Goal: Information Seeking & Learning: Learn about a topic

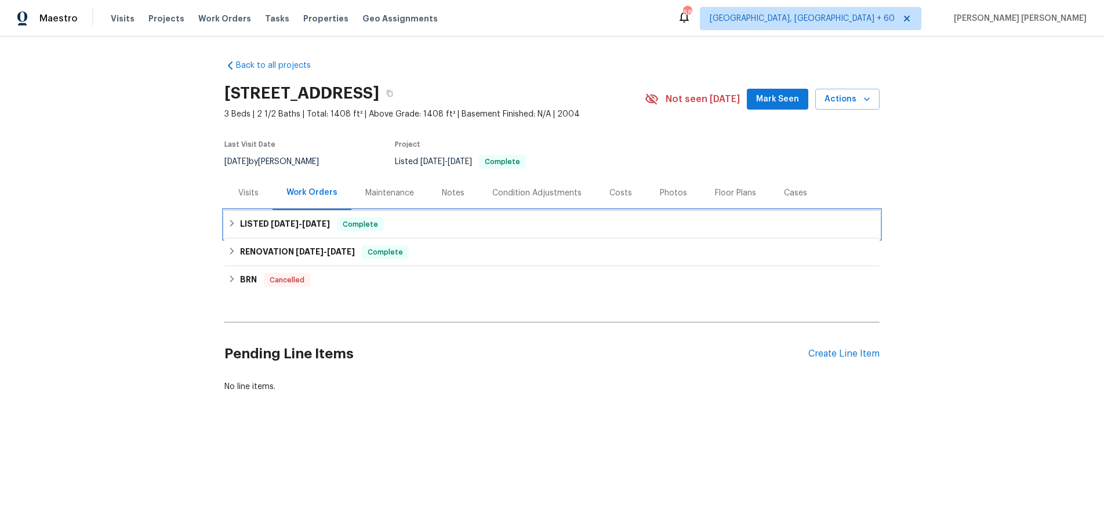
click at [313, 232] on div "LISTED [DATE] - [DATE] Complete" at bounding box center [551, 225] width 655 height 28
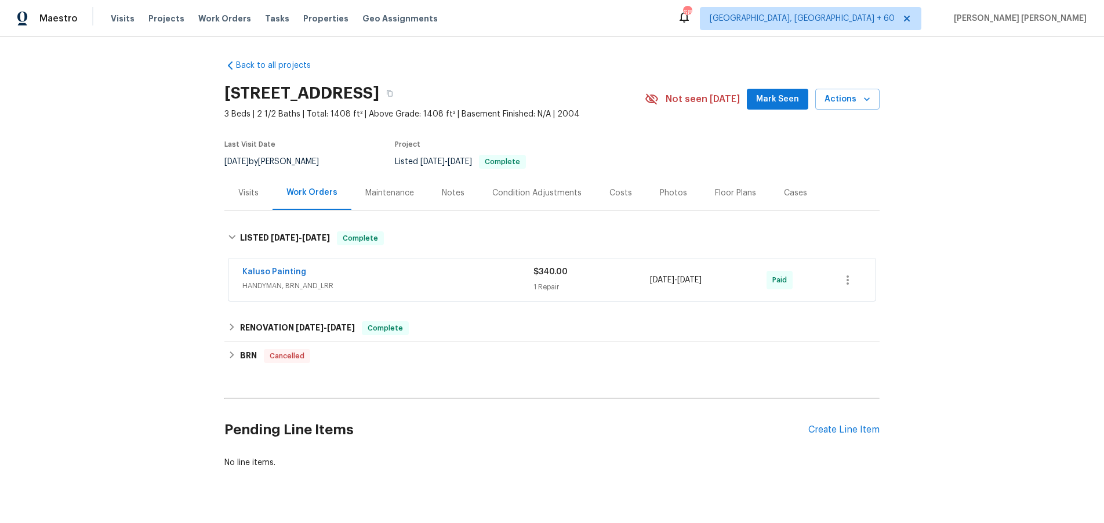
click at [411, 278] on div "Kaluso Painting" at bounding box center [387, 273] width 291 height 14
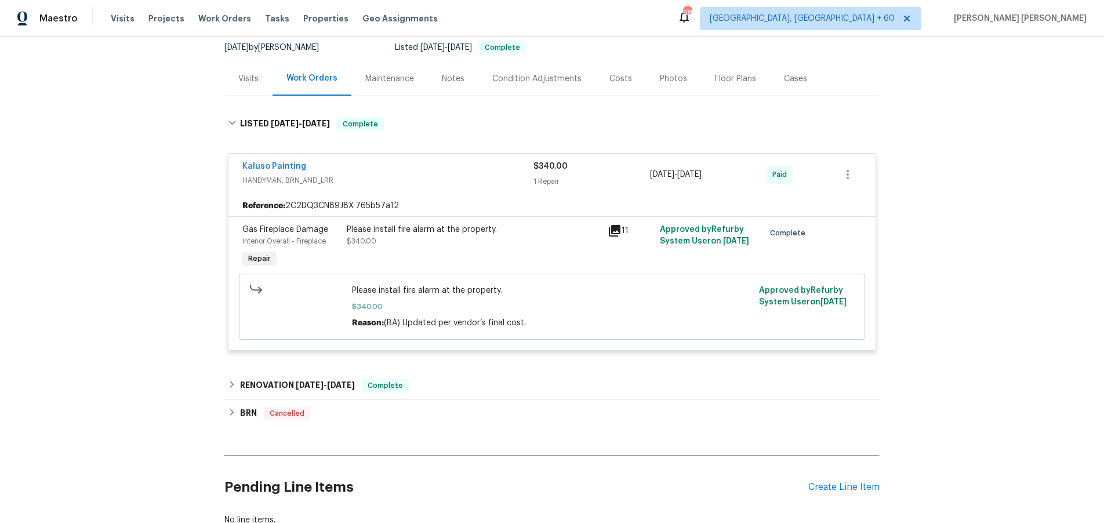
scroll to position [182, 0]
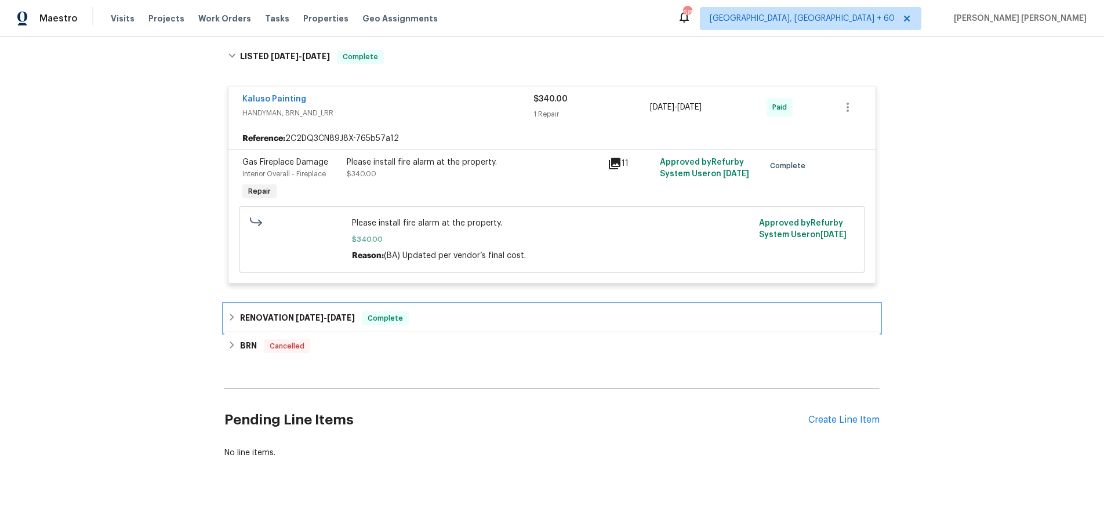
click at [307, 317] on span "[DATE]" at bounding box center [310, 318] width 28 height 8
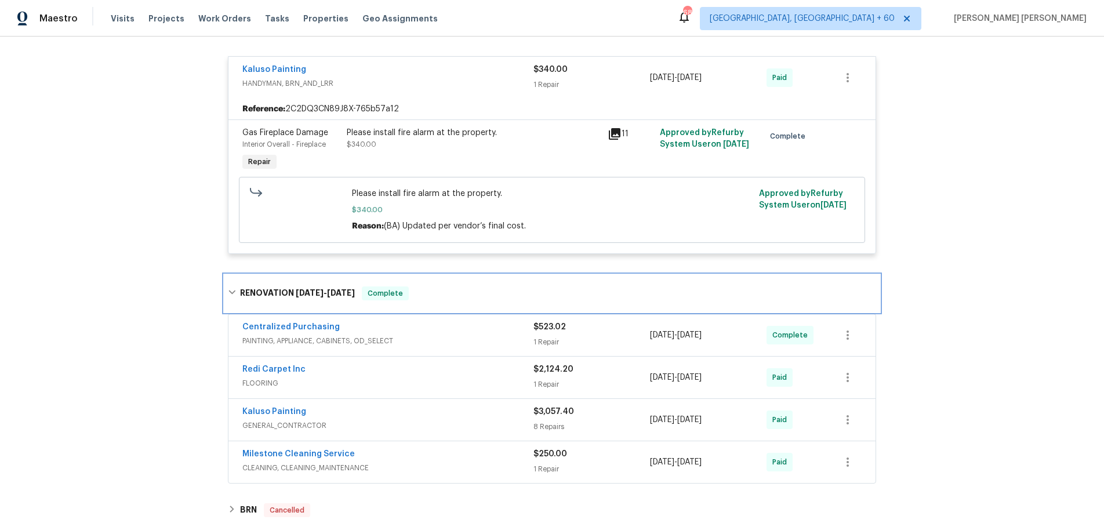
scroll to position [219, 0]
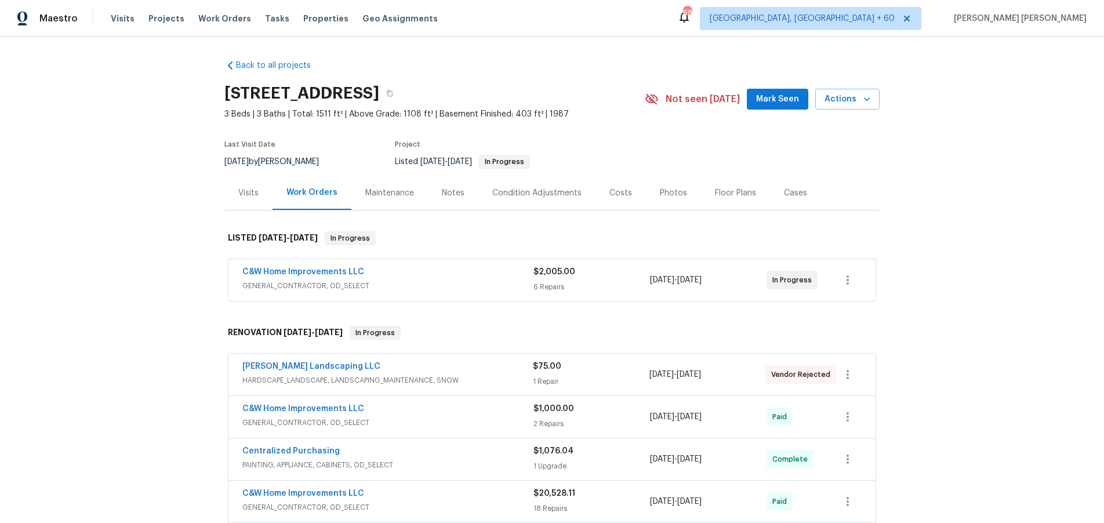
click at [470, 284] on span "GENERAL_CONTRACTOR, OD_SELECT" at bounding box center [387, 286] width 291 height 12
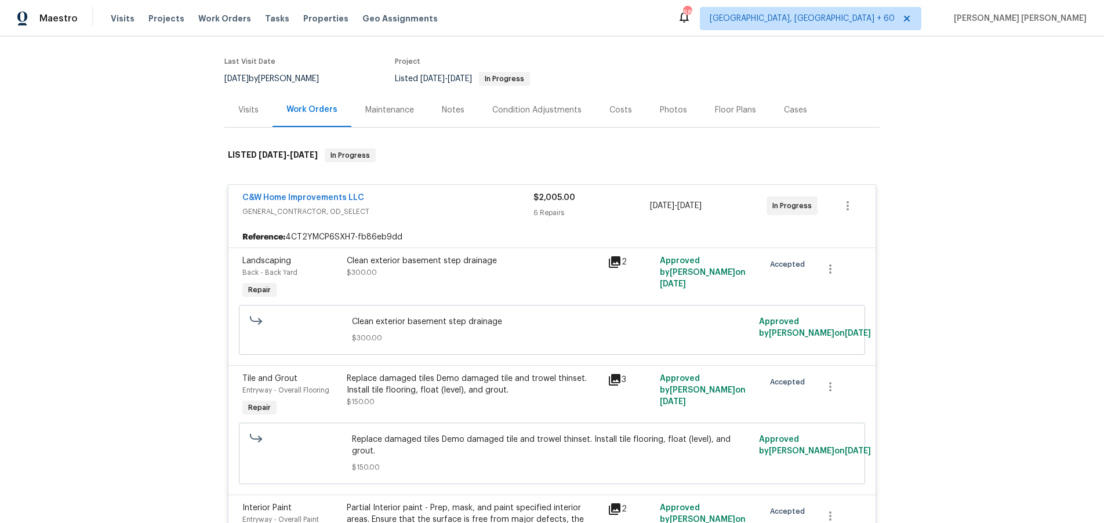
scroll to position [85, 0]
drag, startPoint x: 615, startPoint y: 259, endPoint x: 679, endPoint y: 275, distance: 65.8
click at [615, 259] on icon at bounding box center [615, 260] width 12 height 12
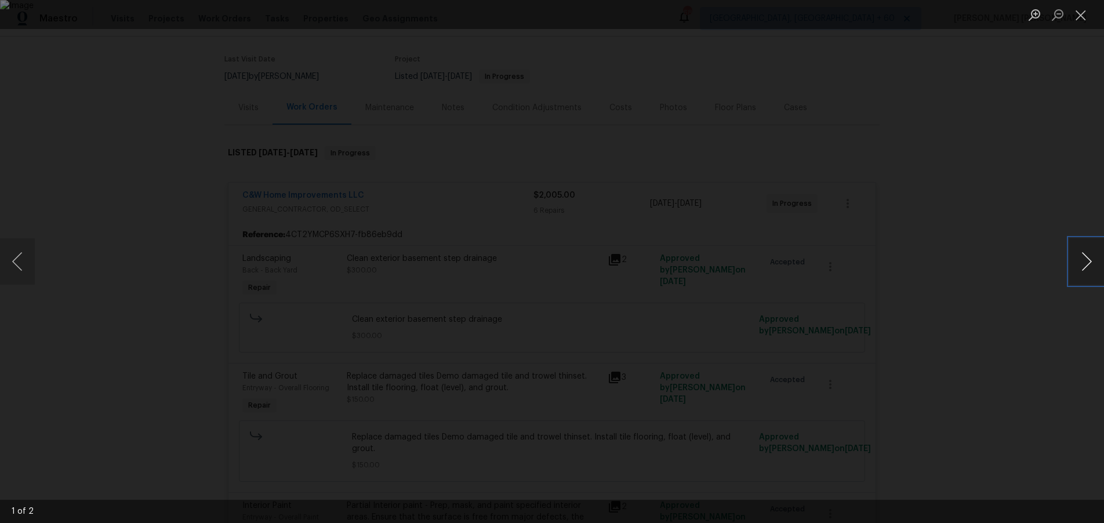
click at [1088, 270] on button "Next image" at bounding box center [1086, 261] width 35 height 46
click at [999, 401] on div "Lightbox" at bounding box center [552, 261] width 1104 height 523
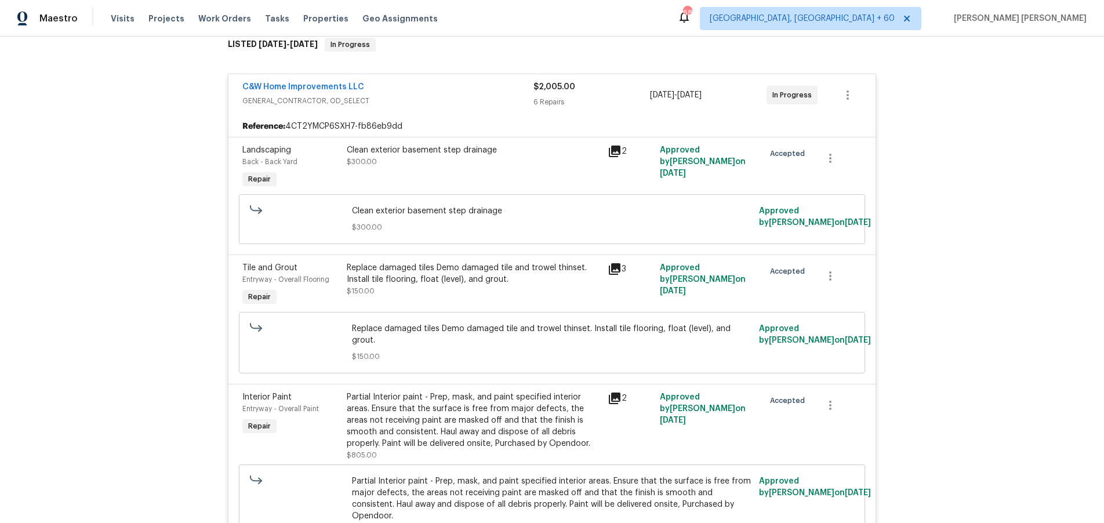
scroll to position [195, 0]
click at [614, 267] on icon at bounding box center [615, 267] width 14 height 14
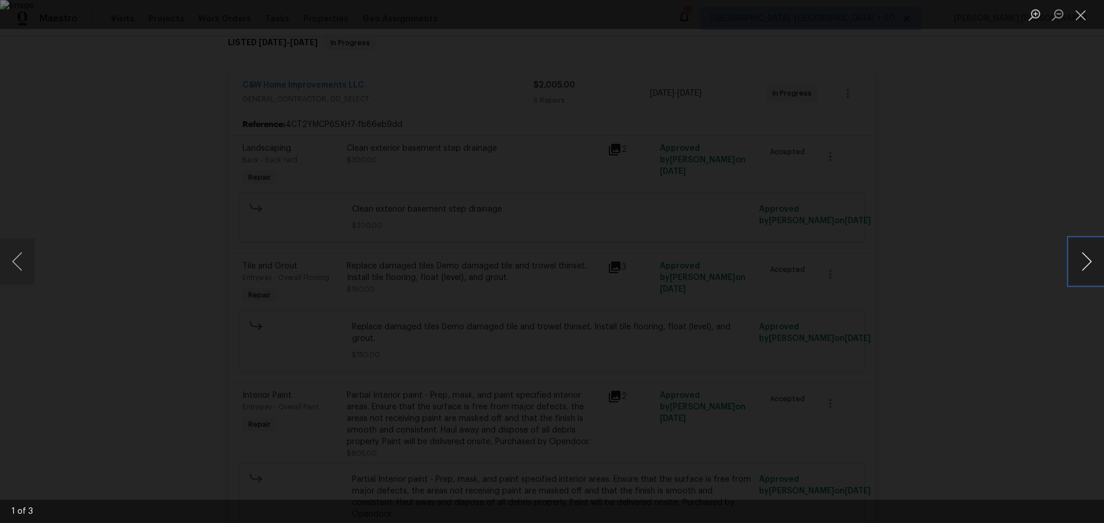
click at [1081, 267] on button "Next image" at bounding box center [1086, 261] width 35 height 46
click at [1082, 267] on button "Next image" at bounding box center [1086, 261] width 35 height 46
drag, startPoint x: 1039, startPoint y: 332, endPoint x: 1020, endPoint y: 327, distance: 19.3
click at [1032, 332] on div "Lightbox" at bounding box center [552, 261] width 1104 height 523
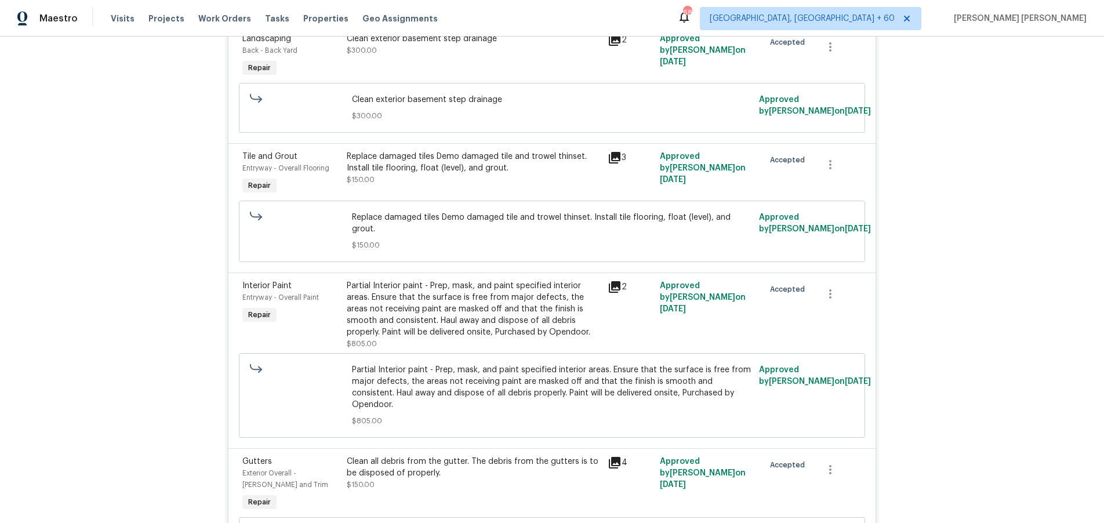
scroll to position [306, 0]
click at [622, 279] on div "2" at bounding box center [630, 286] width 45 height 14
click at [619, 280] on icon at bounding box center [615, 286] width 12 height 12
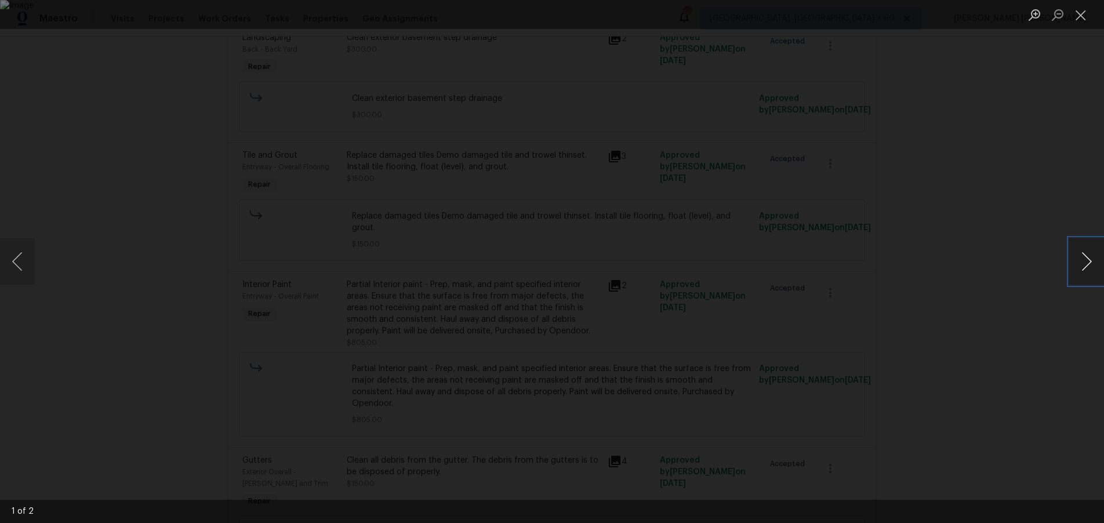
click at [1083, 271] on button "Next image" at bounding box center [1086, 261] width 35 height 46
drag, startPoint x: 1024, startPoint y: 344, endPoint x: 986, endPoint y: 342, distance: 37.8
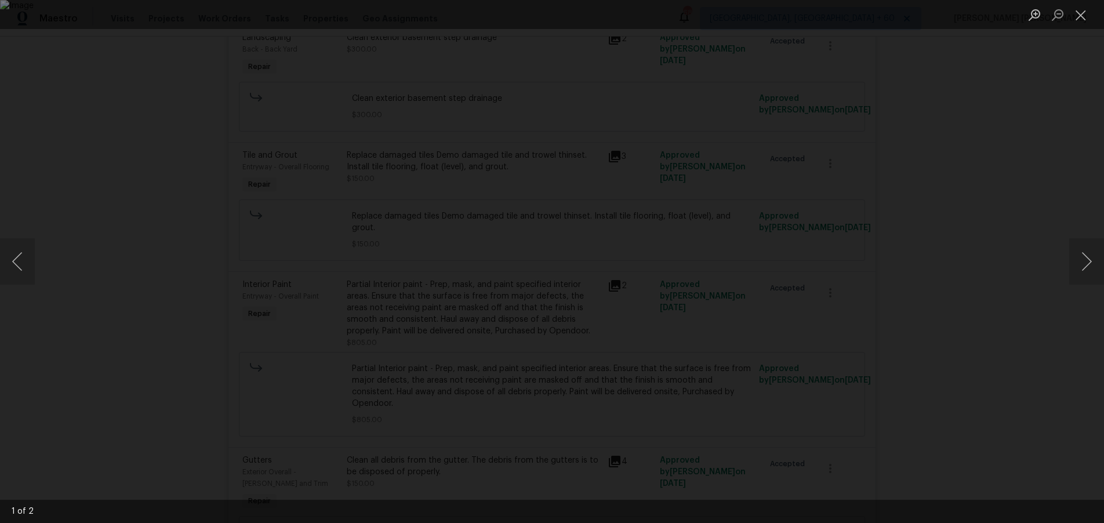
click at [1003, 346] on div "Lightbox" at bounding box center [552, 261] width 1104 height 523
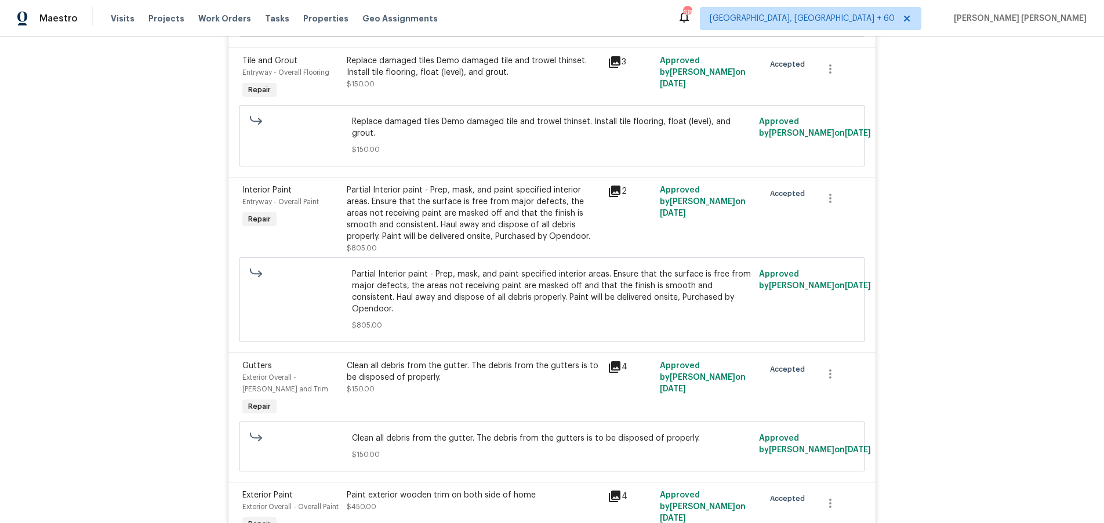
scroll to position [420, 0]
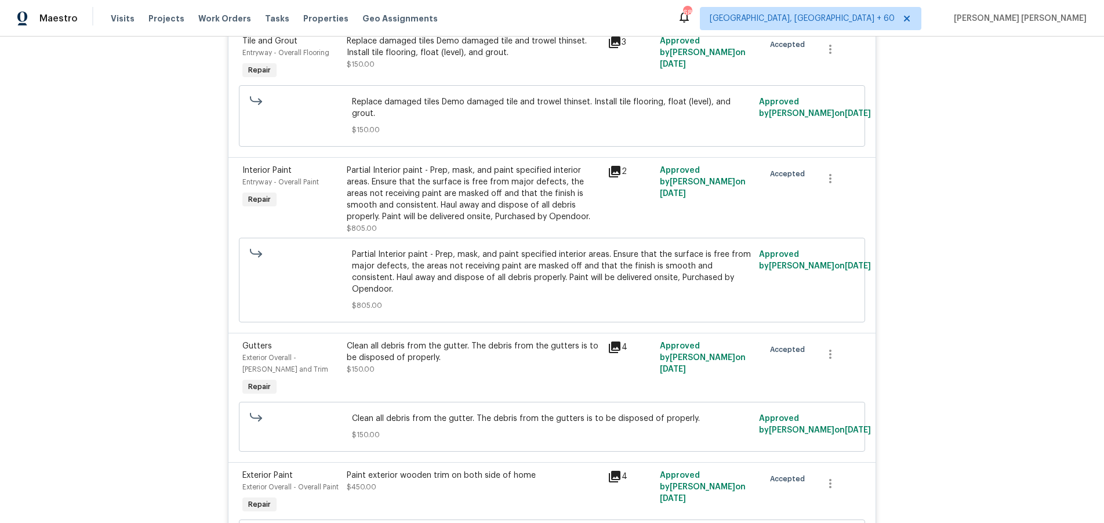
click at [614, 342] on icon at bounding box center [615, 348] width 12 height 12
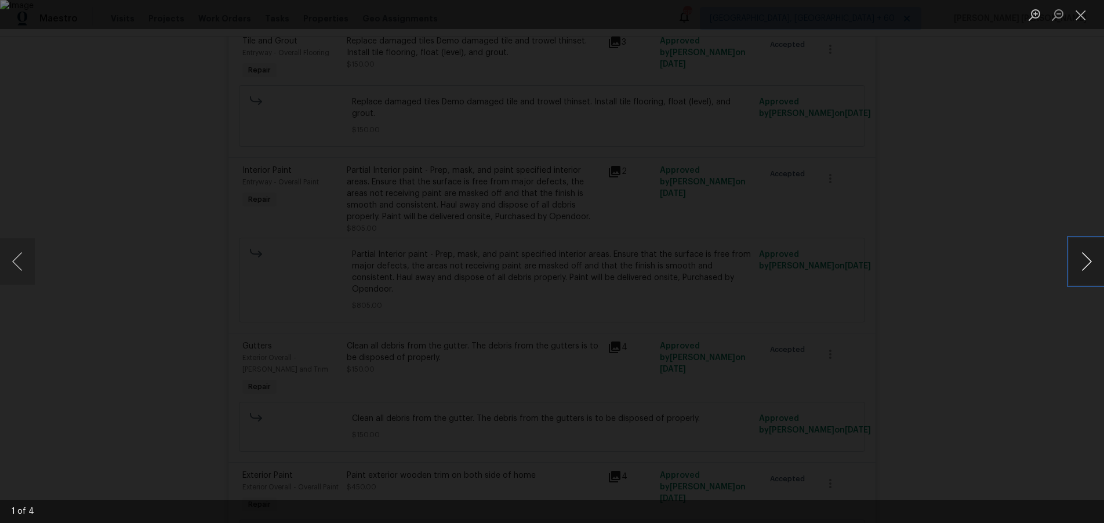
click at [1082, 272] on button "Next image" at bounding box center [1086, 261] width 35 height 46
click at [1082, 273] on button "Next image" at bounding box center [1086, 261] width 35 height 46
click at [1020, 378] on div "Lightbox" at bounding box center [552, 261] width 1104 height 523
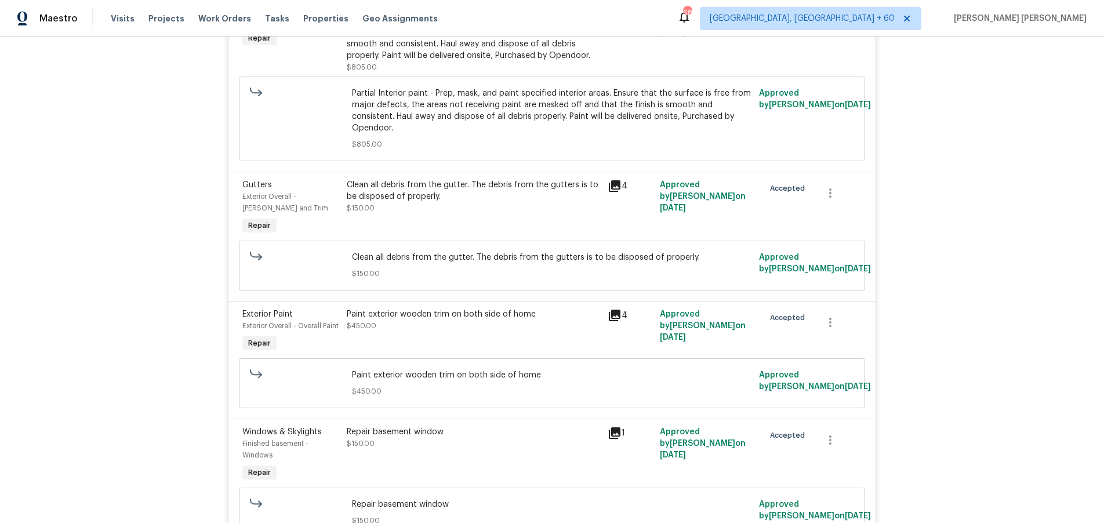
scroll to position [609, 0]
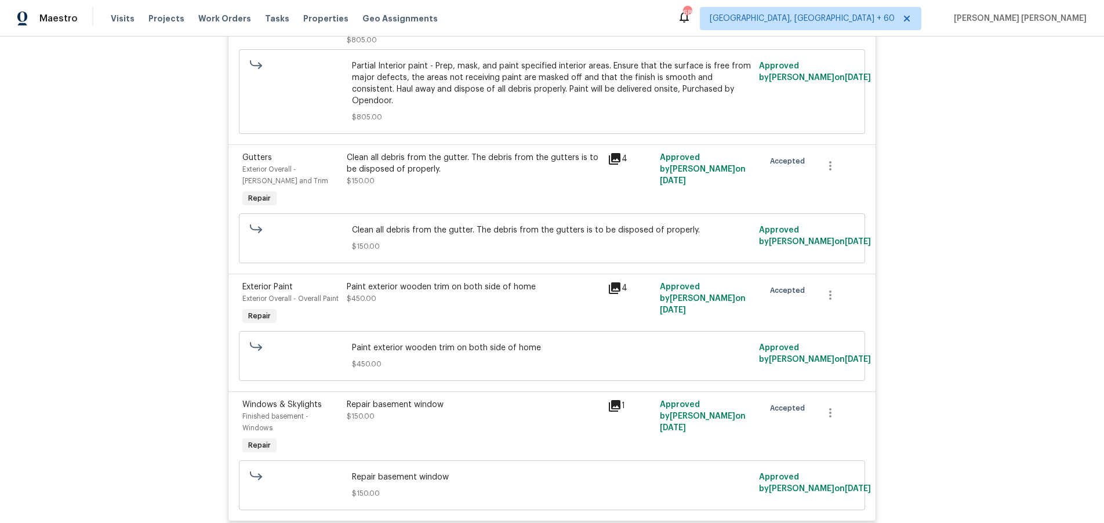
click at [618, 399] on icon at bounding box center [615, 406] width 14 height 14
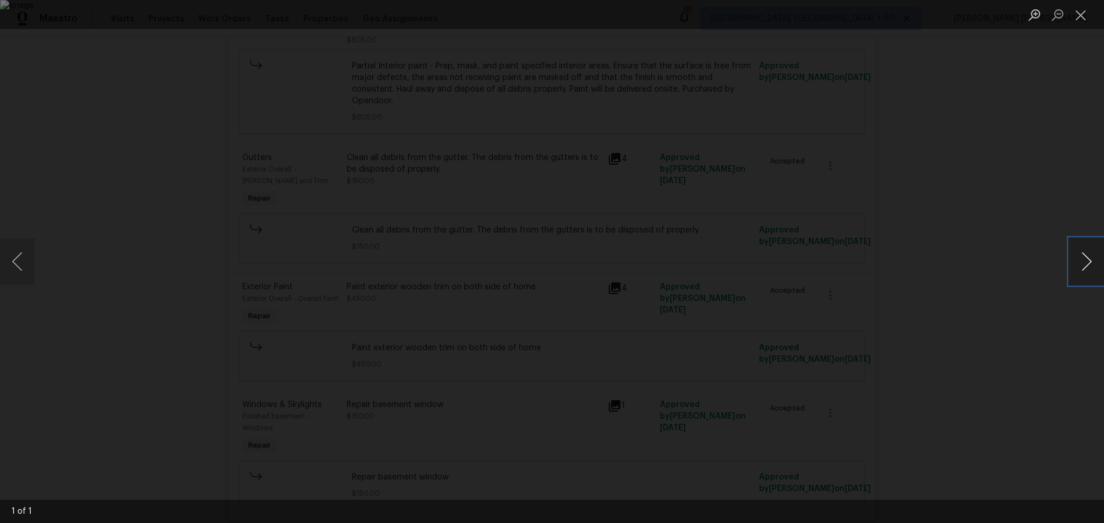
click at [1083, 270] on button "Next image" at bounding box center [1086, 261] width 35 height 46
drag, startPoint x: 996, startPoint y: 329, endPoint x: 1014, endPoint y: 344, distance: 23.8
click at [995, 329] on div "Lightbox" at bounding box center [552, 261] width 1104 height 523
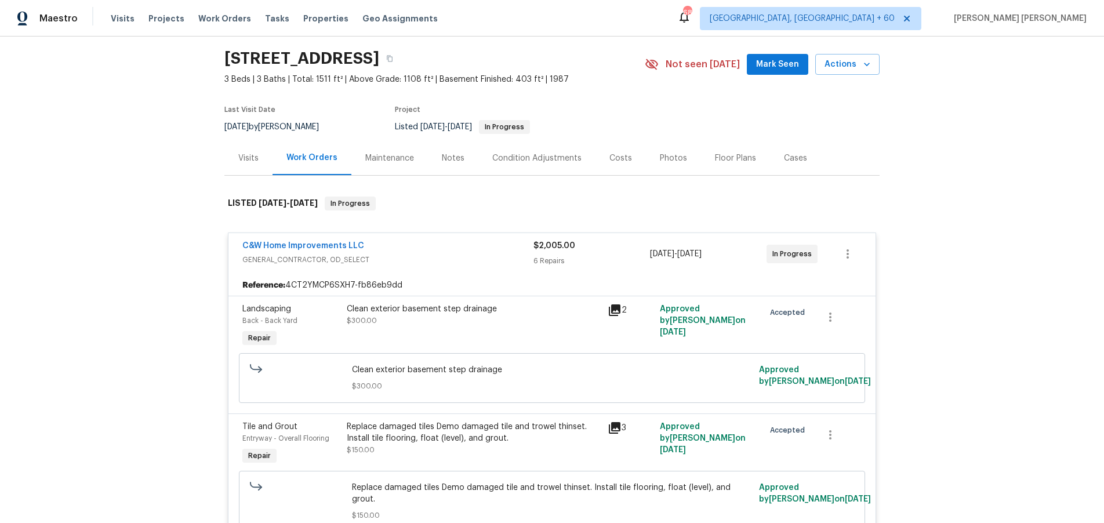
scroll to position [33, 0]
click at [252, 159] on div "Visits" at bounding box center [248, 160] width 20 height 12
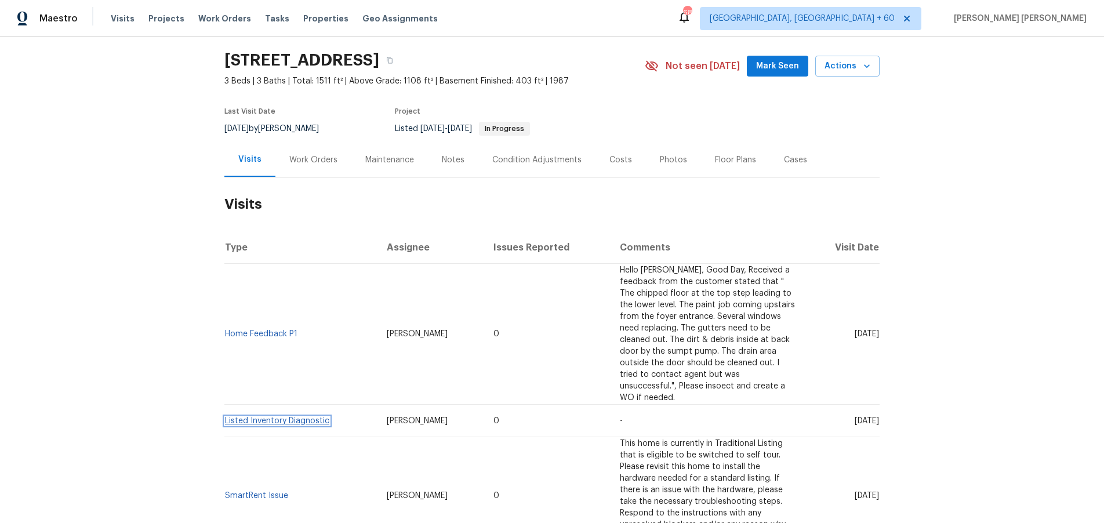
click at [300, 417] on link "Listed Inventory Diagnostic" at bounding box center [277, 421] width 104 height 8
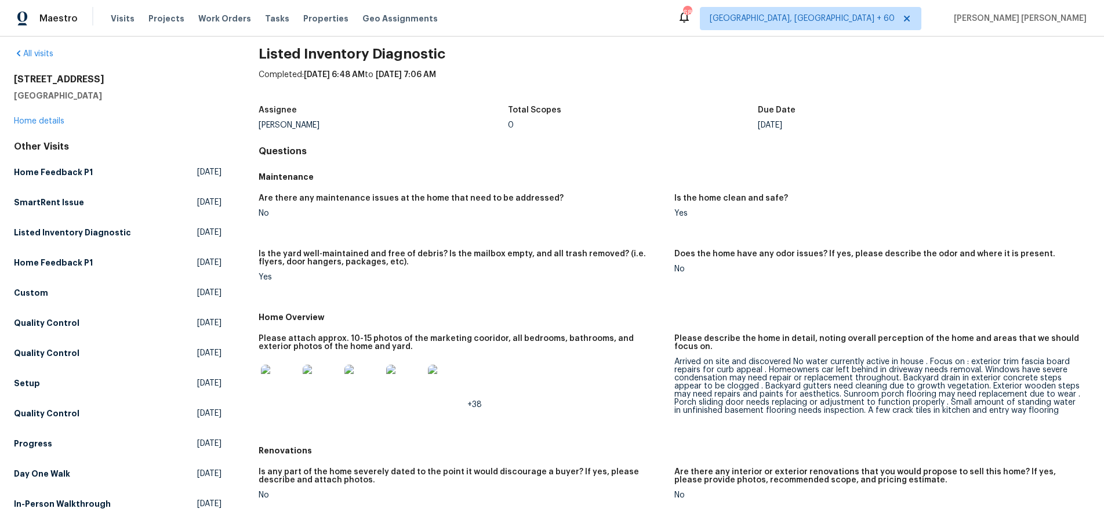
scroll to position [30, 0]
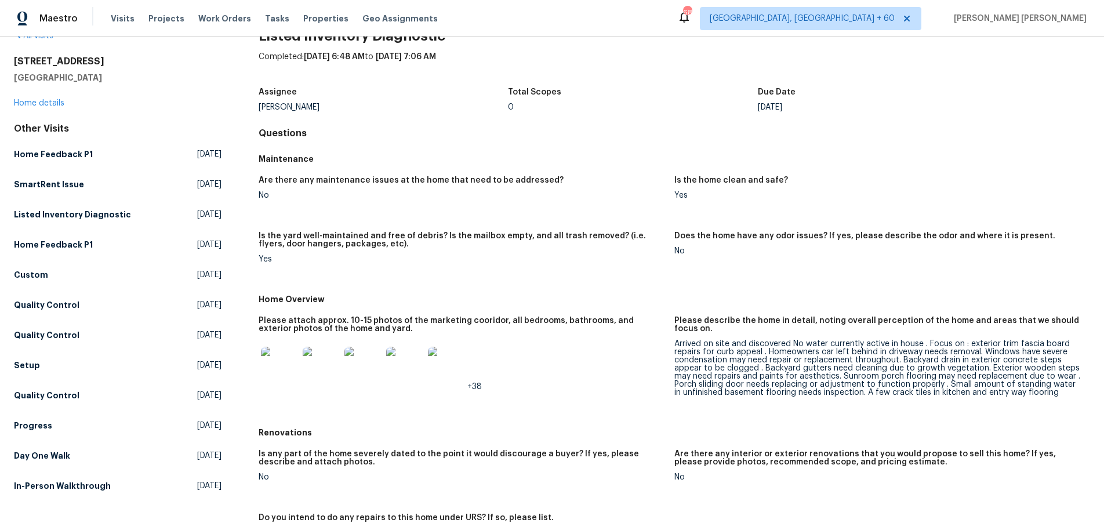
click at [283, 367] on img at bounding box center [279, 365] width 37 height 37
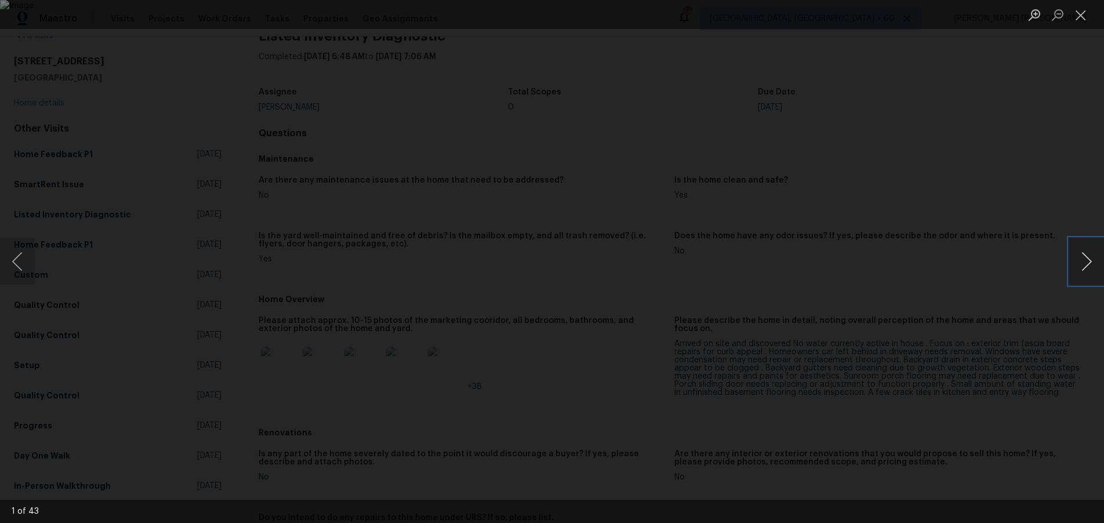
click at [1087, 267] on button "Next image" at bounding box center [1086, 261] width 35 height 46
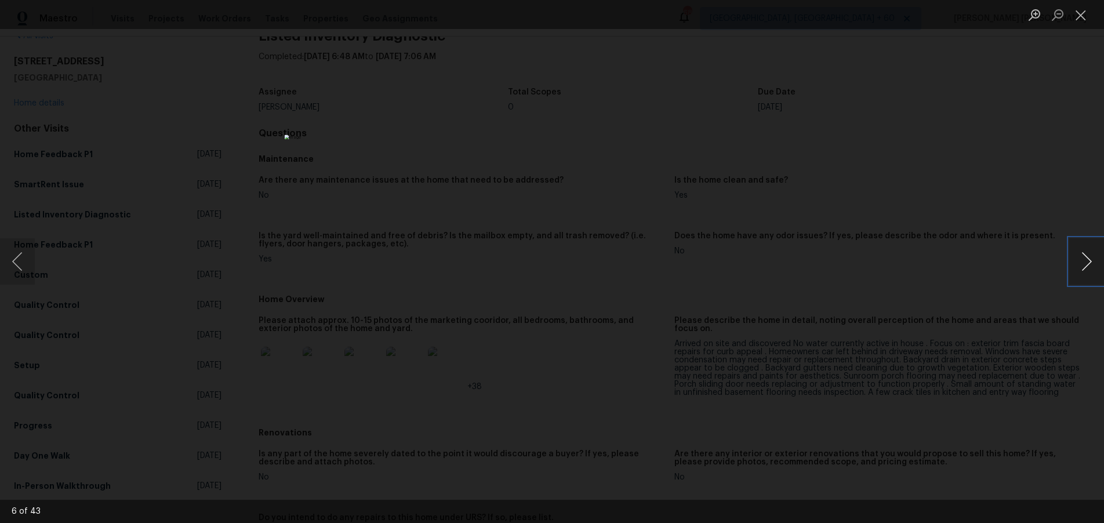
click at [1087, 260] on button "Next image" at bounding box center [1086, 261] width 35 height 46
click at [1085, 262] on button "Next image" at bounding box center [1086, 261] width 35 height 46
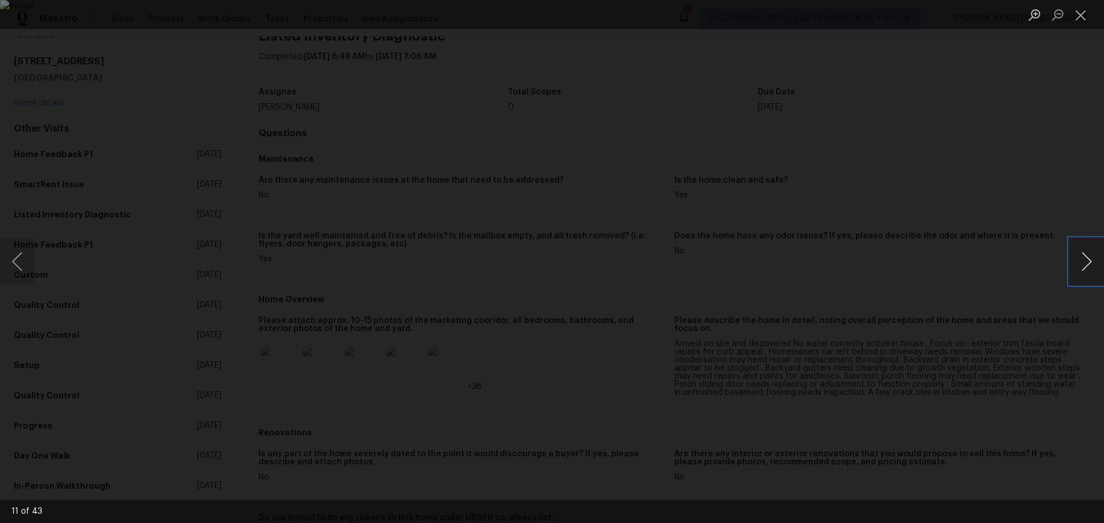
click at [1085, 262] on button "Next image" at bounding box center [1086, 261] width 35 height 46
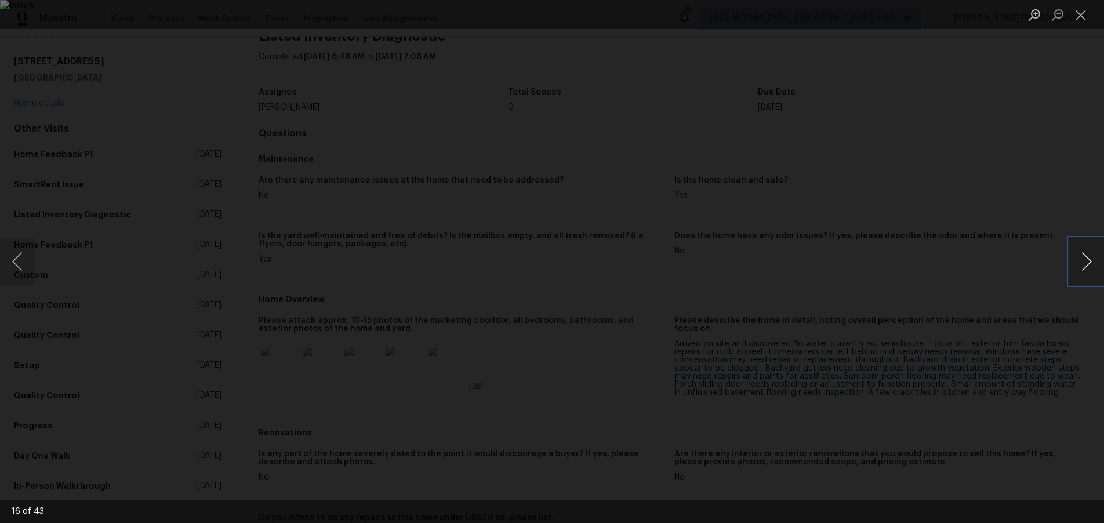
click at [1085, 262] on button "Next image" at bounding box center [1086, 261] width 35 height 46
click at [676, 294] on img "Lightbox" at bounding box center [552, 261] width 535 height 253
click at [1084, 264] on button "Next image" at bounding box center [1086, 261] width 35 height 46
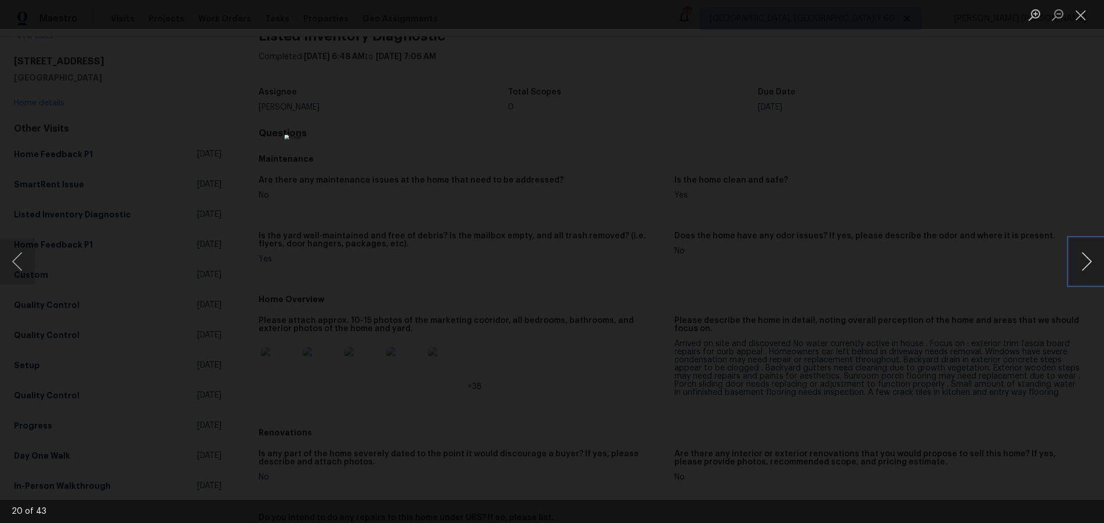
click at [1084, 264] on button "Next image" at bounding box center [1086, 261] width 35 height 46
click at [1083, 270] on button "Next image" at bounding box center [1086, 261] width 35 height 46
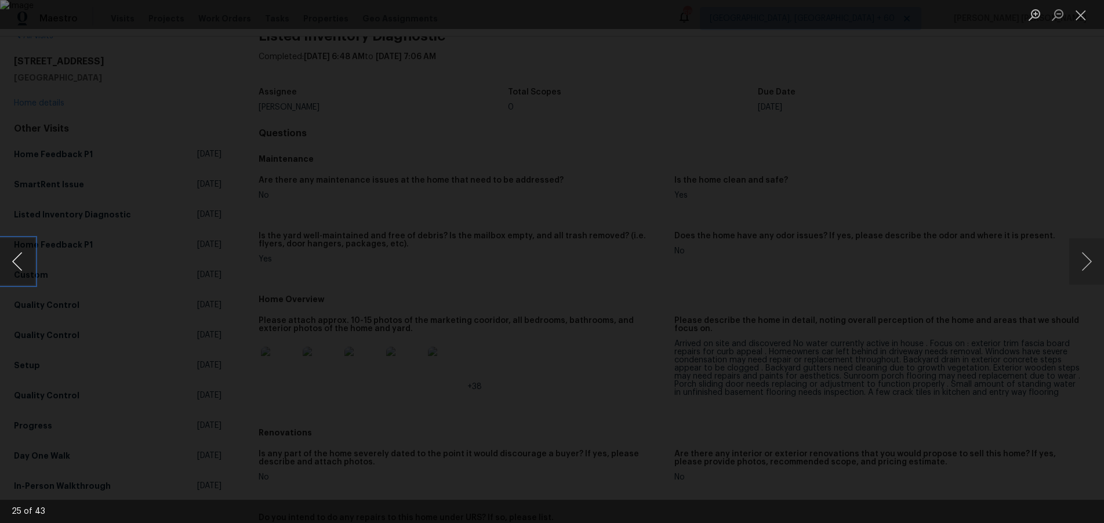
click at [24, 262] on button "Previous image" at bounding box center [17, 261] width 35 height 46
click at [1088, 268] on button "Next image" at bounding box center [1086, 261] width 35 height 46
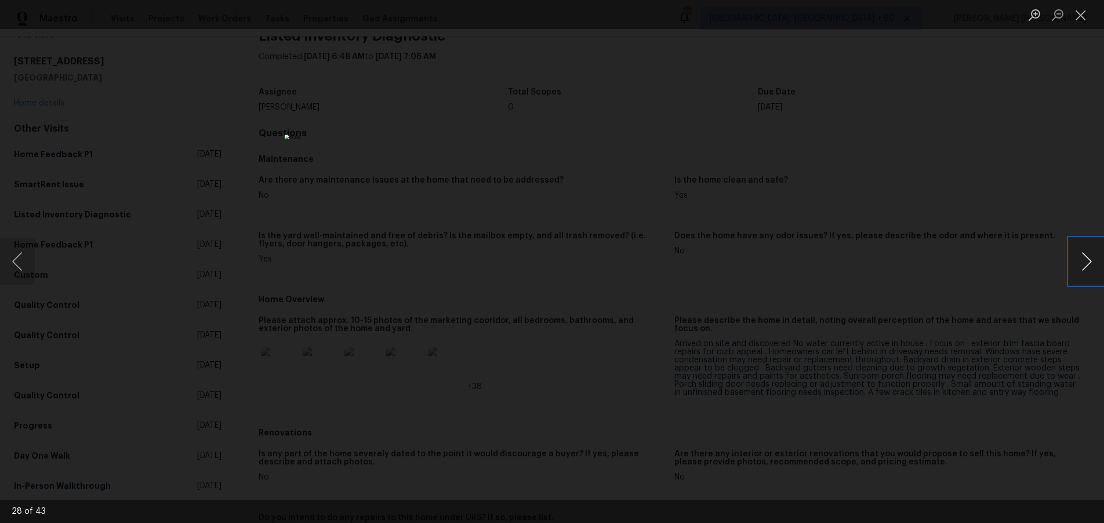
click at [1088, 268] on button "Next image" at bounding box center [1086, 261] width 35 height 46
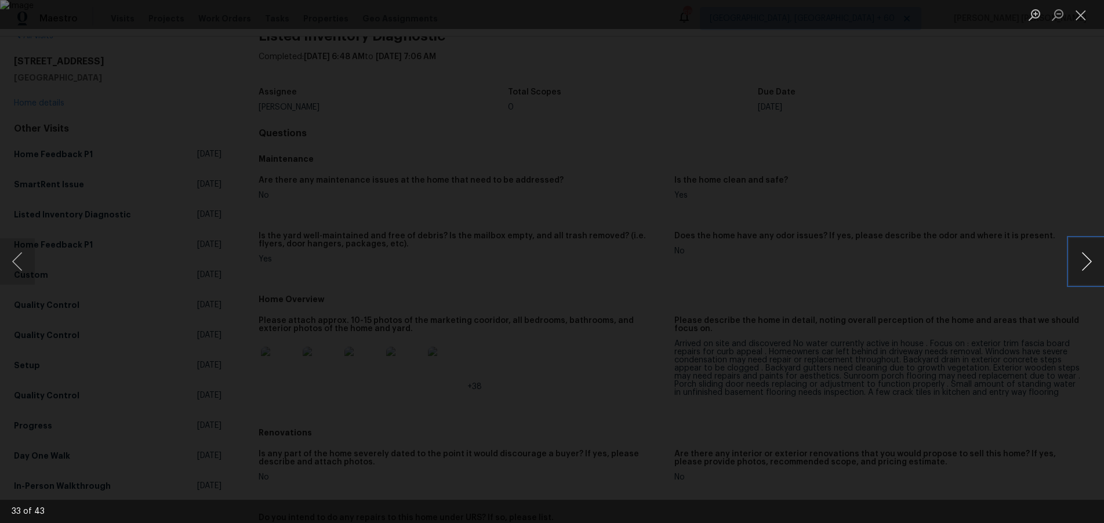
click at [1088, 268] on button "Next image" at bounding box center [1086, 261] width 35 height 46
click at [1084, 265] on button "Next image" at bounding box center [1086, 261] width 35 height 46
drag, startPoint x: 945, startPoint y: 375, endPoint x: 940, endPoint y: 368, distance: 8.2
click at [945, 374] on div "Lightbox" at bounding box center [552, 261] width 1104 height 523
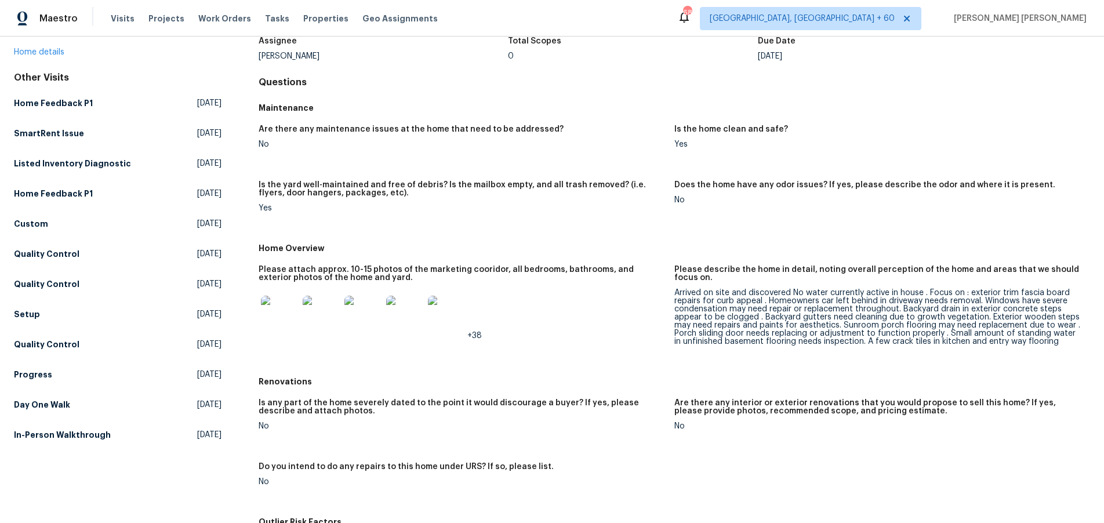
scroll to position [0, 0]
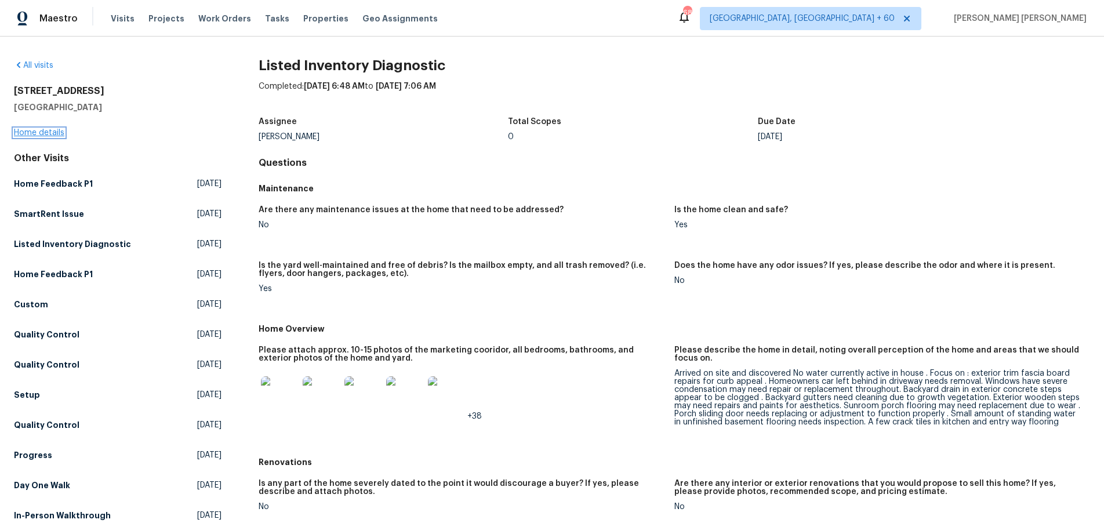
click at [45, 130] on link "Home details" at bounding box center [39, 133] width 50 height 8
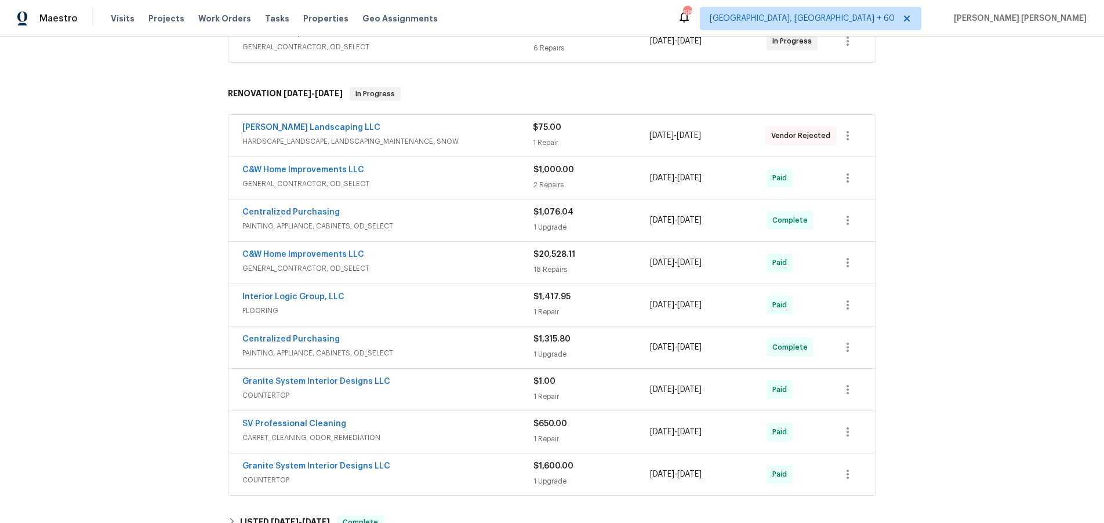
scroll to position [238, 0]
click at [614, 179] on div "$1,000.00 2 Repairs" at bounding box center [592, 179] width 117 height 28
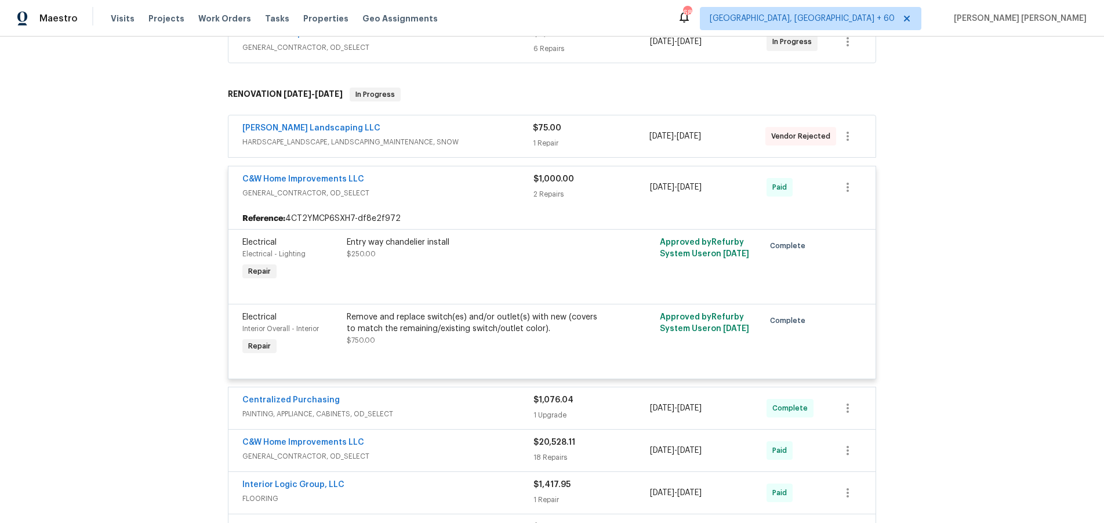
click at [612, 184] on div "$1,000.00" at bounding box center [592, 179] width 117 height 12
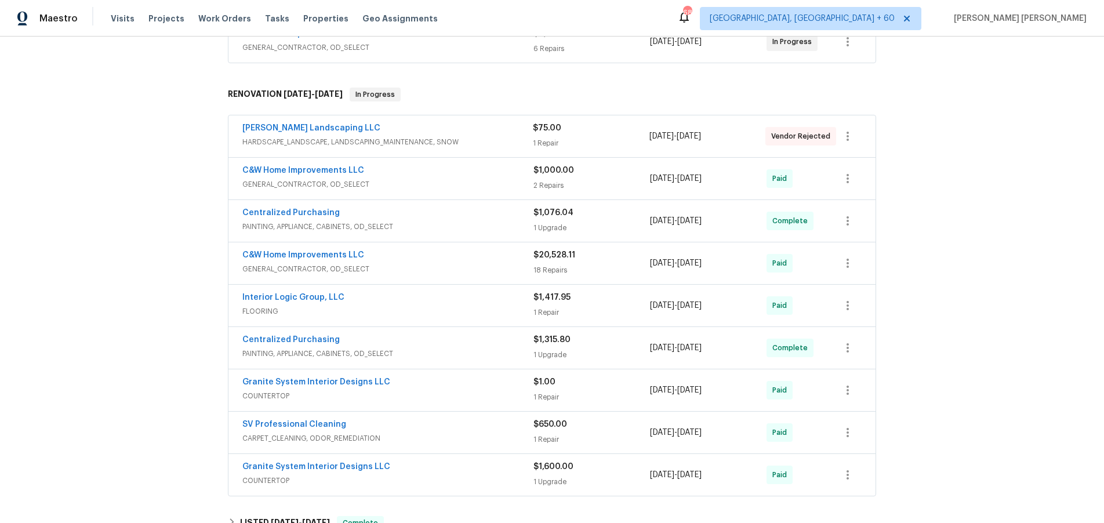
click at [638, 255] on div "$20,528.11" at bounding box center [592, 255] width 117 height 12
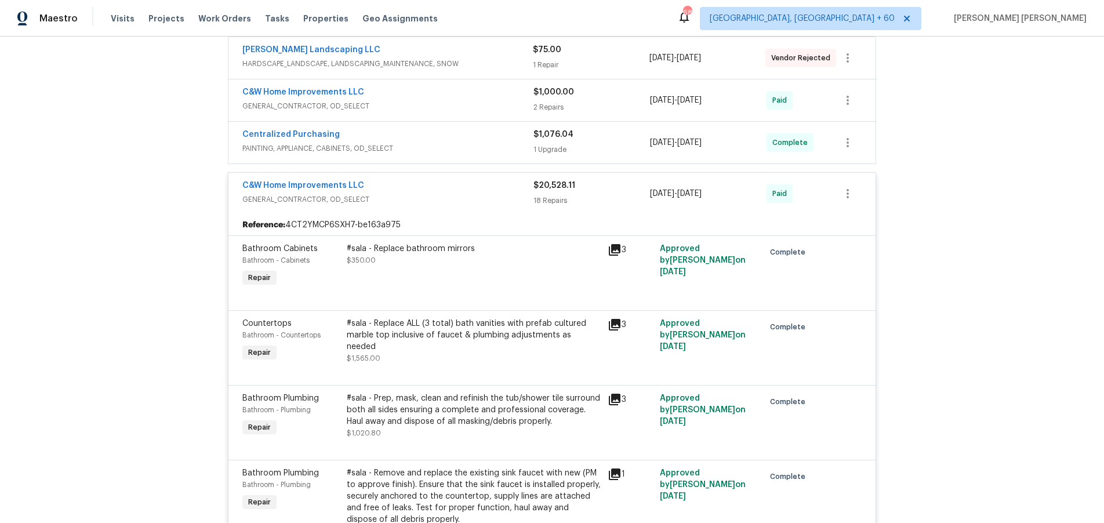
scroll to position [322, 0]
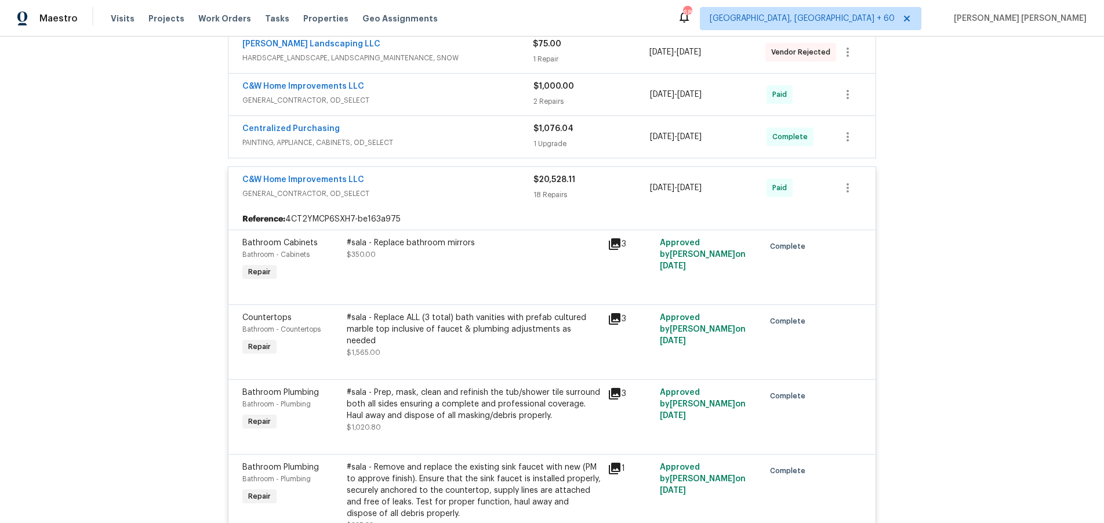
click at [610, 181] on div "$20,528.11" at bounding box center [592, 180] width 117 height 12
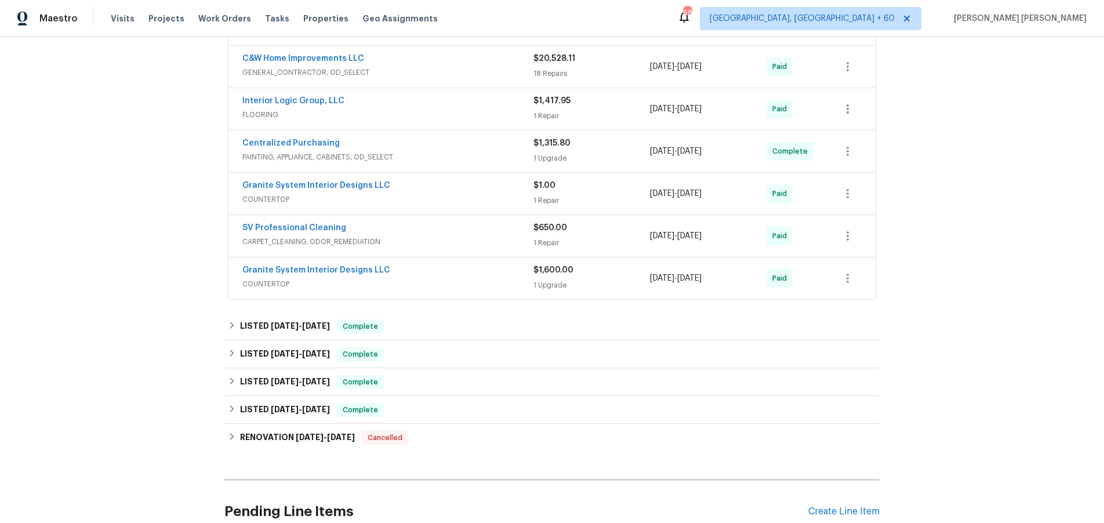
scroll to position [441, 0]
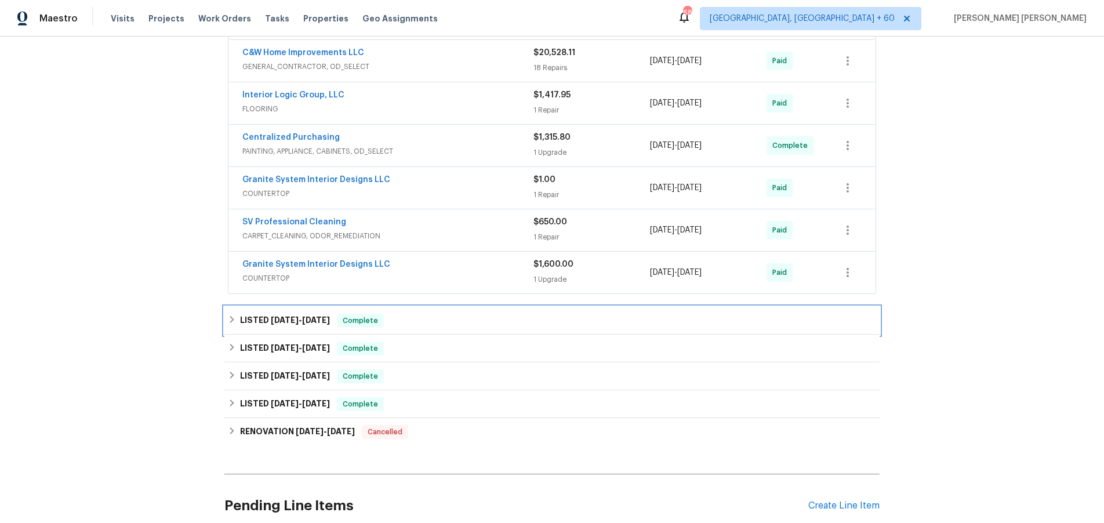
click at [473, 316] on div "LISTED 7/25/25 - 7/25/25 Complete" at bounding box center [552, 321] width 648 height 14
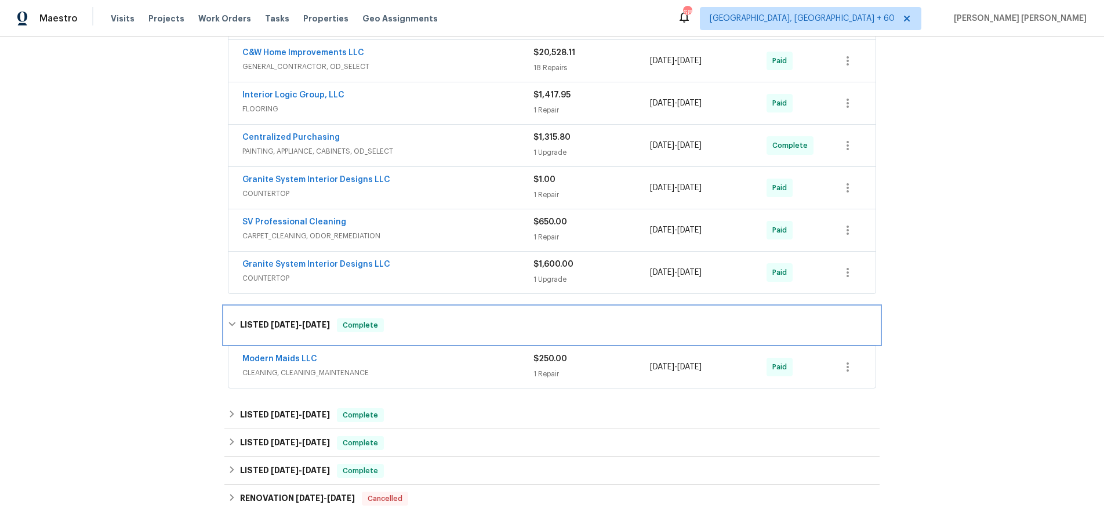
click at [455, 326] on div "LISTED 7/25/25 - 7/25/25 Complete" at bounding box center [552, 325] width 648 height 14
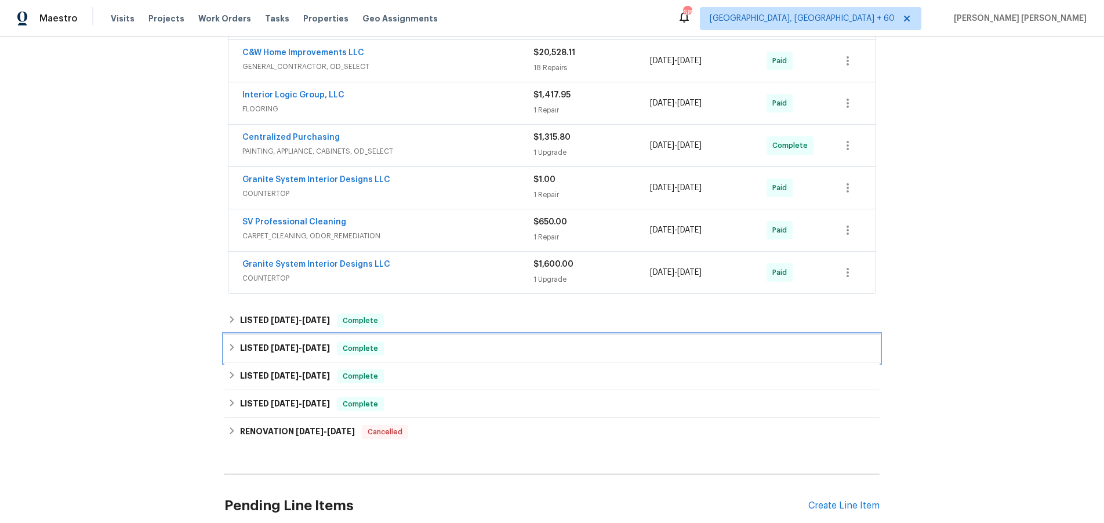
click at [419, 353] on div "LISTED 4/30/25 - 5/7/25 Complete" at bounding box center [552, 349] width 648 height 14
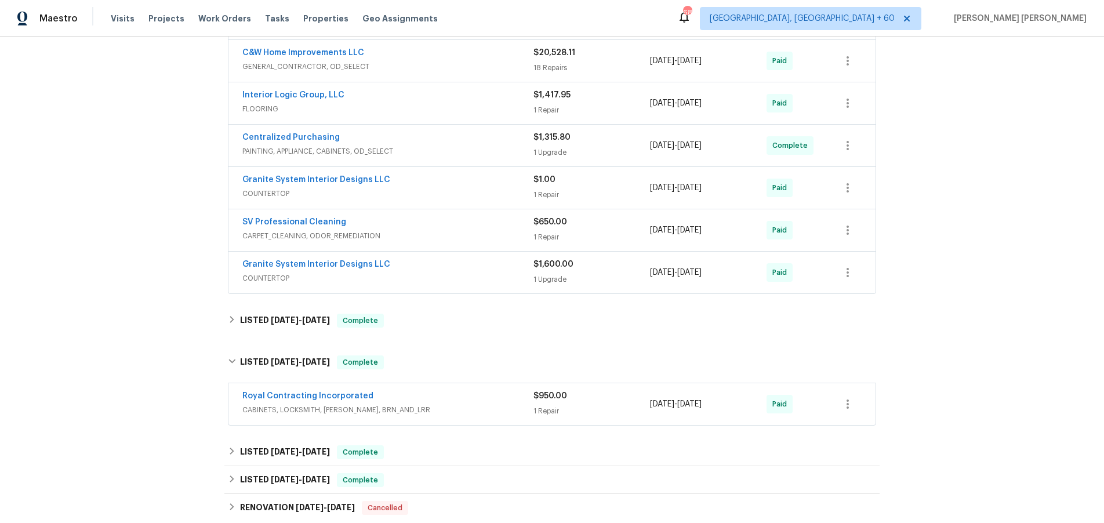
click at [462, 410] on span "CABINETS, LOCKSMITH, HANDYMAN, BRN_AND_LRR" at bounding box center [387, 410] width 291 height 12
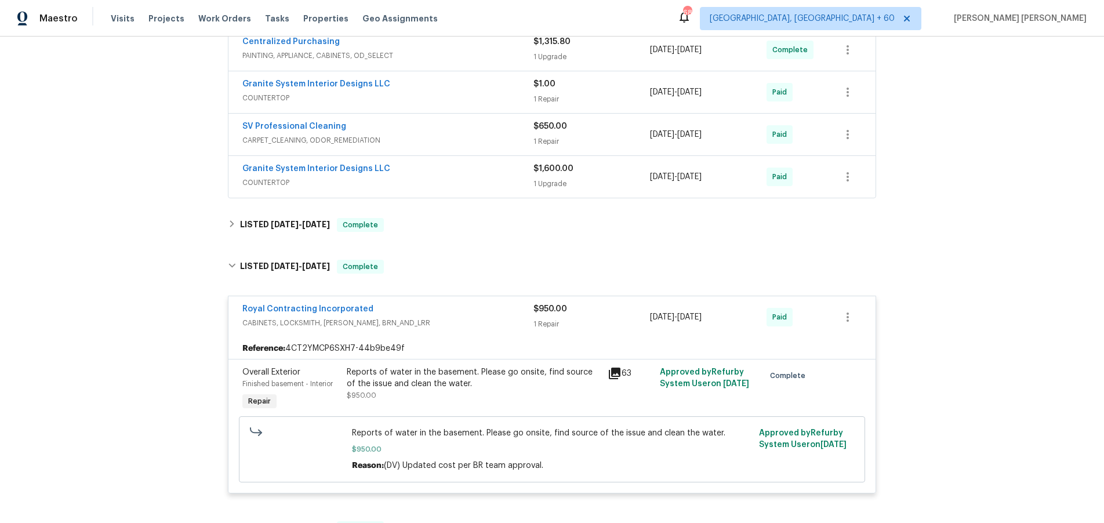
scroll to position [563, 0]
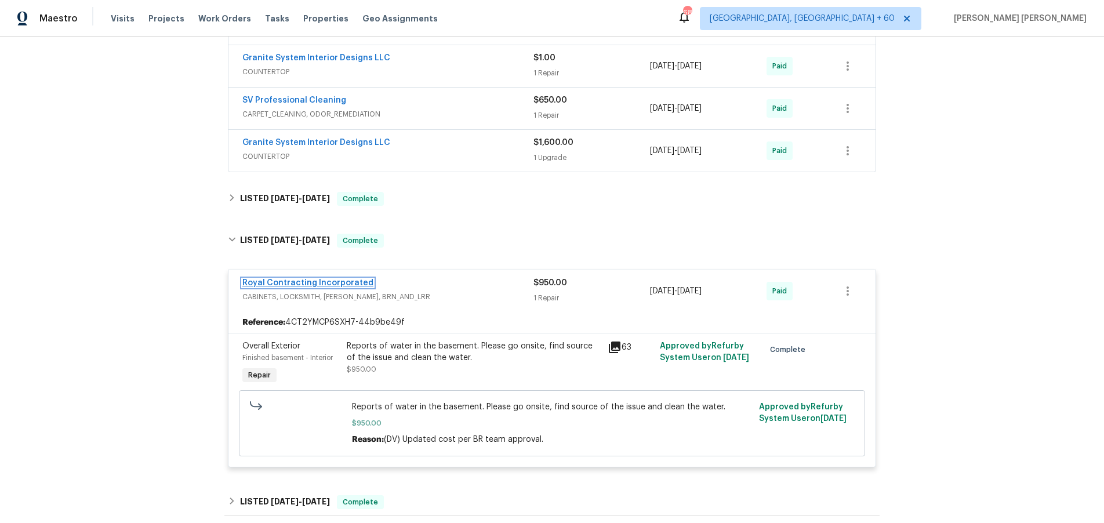
click at [317, 284] on link "Royal Contracting Incorporated" at bounding box center [307, 283] width 131 height 8
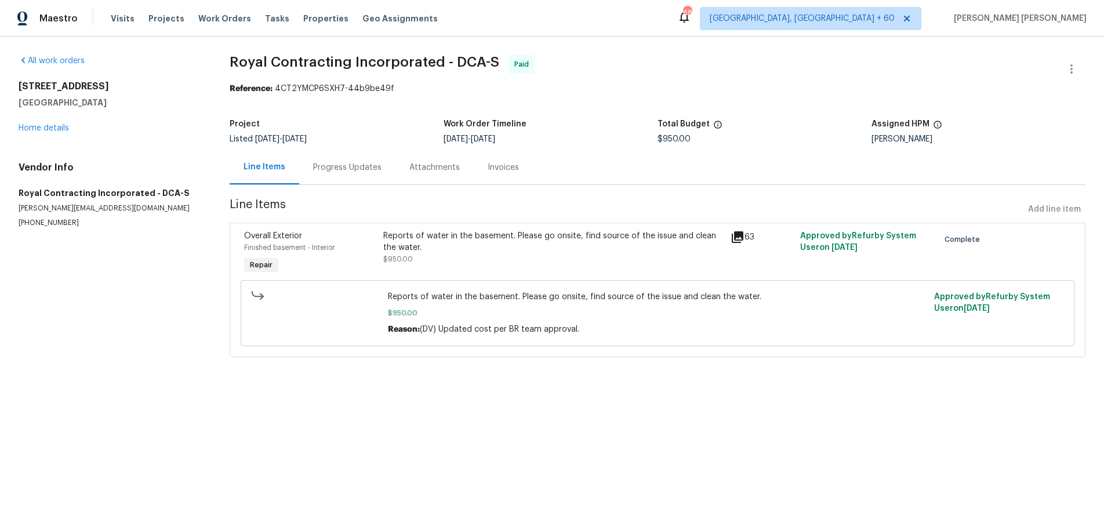
click at [739, 239] on icon at bounding box center [738, 237] width 14 height 14
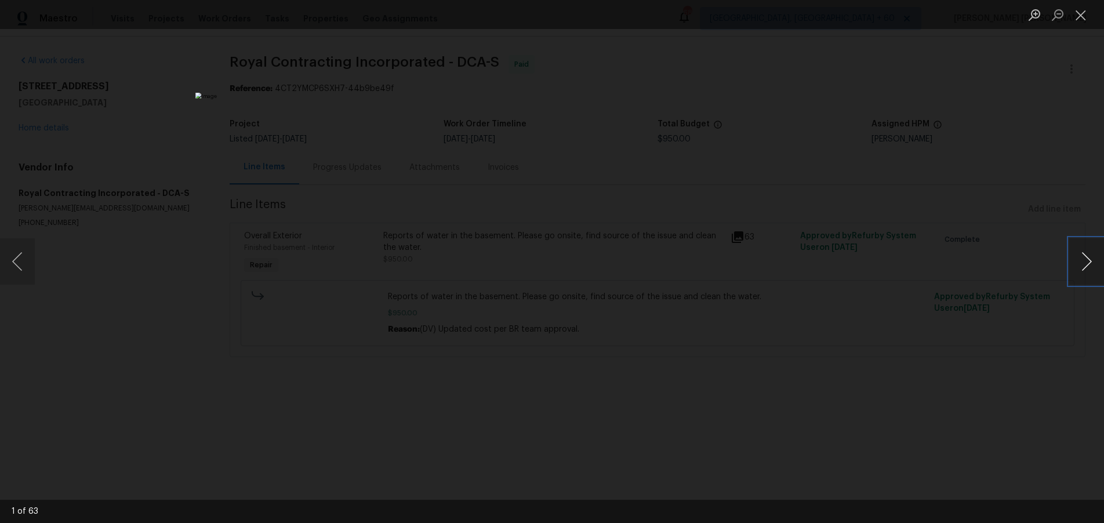
click at [1080, 267] on button "Next image" at bounding box center [1086, 261] width 35 height 46
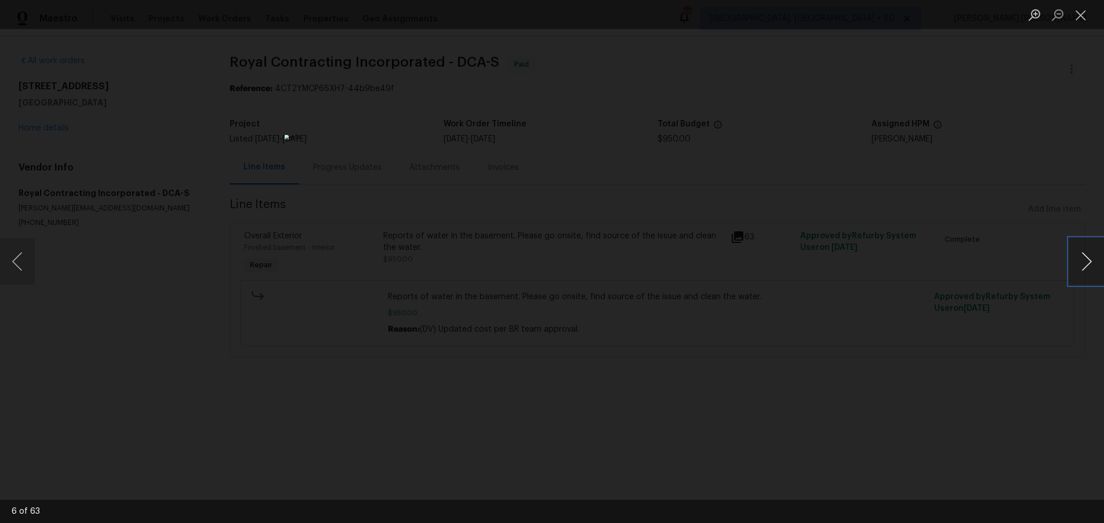
click at [1080, 267] on button "Next image" at bounding box center [1086, 261] width 35 height 46
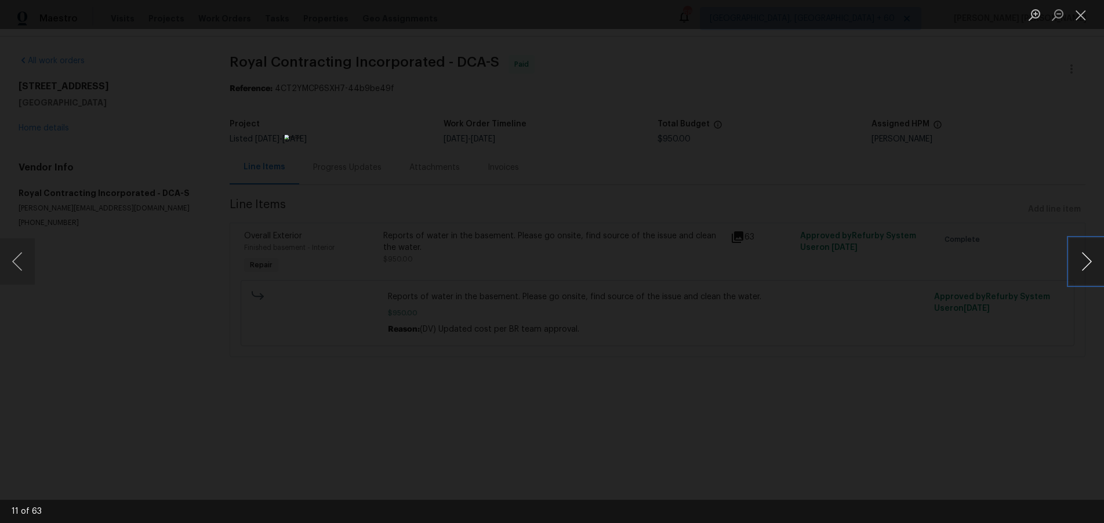
click at [1080, 267] on button "Next image" at bounding box center [1086, 261] width 35 height 46
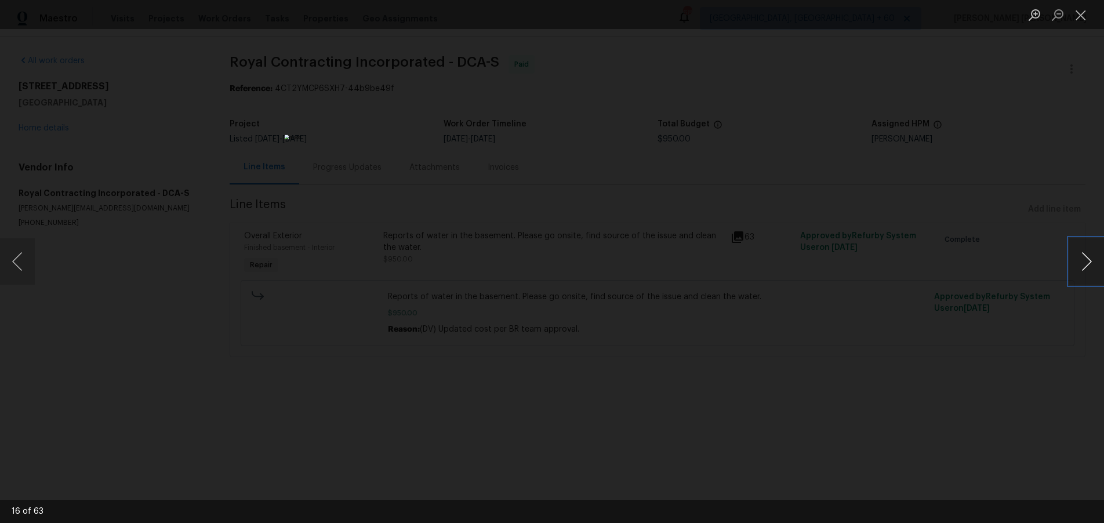
click at [1080, 267] on button "Next image" at bounding box center [1086, 261] width 35 height 46
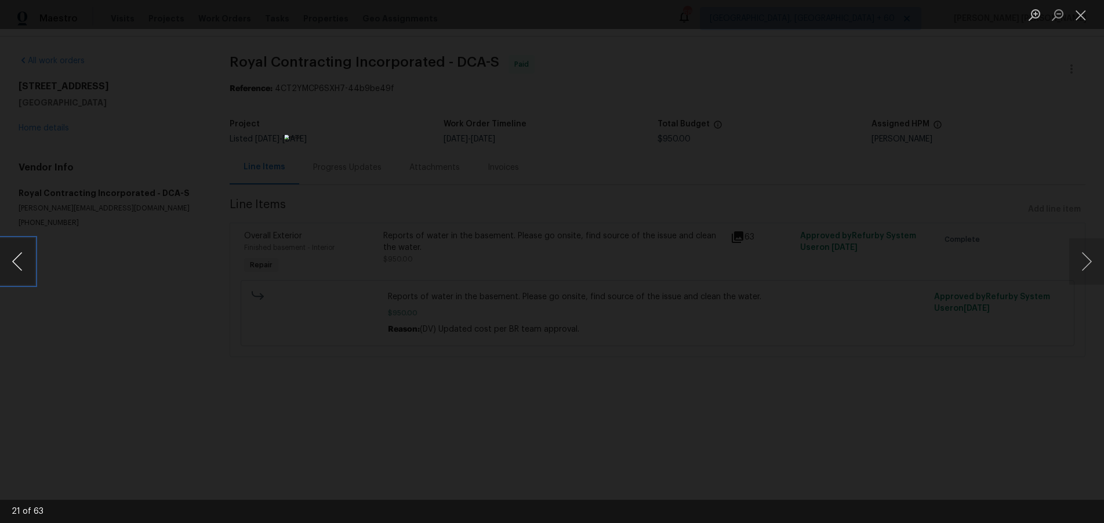
drag, startPoint x: 13, startPoint y: 273, endPoint x: 20, endPoint y: 271, distance: 7.2
click at [13, 273] on button "Previous image" at bounding box center [17, 261] width 35 height 46
click at [1082, 272] on button "Next image" at bounding box center [1086, 261] width 35 height 46
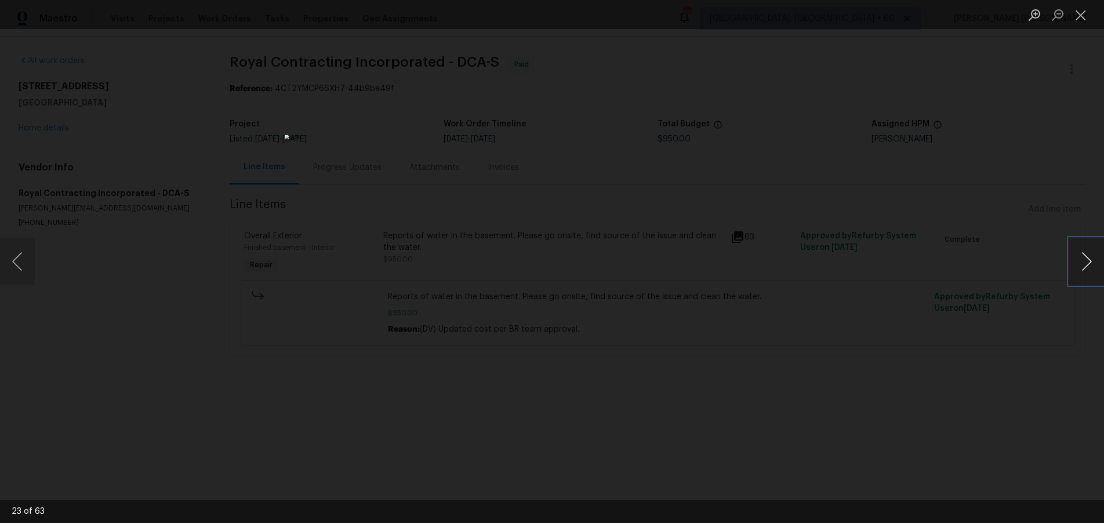
click at [1082, 272] on button "Next image" at bounding box center [1086, 261] width 35 height 46
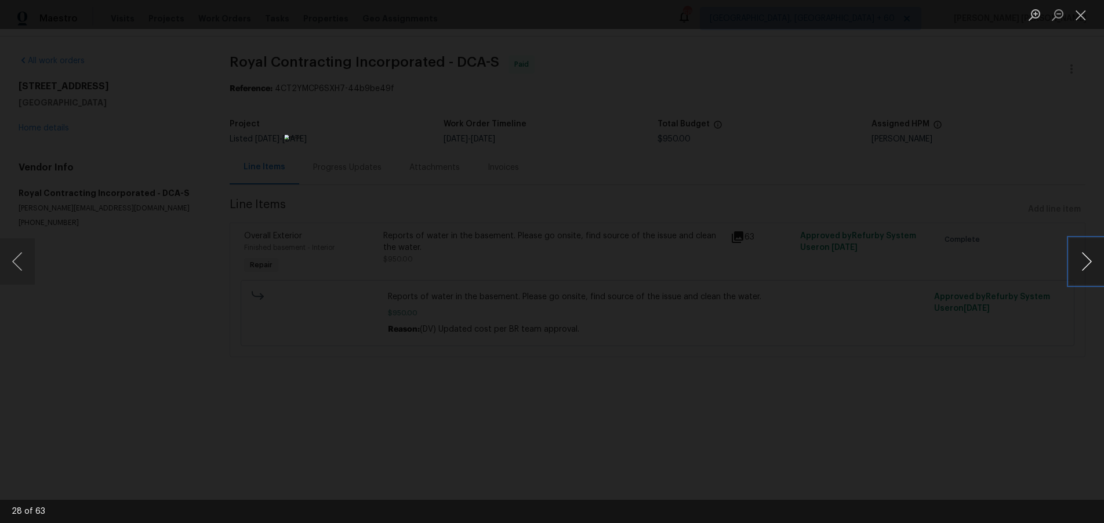
click at [1082, 272] on button "Next image" at bounding box center [1086, 261] width 35 height 46
drag, startPoint x: 980, startPoint y: 383, endPoint x: 983, endPoint y: 378, distance: 6.8
click at [978, 382] on div "Lightbox" at bounding box center [552, 261] width 1104 height 523
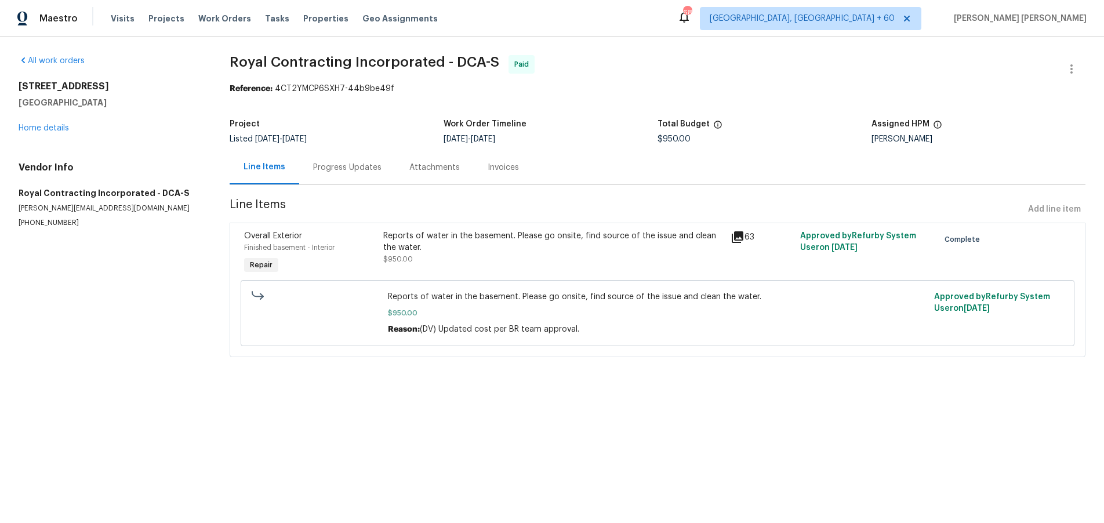
click at [335, 170] on div "Progress Updates" at bounding box center [347, 168] width 68 height 12
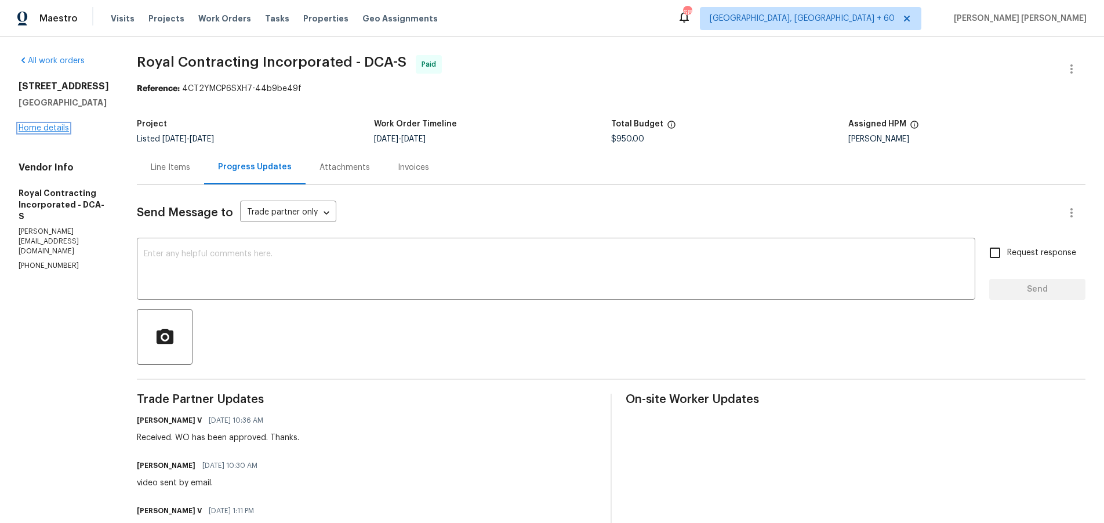
click at [35, 132] on link "Home details" at bounding box center [44, 128] width 50 height 8
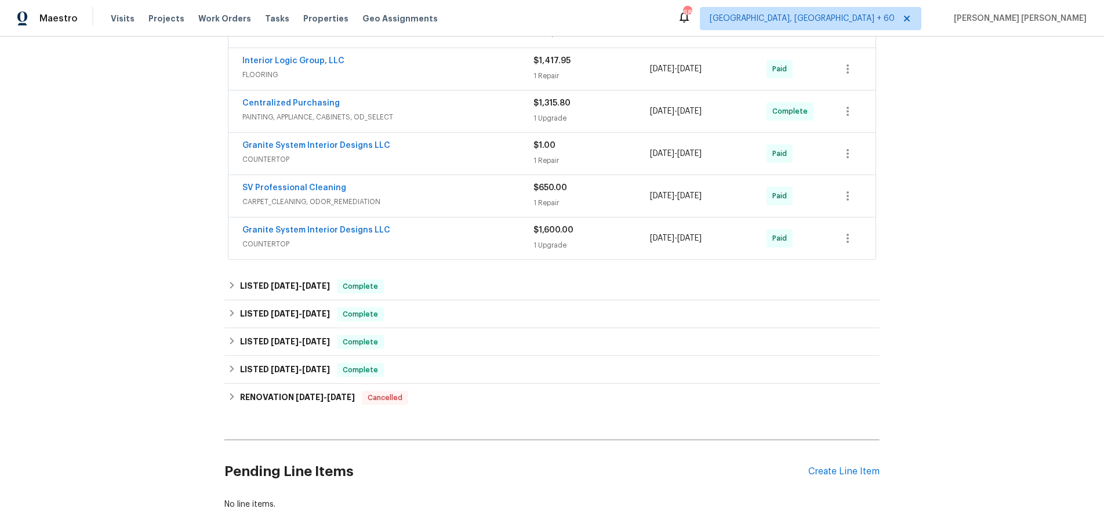
scroll to position [474, 0]
click at [474, 349] on div "LISTED 4/9/25 - 4/9/25 Complete" at bounding box center [552, 343] width 648 height 14
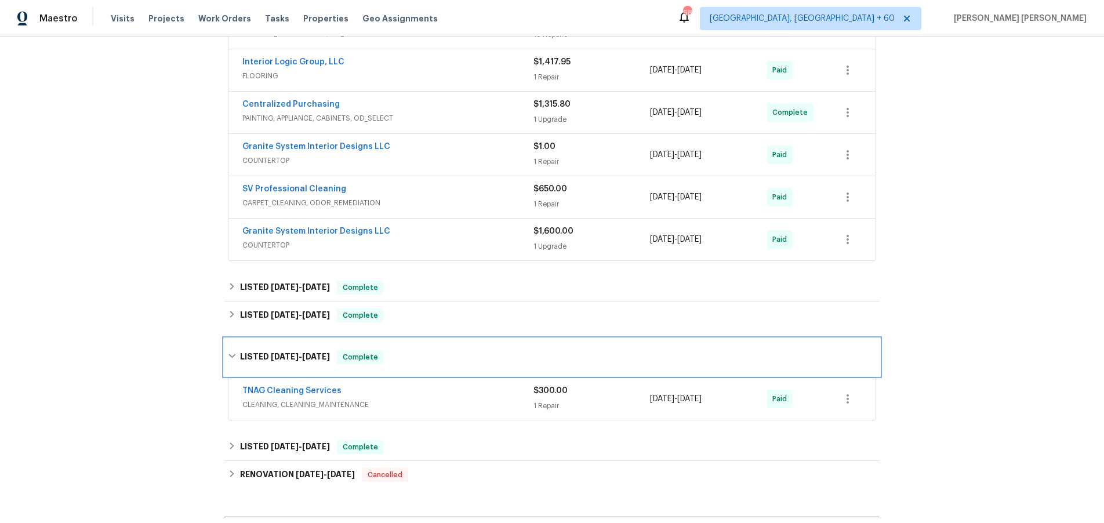
click at [474, 349] on div "LISTED 4/9/25 - 4/9/25 Complete" at bounding box center [551, 357] width 655 height 37
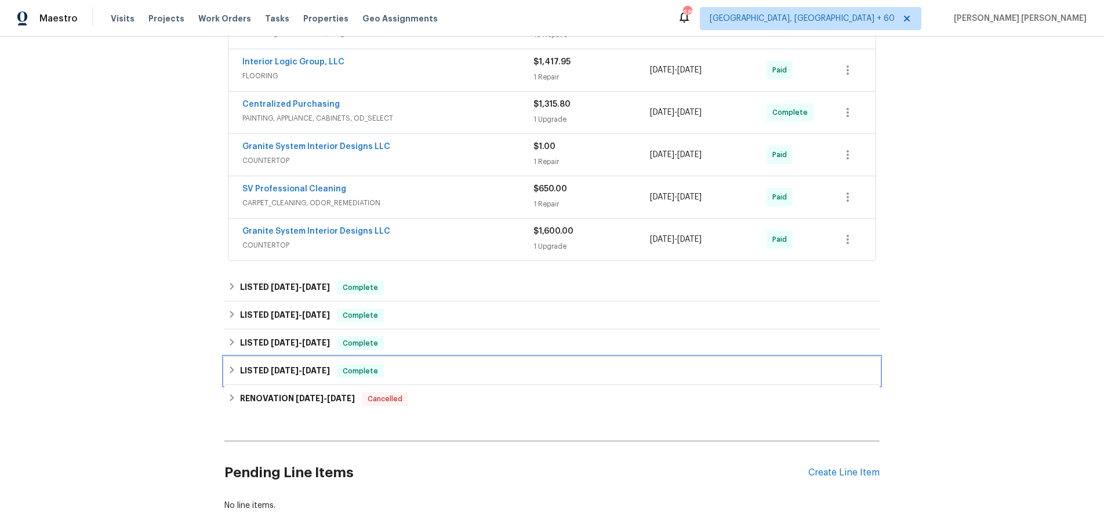
click at [483, 367] on div "LISTED 4/9/25 - 4/18/25 Complete" at bounding box center [552, 371] width 648 height 14
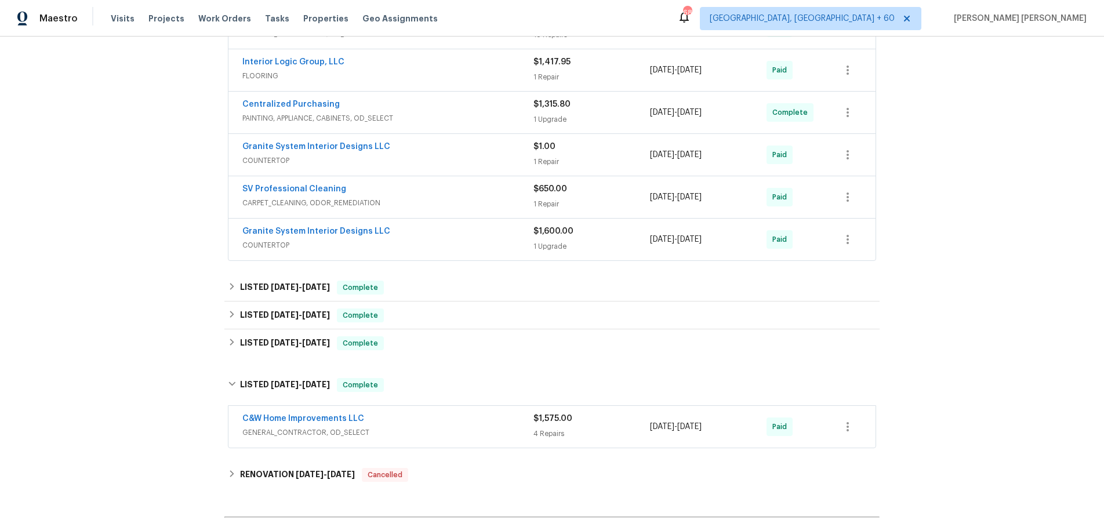
click at [459, 419] on div "C&W Home Improvements LLC" at bounding box center [387, 420] width 291 height 14
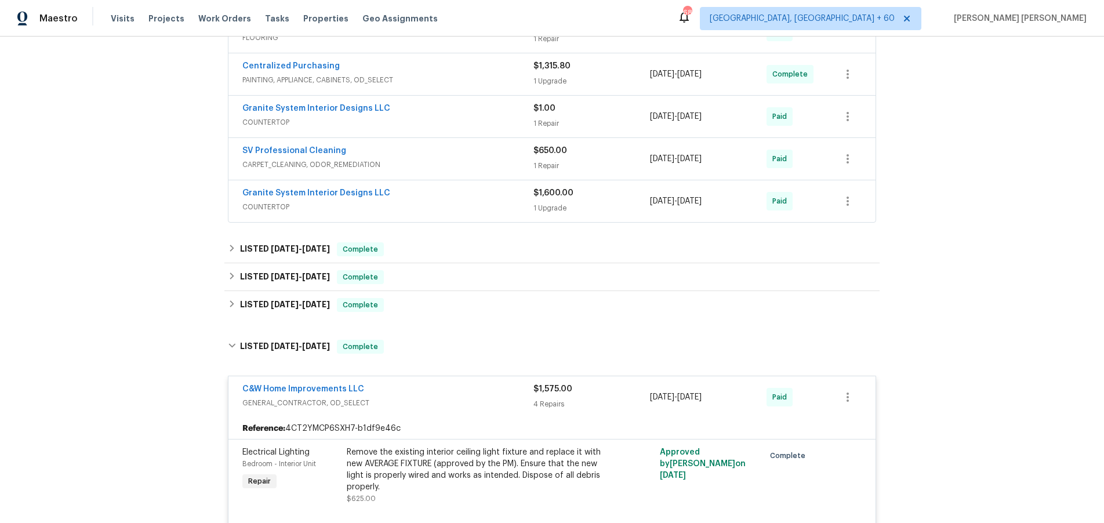
scroll to position [509, 0]
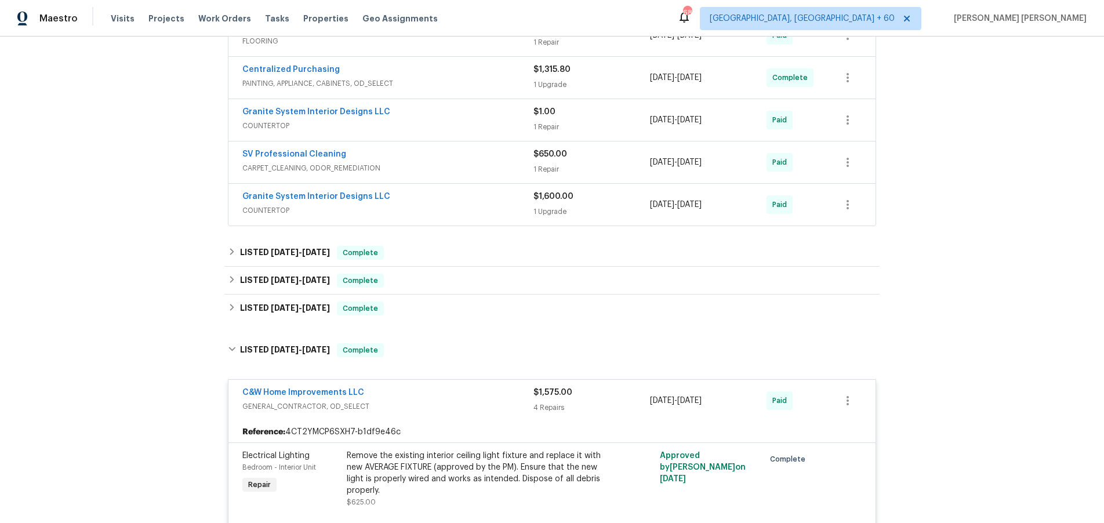
click at [443, 402] on span "GENERAL_CONTRACTOR, OD_SELECT" at bounding box center [387, 407] width 291 height 12
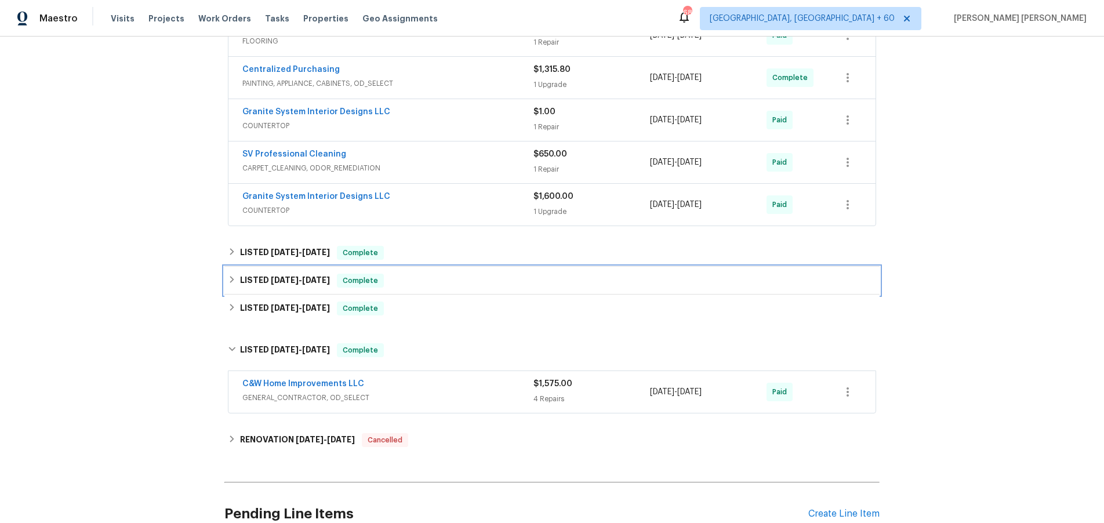
click at [235, 278] on icon at bounding box center [232, 279] width 8 height 8
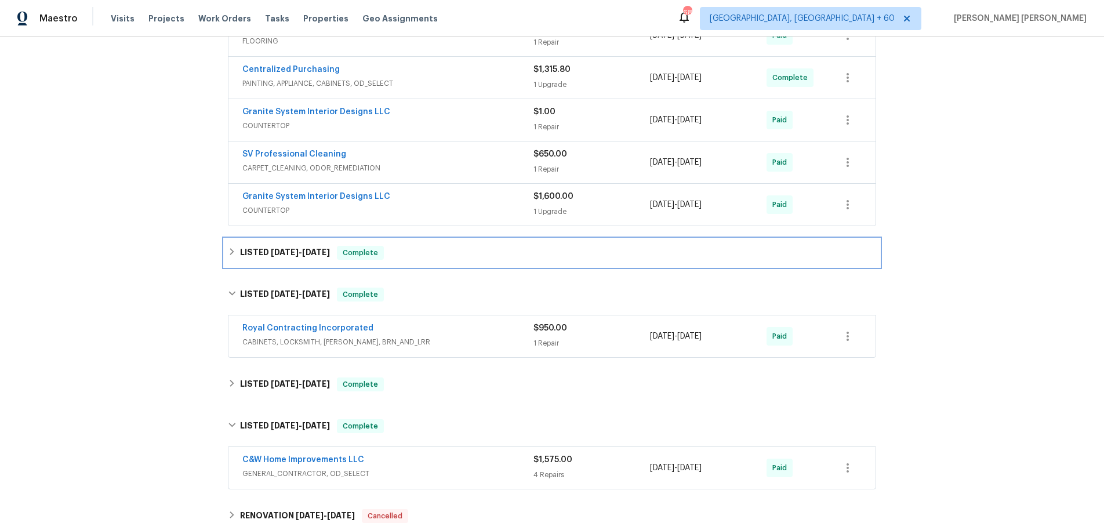
click at [237, 251] on div "LISTED 7/25/25 - 7/25/25 Complete" at bounding box center [552, 253] width 648 height 14
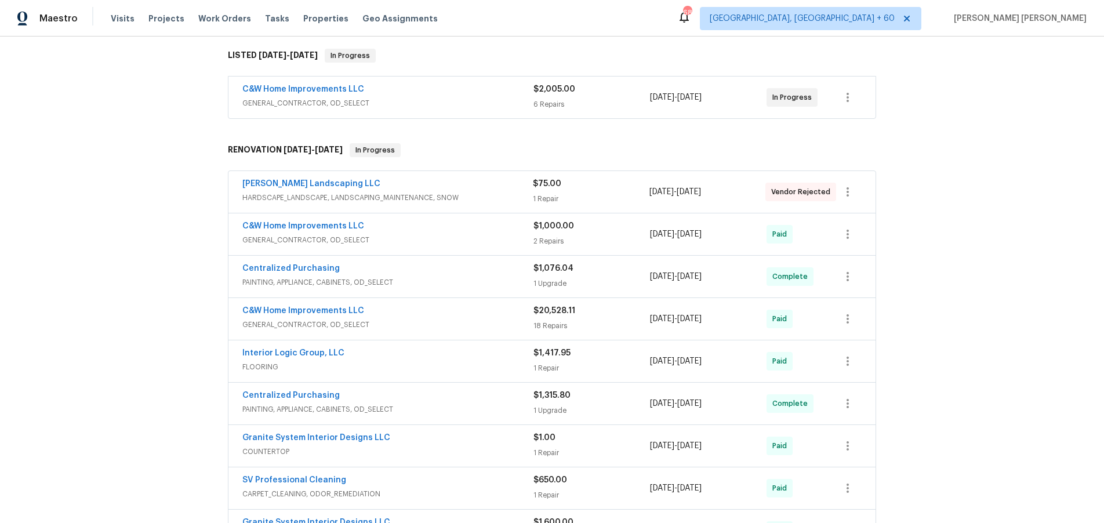
scroll to position [0, 0]
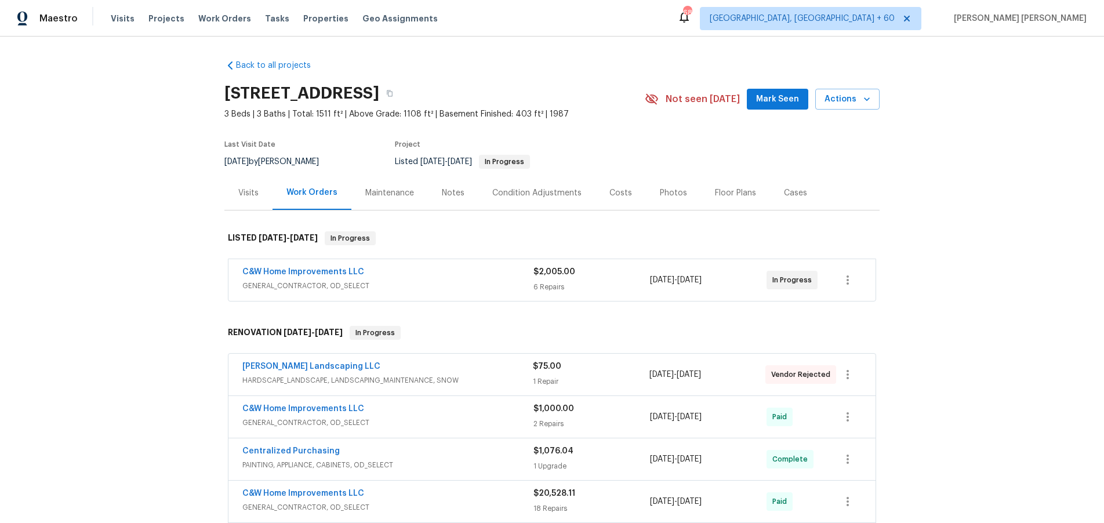
click at [458, 274] on div "C&W Home Improvements LLC" at bounding box center [387, 273] width 291 height 14
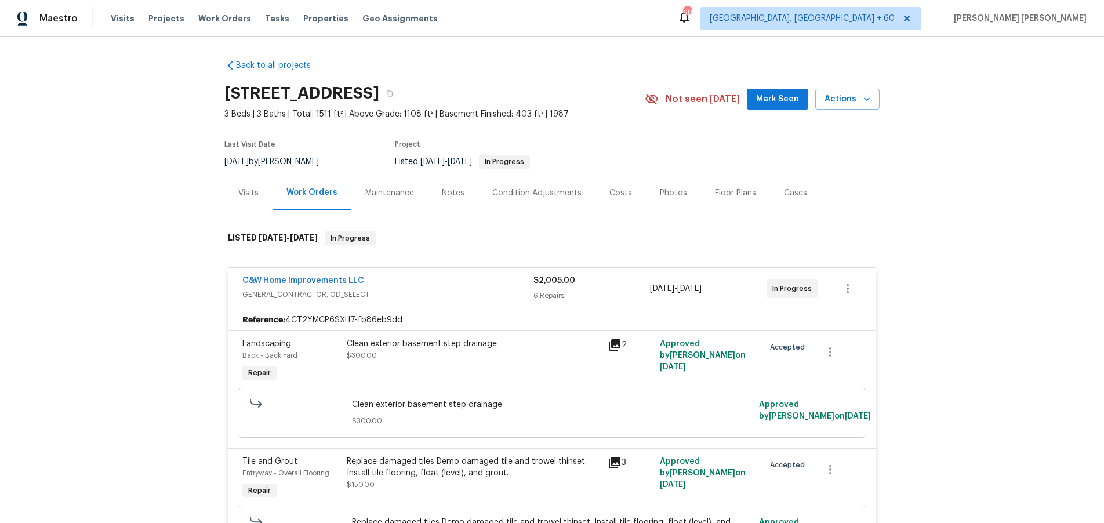
drag, startPoint x: 611, startPoint y: 344, endPoint x: 619, endPoint y: 343, distance: 8.2
click at [613, 344] on icon at bounding box center [615, 345] width 12 height 12
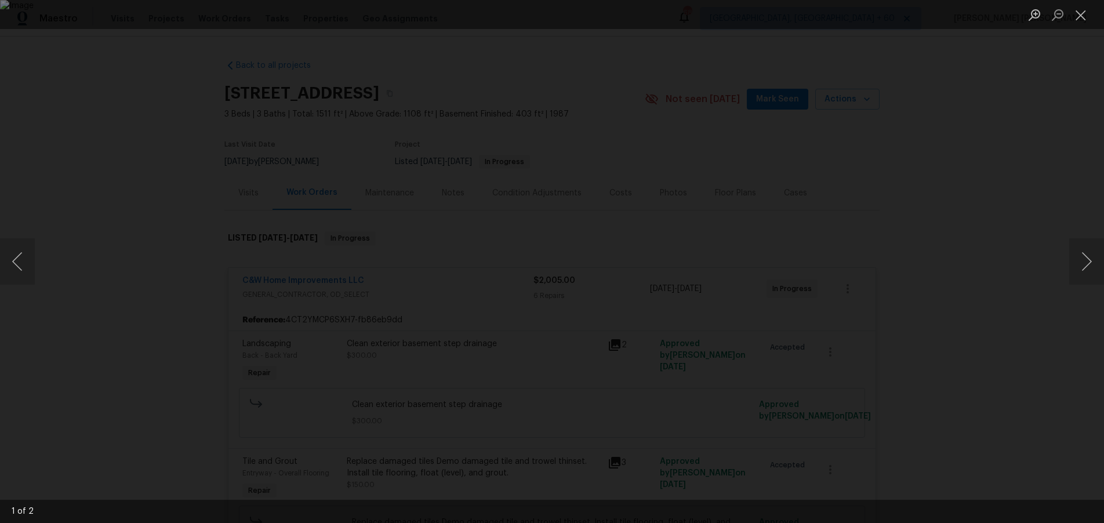
click at [981, 263] on div "Lightbox" at bounding box center [552, 261] width 1104 height 523
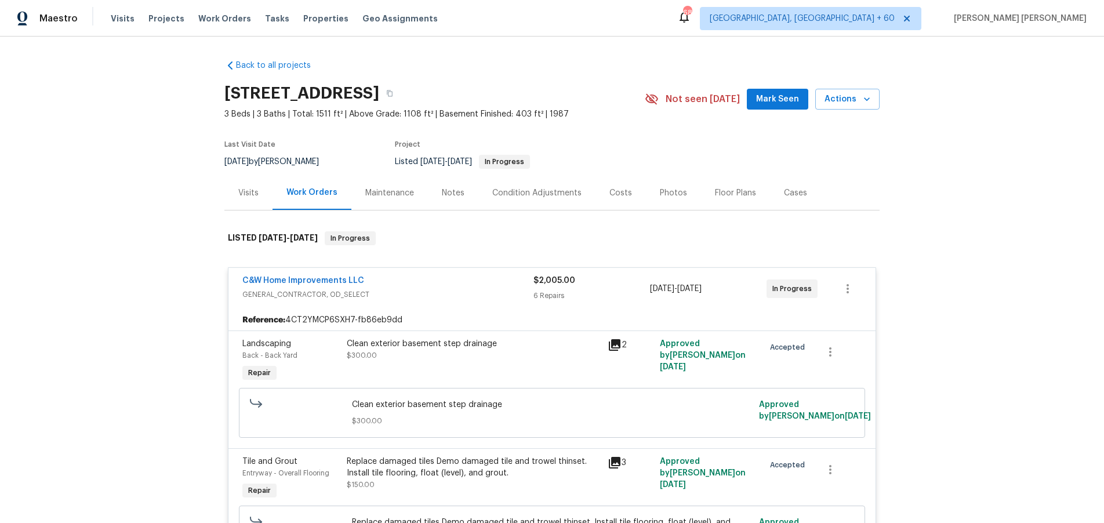
click at [981, 263] on div "Lightbox" at bounding box center [552, 261] width 1104 height 523
click at [448, 289] on span "GENERAL_CONTRACTOR, OD_SELECT" at bounding box center [387, 295] width 291 height 12
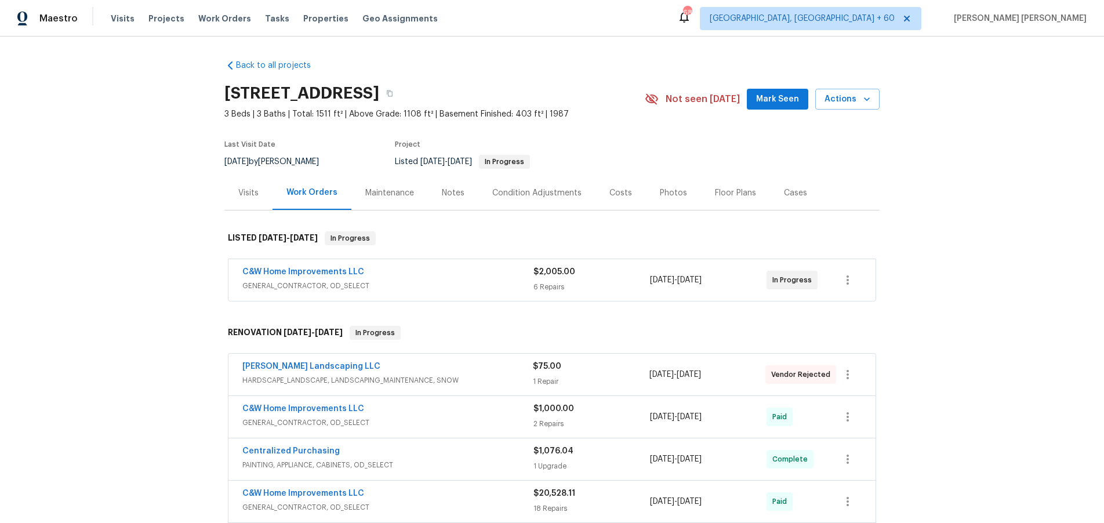
click at [449, 281] on span "GENERAL_CONTRACTOR, OD_SELECT" at bounding box center [387, 286] width 291 height 12
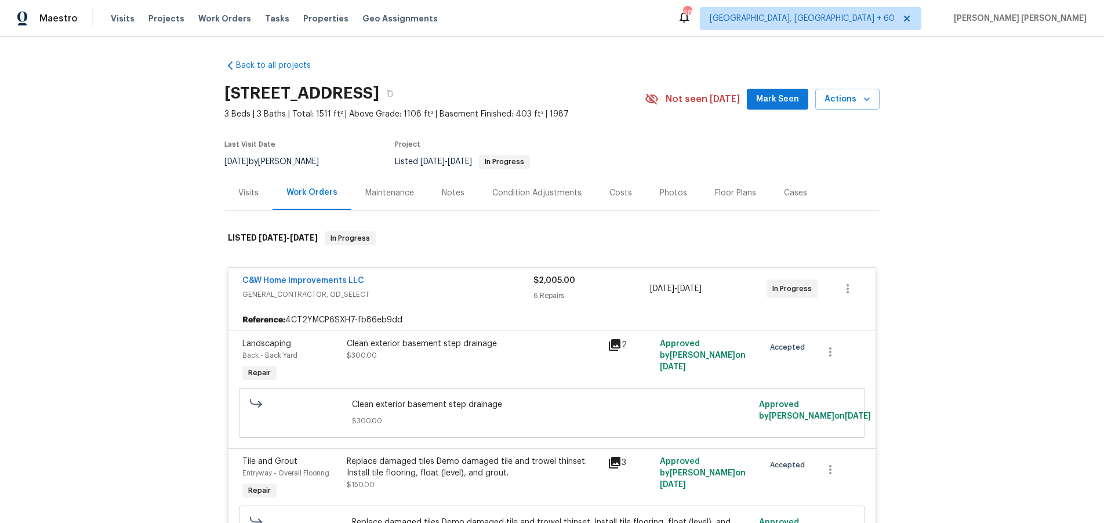
click at [617, 349] on icon at bounding box center [615, 345] width 14 height 14
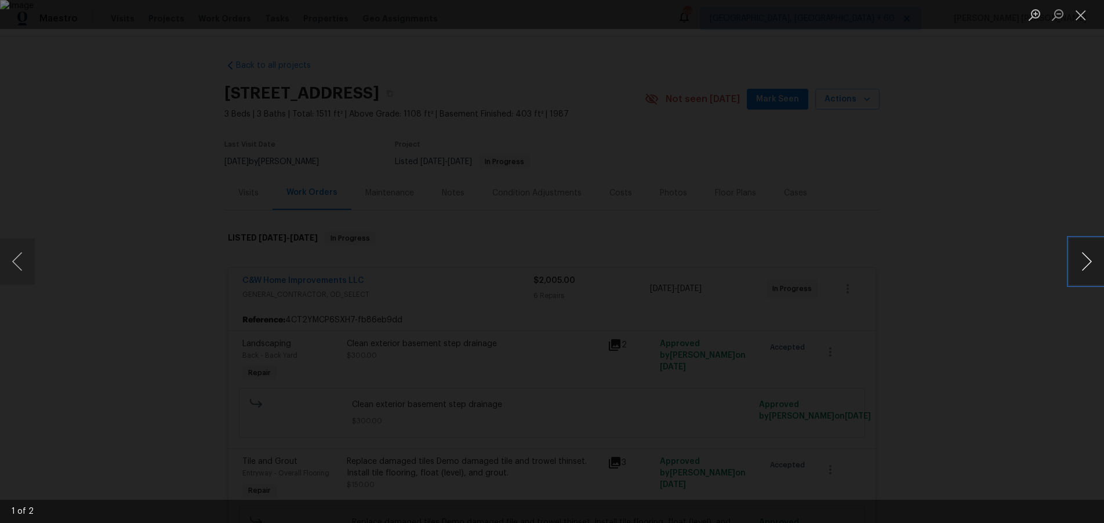
click at [1086, 269] on button "Next image" at bounding box center [1086, 261] width 35 height 46
click at [1038, 312] on div "Lightbox" at bounding box center [552, 261] width 1104 height 523
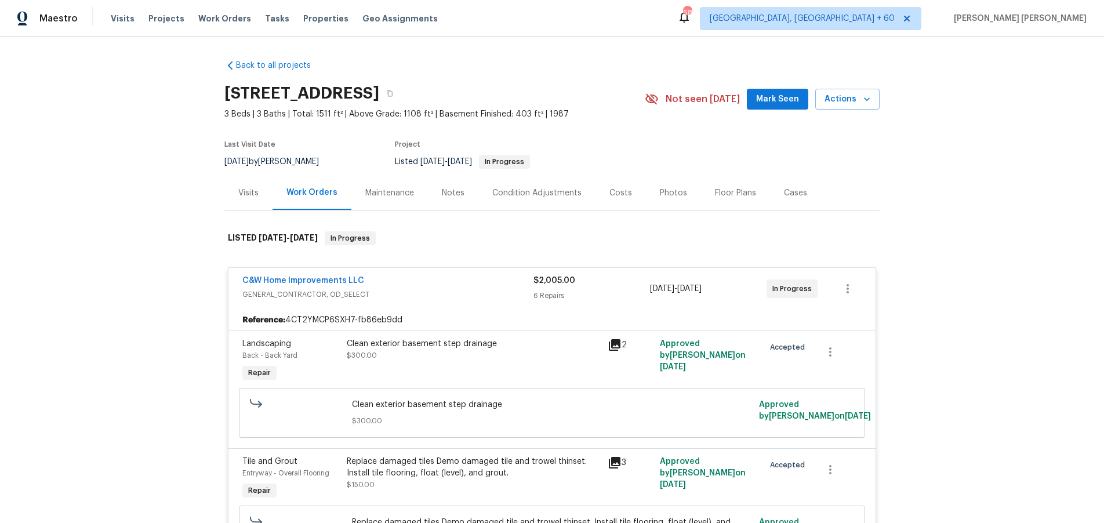
click at [617, 346] on icon at bounding box center [615, 345] width 14 height 14
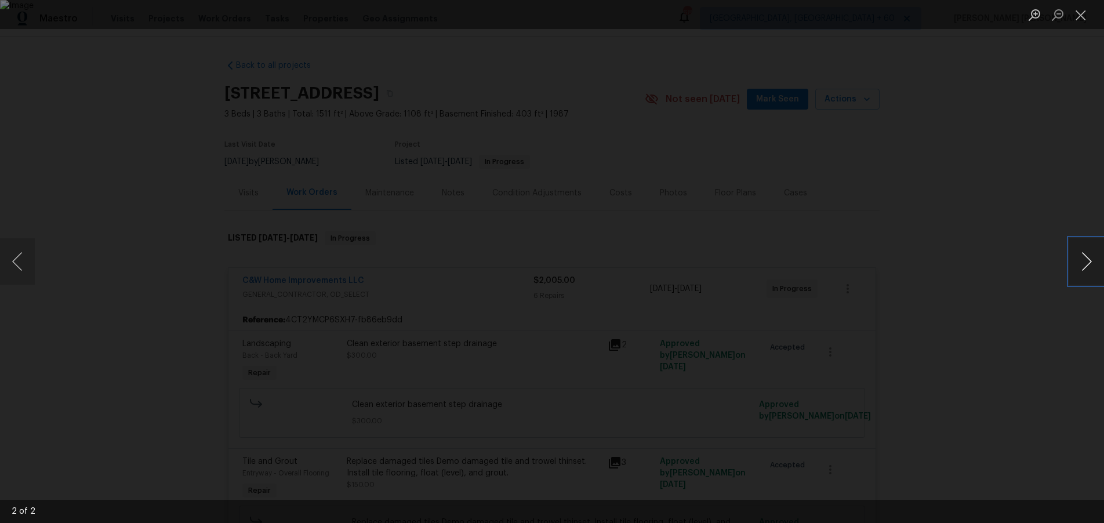
click at [1090, 267] on button "Next image" at bounding box center [1086, 261] width 35 height 46
click at [1026, 348] on div "Lightbox" at bounding box center [552, 261] width 1104 height 523
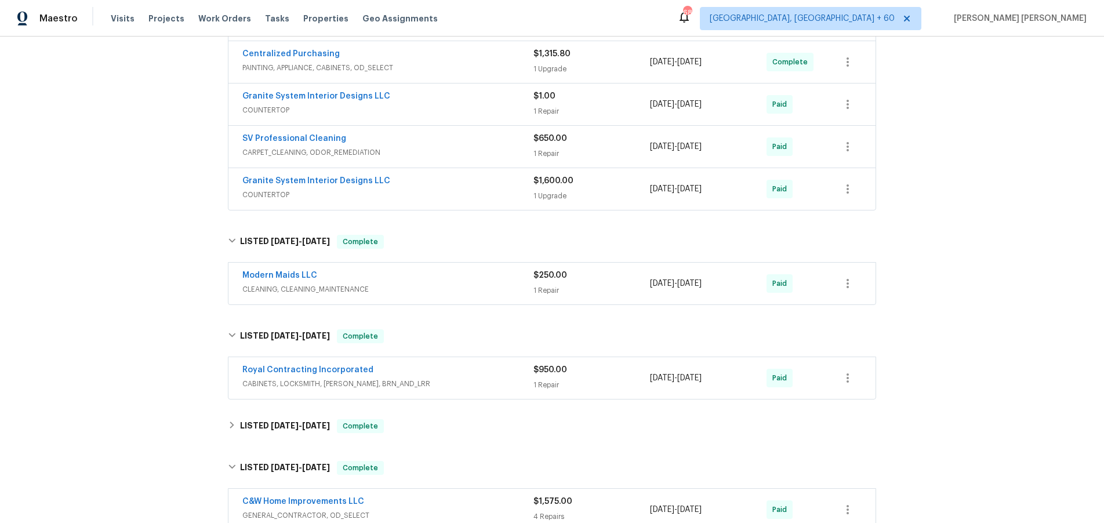
scroll to position [1365, 0]
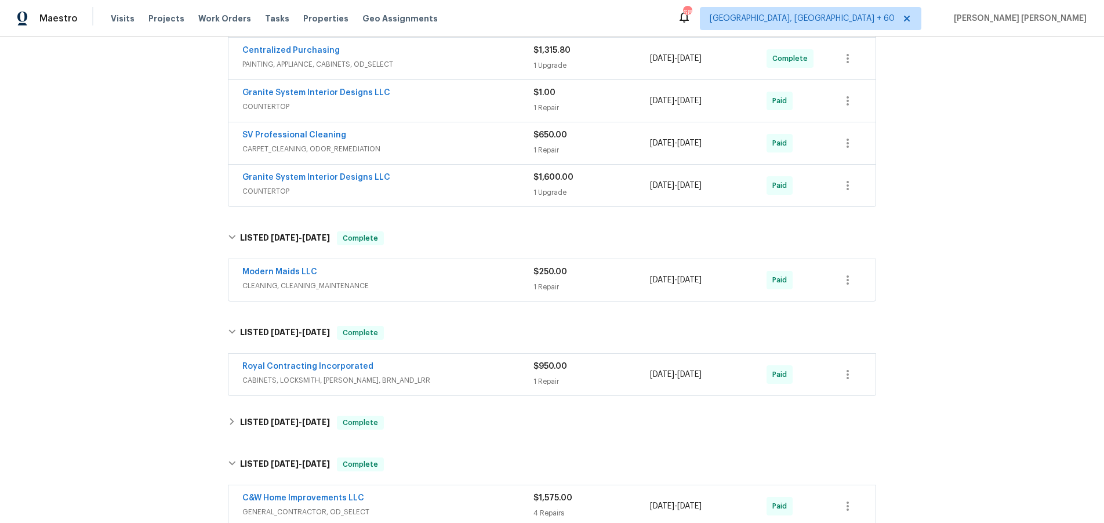
click at [487, 375] on span "CABINETS, LOCKSMITH, HANDYMAN, BRN_AND_LRR" at bounding box center [387, 381] width 291 height 12
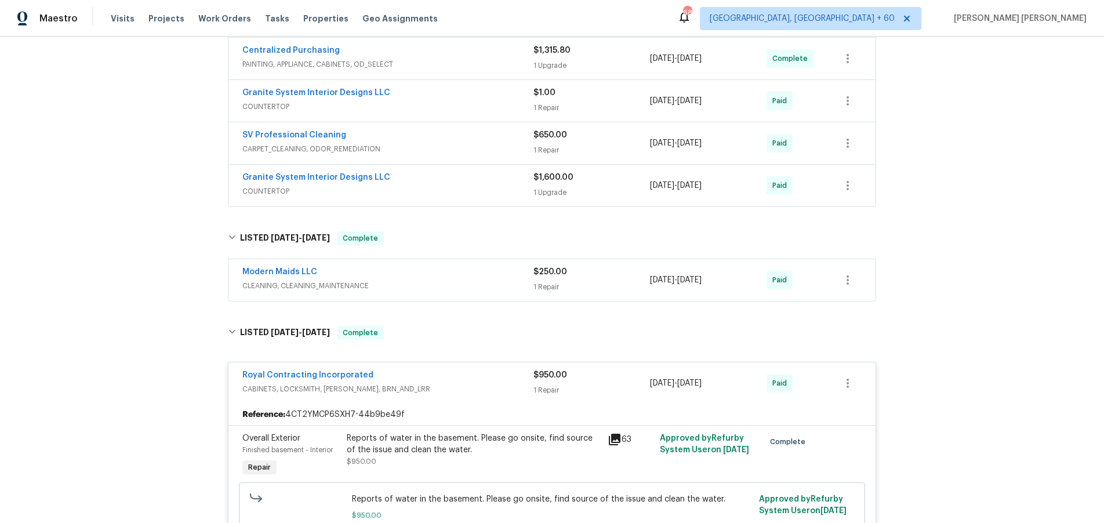
click at [621, 433] on icon at bounding box center [615, 440] width 14 height 14
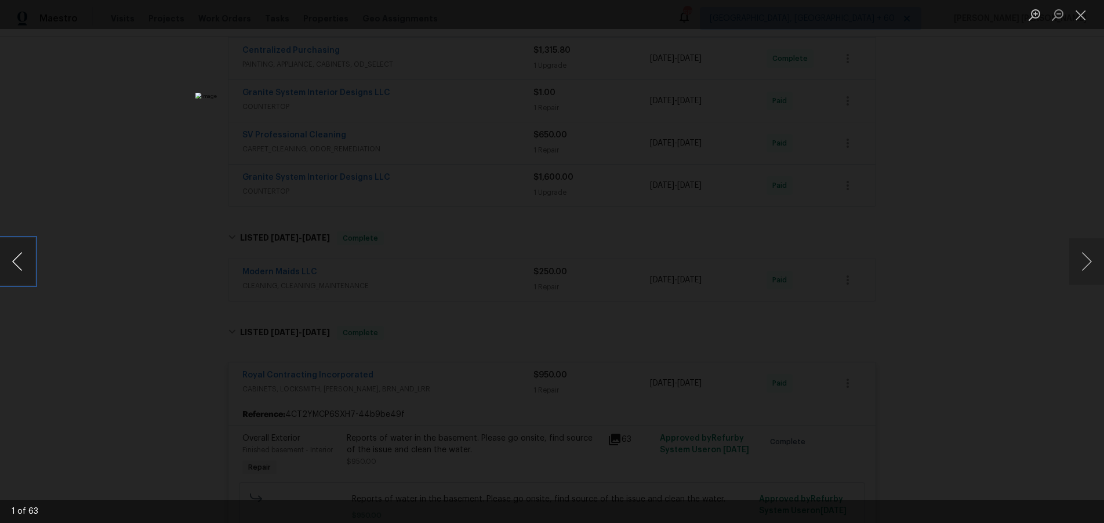
click at [21, 269] on button "Previous image" at bounding box center [17, 261] width 35 height 46
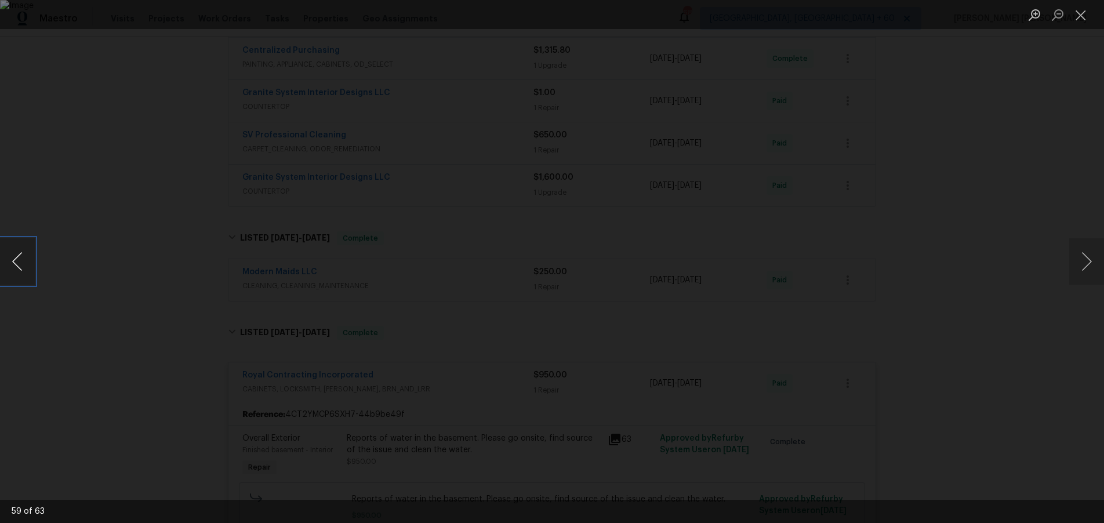
click at [21, 269] on button "Previous image" at bounding box center [17, 261] width 35 height 46
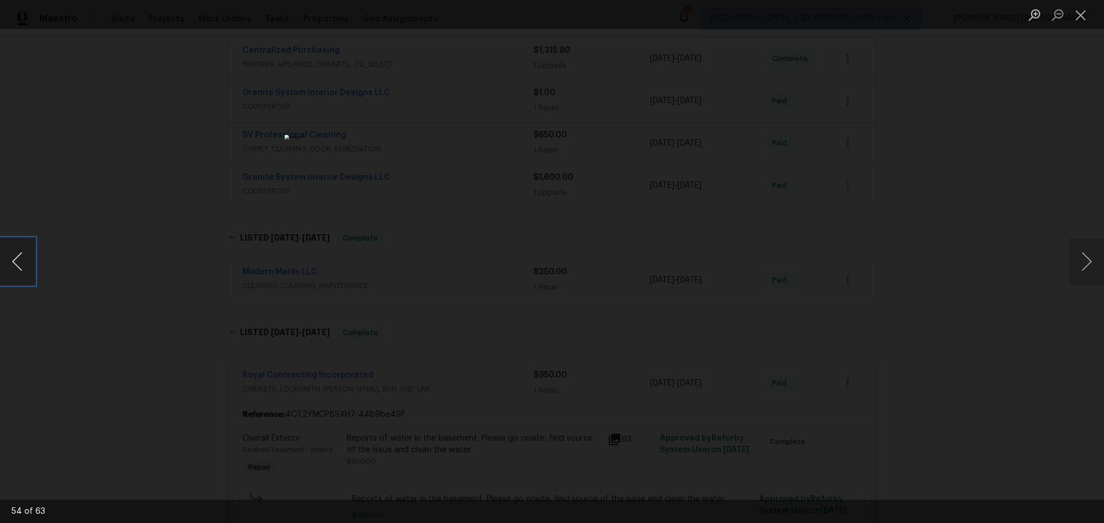
click at [21, 269] on button "Previous image" at bounding box center [17, 261] width 35 height 46
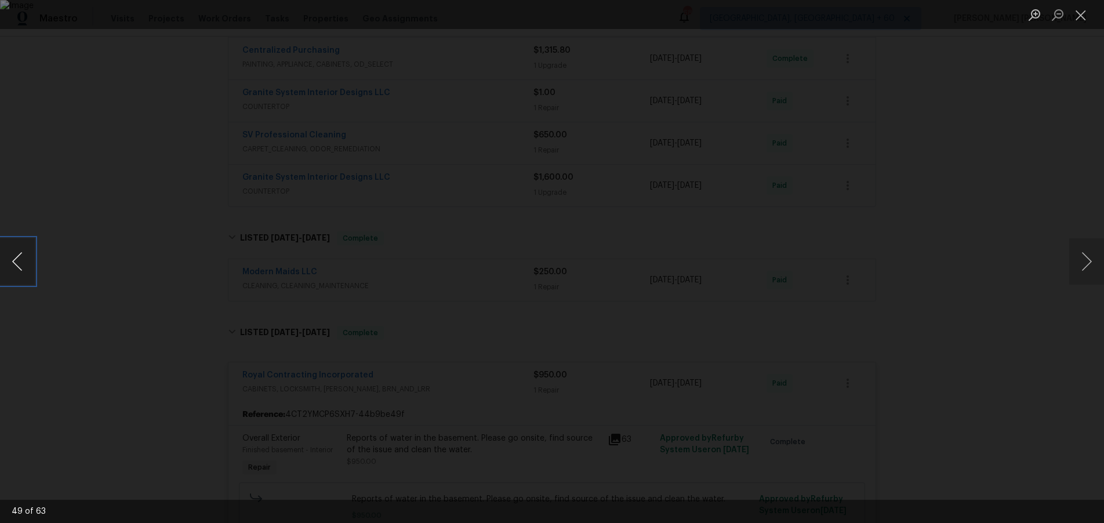
click at [21, 269] on button "Previous image" at bounding box center [17, 261] width 35 height 46
click at [1091, 266] on button "Next image" at bounding box center [1086, 261] width 35 height 46
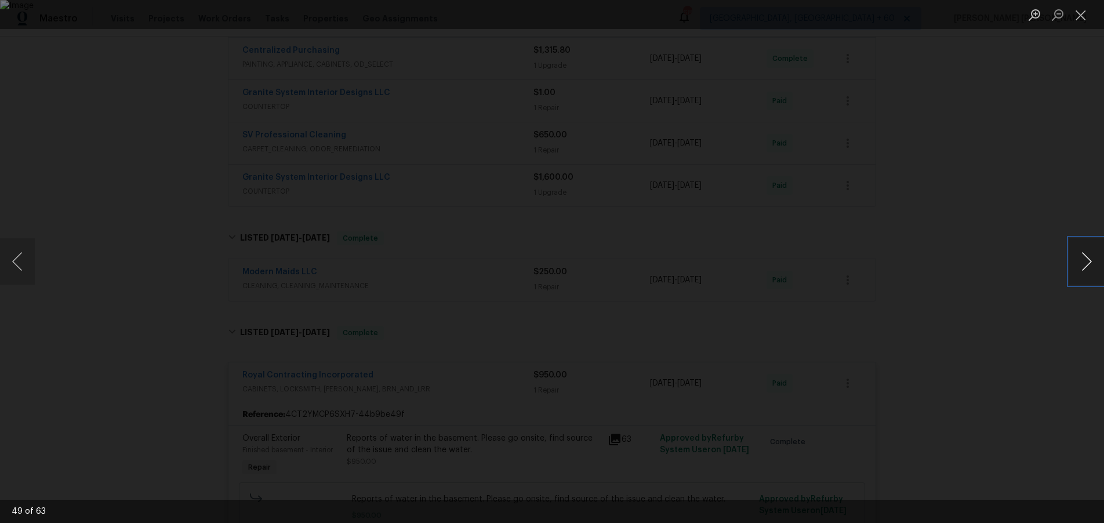
click at [1091, 266] on button "Next image" at bounding box center [1086, 261] width 35 height 46
click at [29, 264] on button "Previous image" at bounding box center [17, 261] width 35 height 46
click at [23, 270] on button "Previous image" at bounding box center [17, 261] width 35 height 46
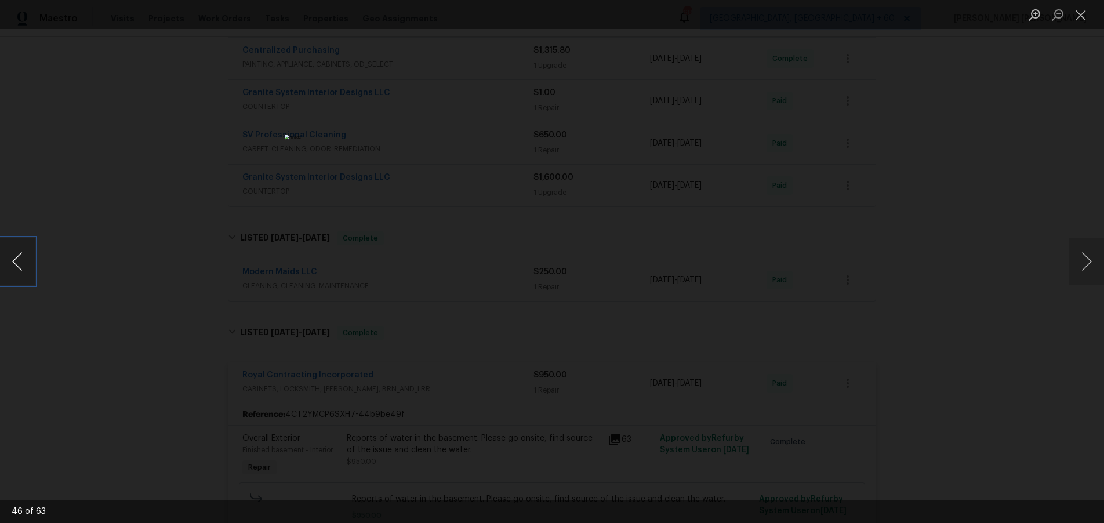
click at [23, 270] on button "Previous image" at bounding box center [17, 261] width 35 height 46
click at [18, 269] on button "Previous image" at bounding box center [17, 261] width 35 height 46
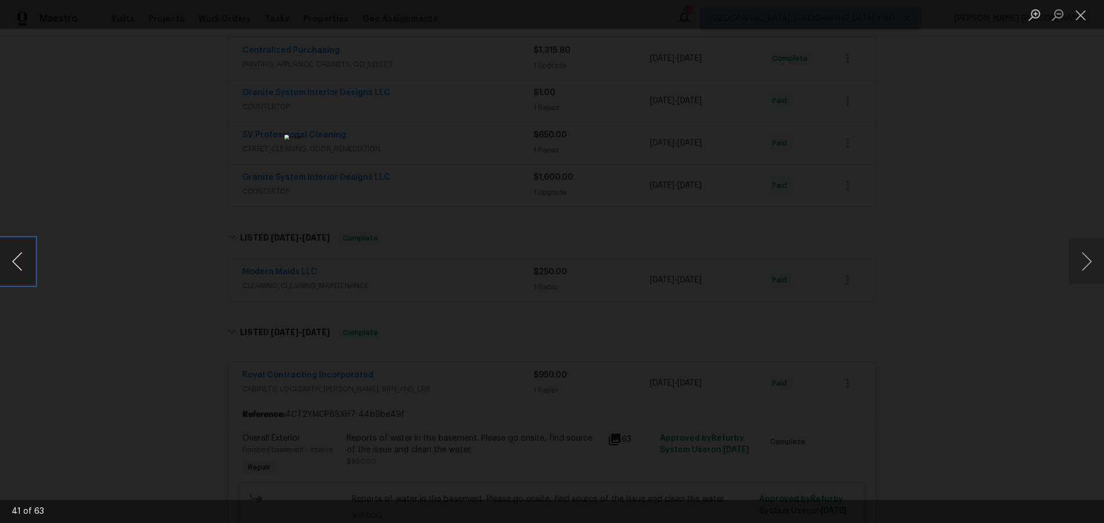
click at [18, 269] on button "Previous image" at bounding box center [17, 261] width 35 height 46
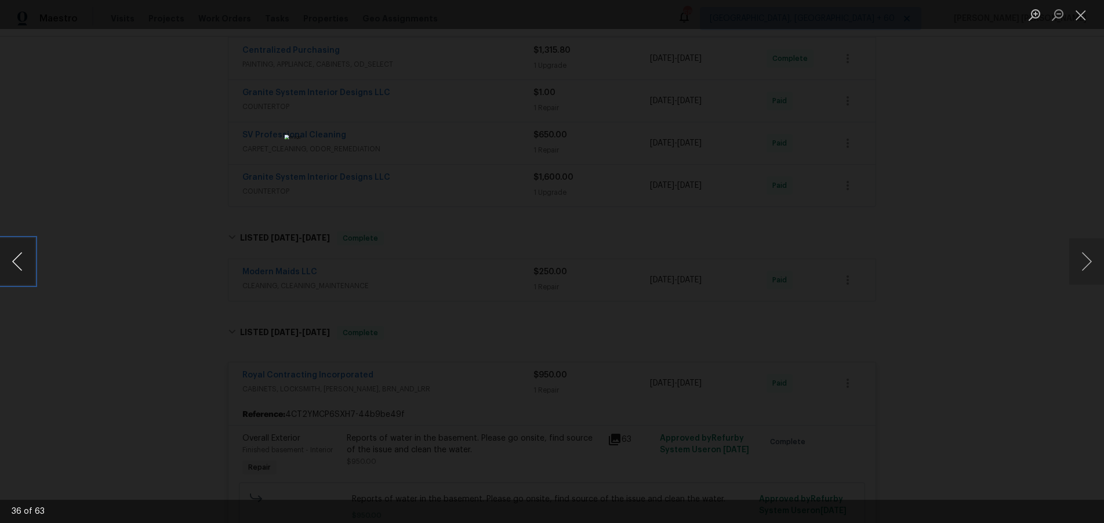
click at [18, 269] on button "Previous image" at bounding box center [17, 261] width 35 height 46
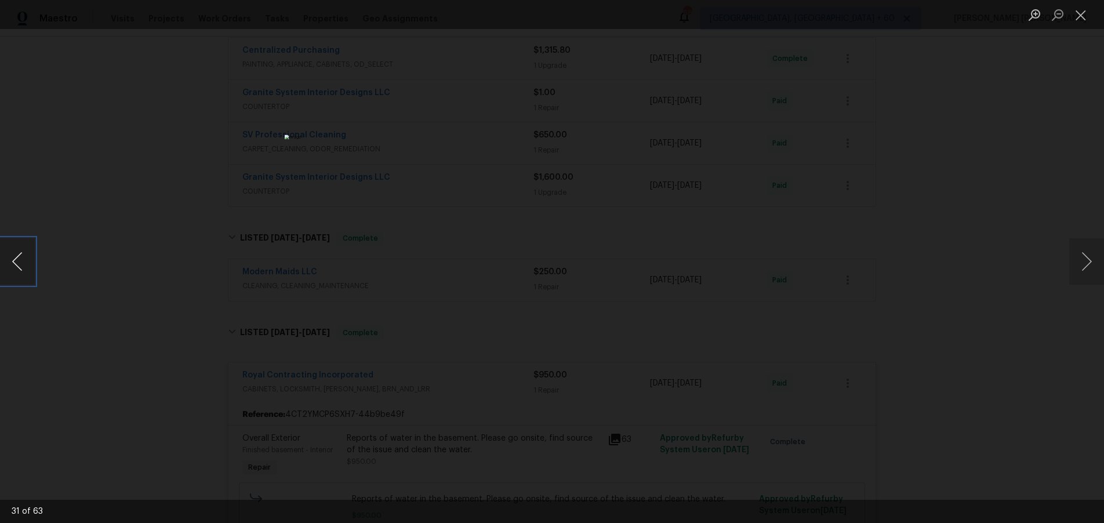
click at [18, 269] on button "Previous image" at bounding box center [17, 261] width 35 height 46
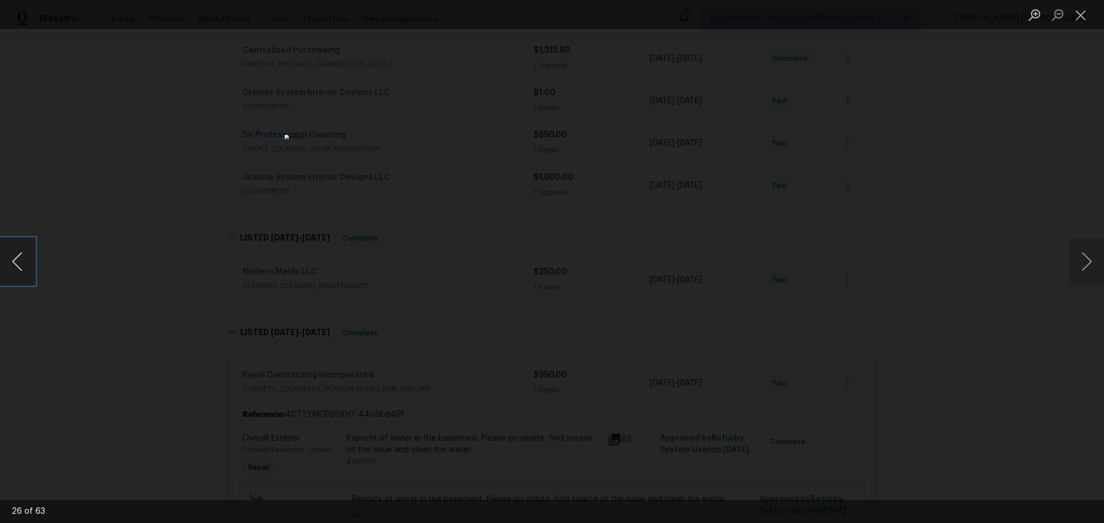
click at [18, 269] on button "Previous image" at bounding box center [17, 261] width 35 height 46
click at [96, 405] on div "Lightbox" at bounding box center [552, 261] width 1104 height 523
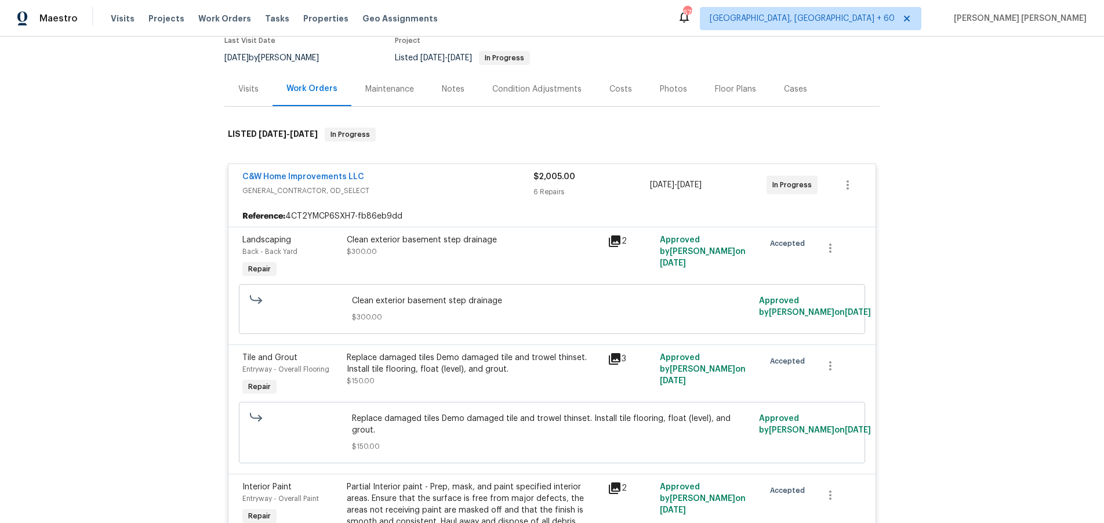
scroll to position [103, 0]
click at [615, 244] on icon at bounding box center [615, 242] width 14 height 14
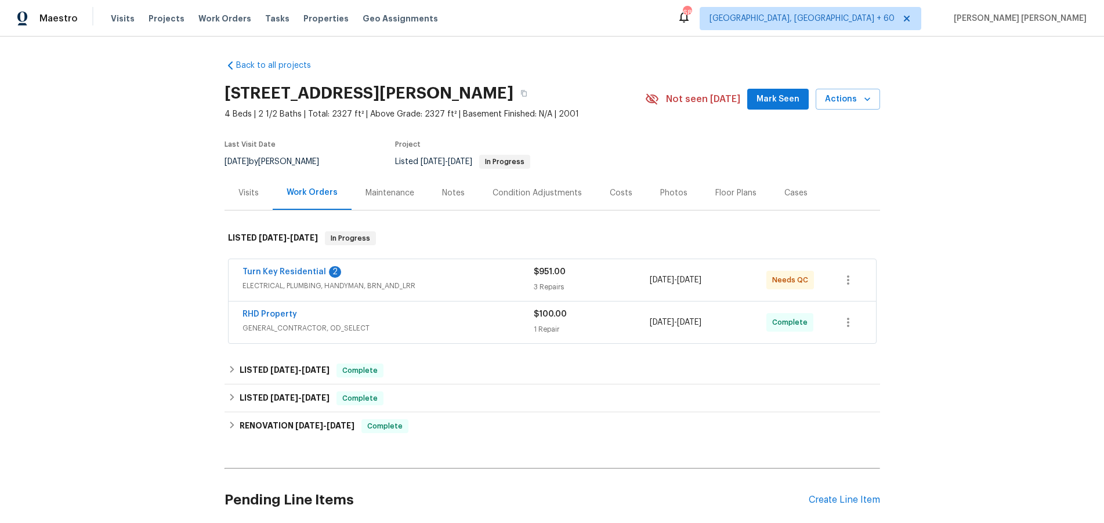
click at [473, 265] on div "Turn Key Residential 2 ELECTRICAL, PLUMBING, HANDYMAN, BRN_AND_LRR $951.00 3 Re…" at bounding box center [551, 280] width 647 height 42
click at [471, 279] on div "Turn Key Residential 2" at bounding box center [387, 273] width 291 height 14
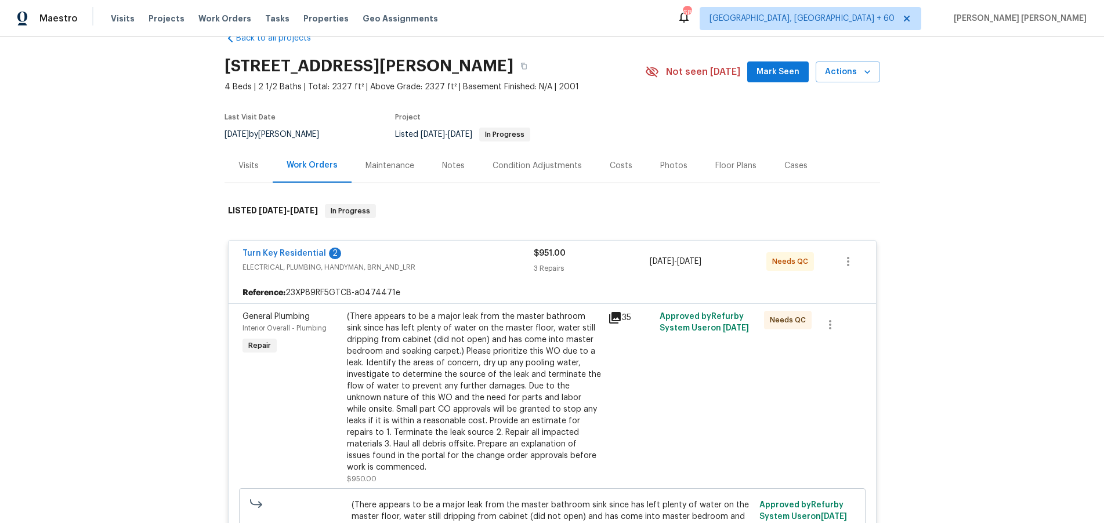
scroll to position [54, 0]
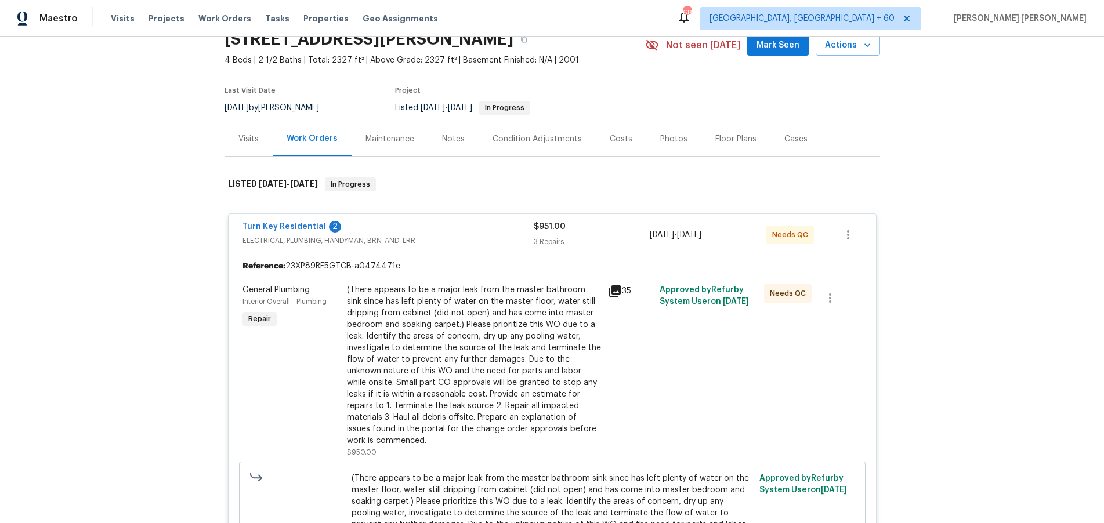
click at [614, 290] on icon at bounding box center [615, 291] width 12 height 12
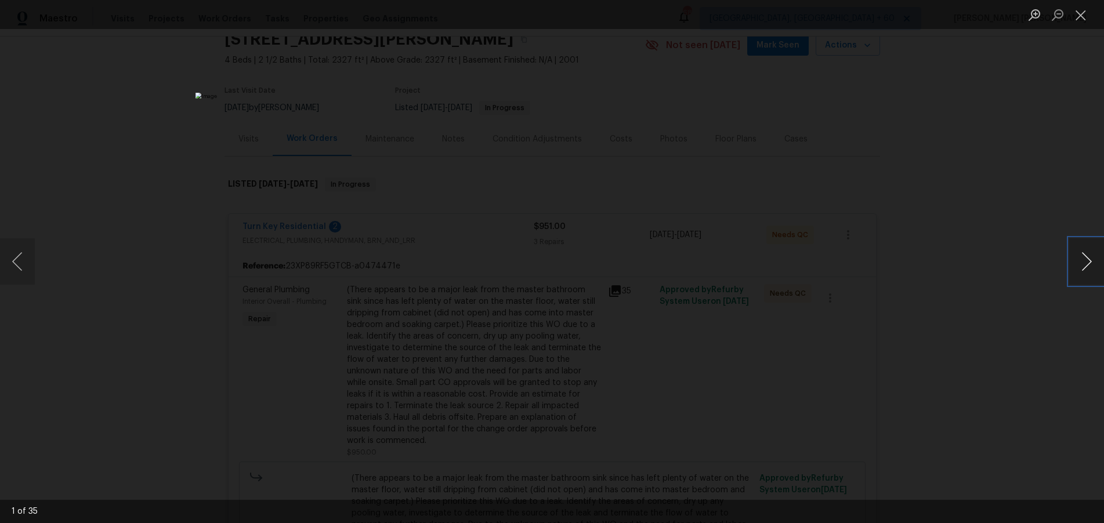
click at [1086, 267] on button "Next image" at bounding box center [1086, 261] width 35 height 46
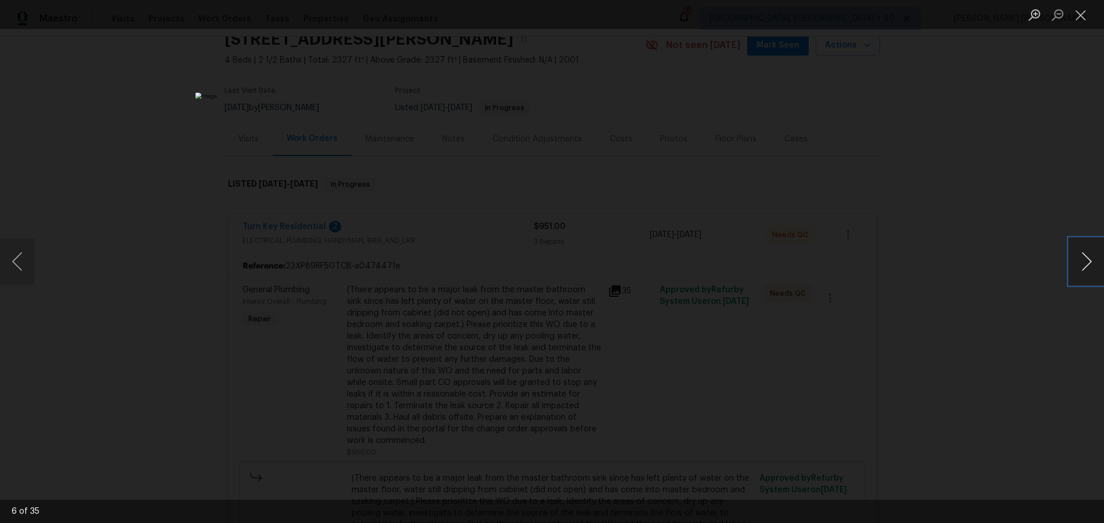
click at [1086, 267] on button "Next image" at bounding box center [1086, 261] width 35 height 46
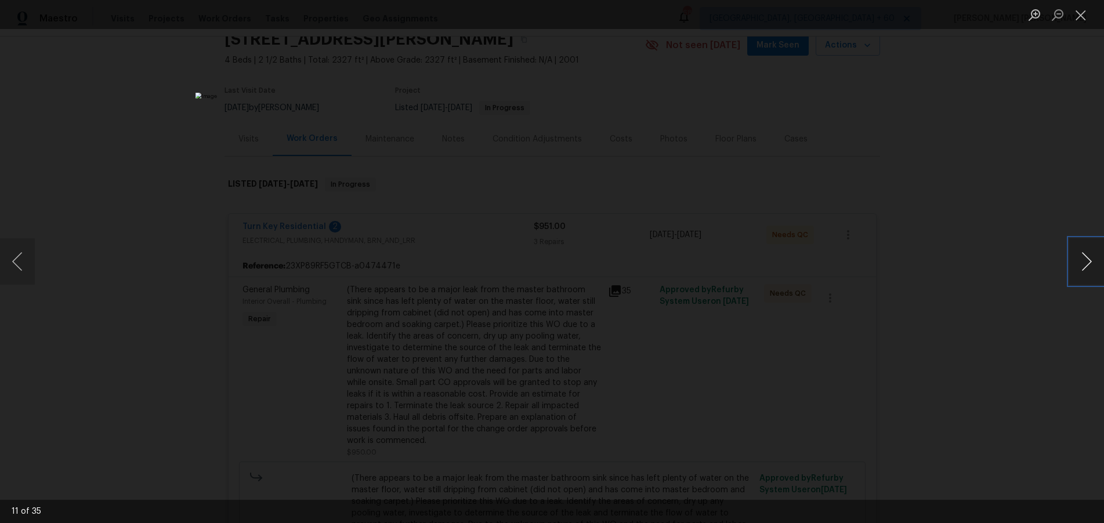
click at [1086, 267] on button "Next image" at bounding box center [1086, 261] width 35 height 46
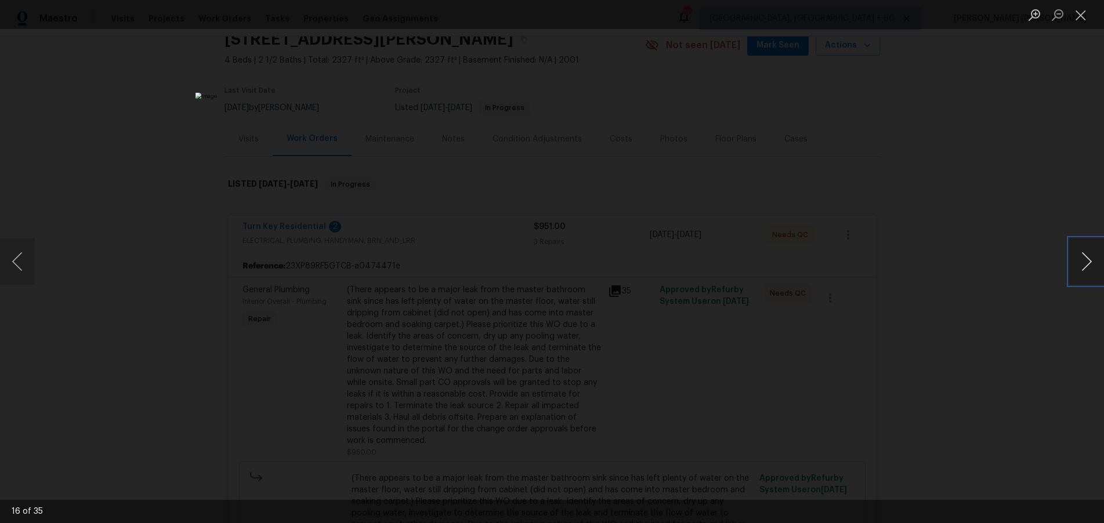
click at [1086, 267] on button "Next image" at bounding box center [1086, 261] width 35 height 46
click at [1033, 362] on div "Lightbox" at bounding box center [552, 261] width 1104 height 523
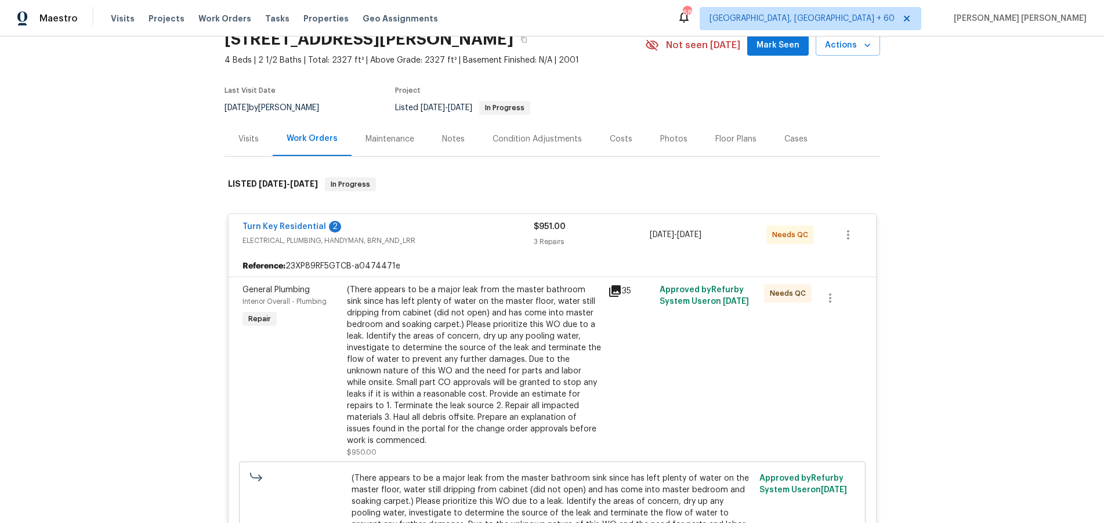
click at [1033, 362] on div "Lightbox" at bounding box center [552, 261] width 1104 height 523
click at [497, 240] on span "ELECTRICAL, PLUMBING, HANDYMAN, BRN_AND_LRR" at bounding box center [387, 241] width 291 height 12
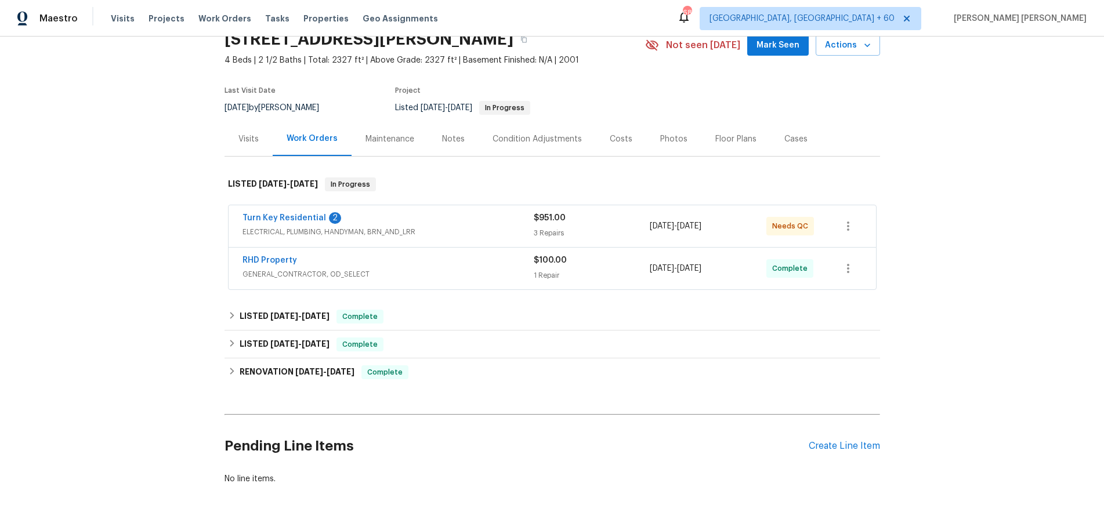
click at [492, 270] on span "GENERAL_CONTRACTOR, OD_SELECT" at bounding box center [387, 275] width 291 height 12
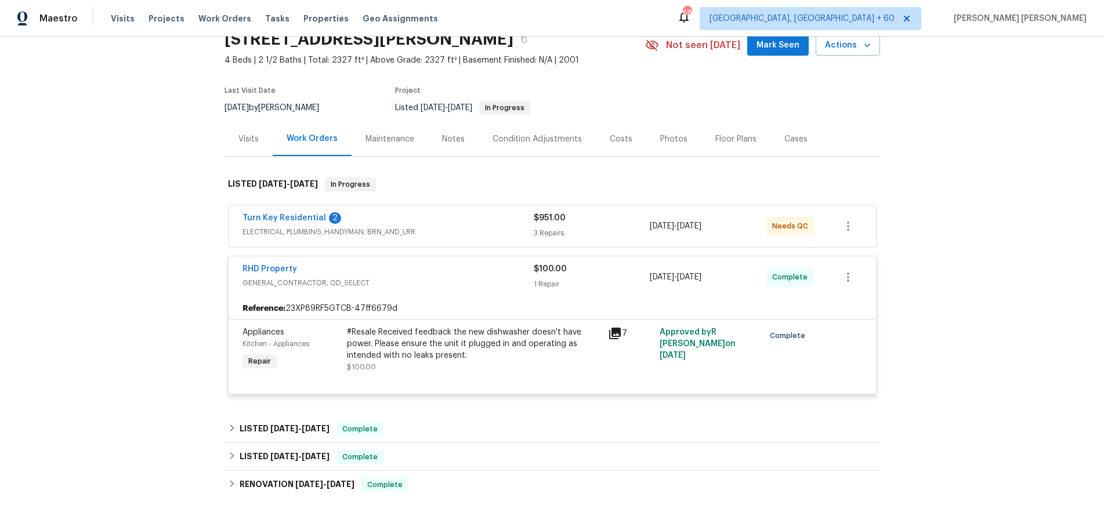
click at [492, 270] on div "RHD Property" at bounding box center [387, 270] width 291 height 14
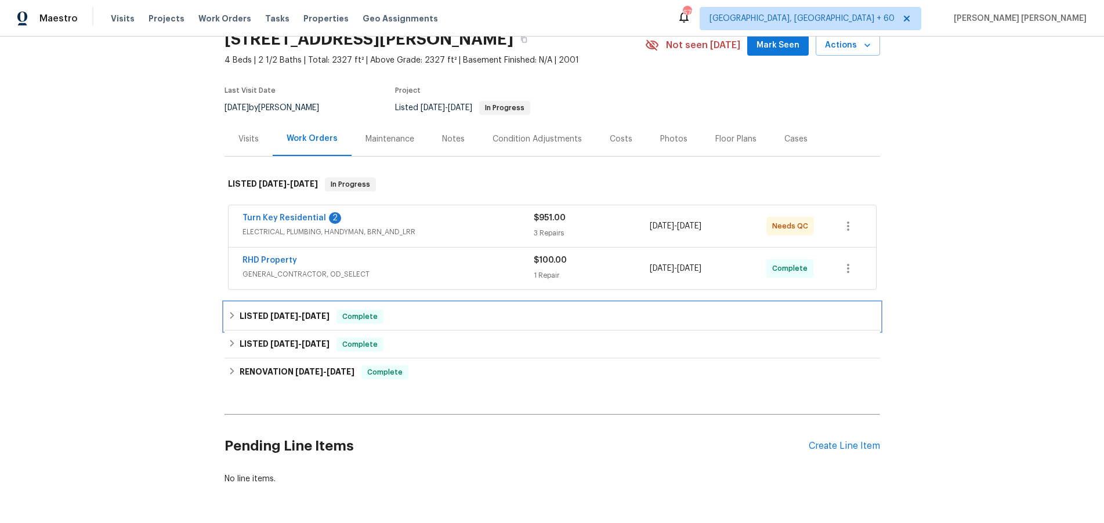
click at [295, 323] on h6 "LISTED 7/22/25 - 8/5/25" at bounding box center [285, 317] width 90 height 14
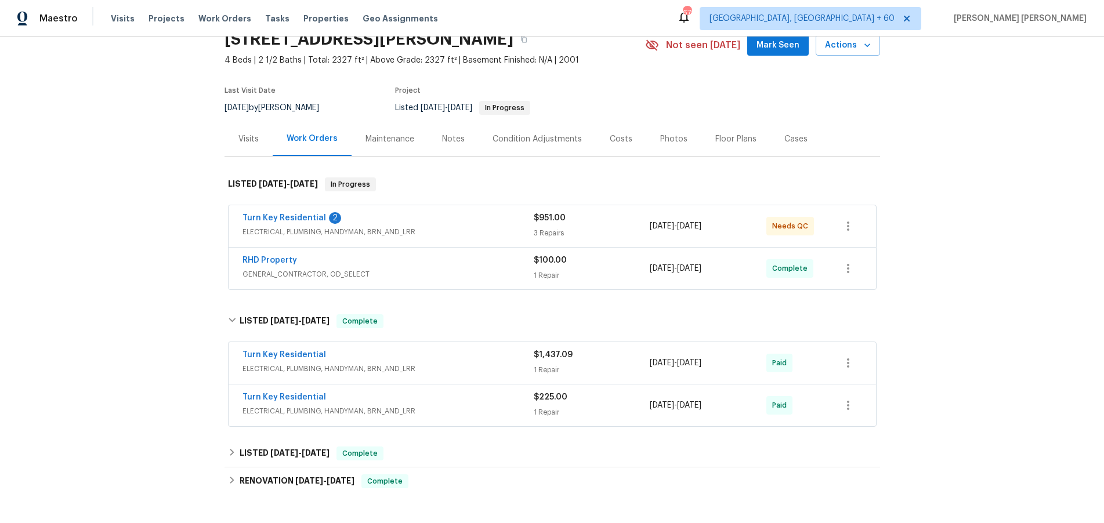
click at [502, 371] on span "ELECTRICAL, PLUMBING, HANDYMAN, BRN_AND_LRR" at bounding box center [387, 369] width 291 height 12
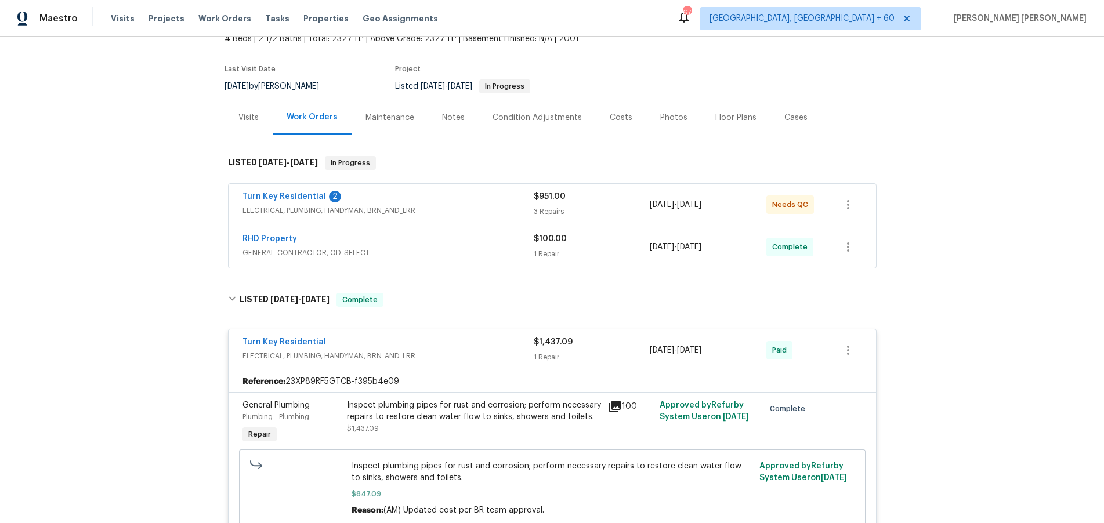
scroll to position [80, 0]
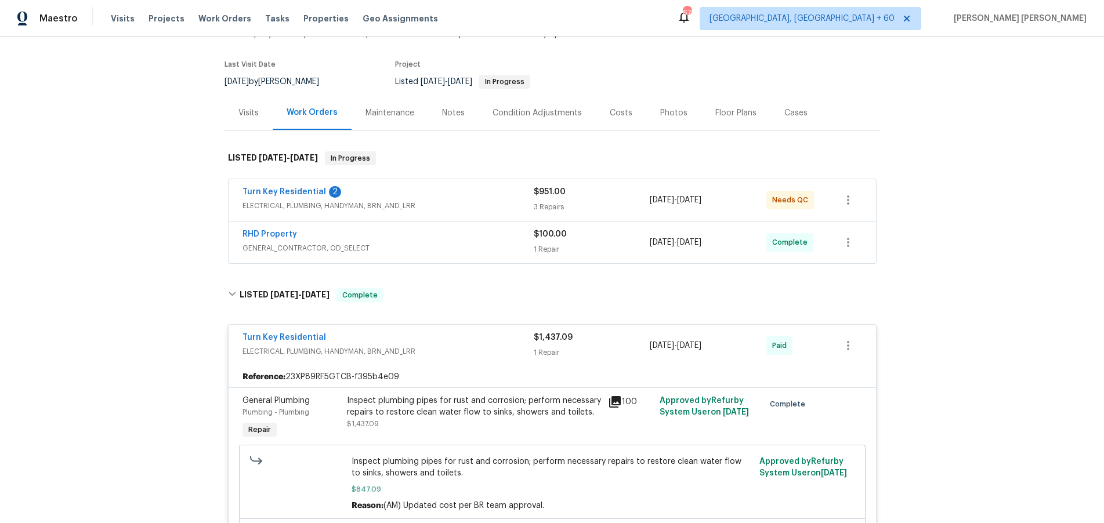
click at [618, 400] on icon at bounding box center [615, 402] width 12 height 12
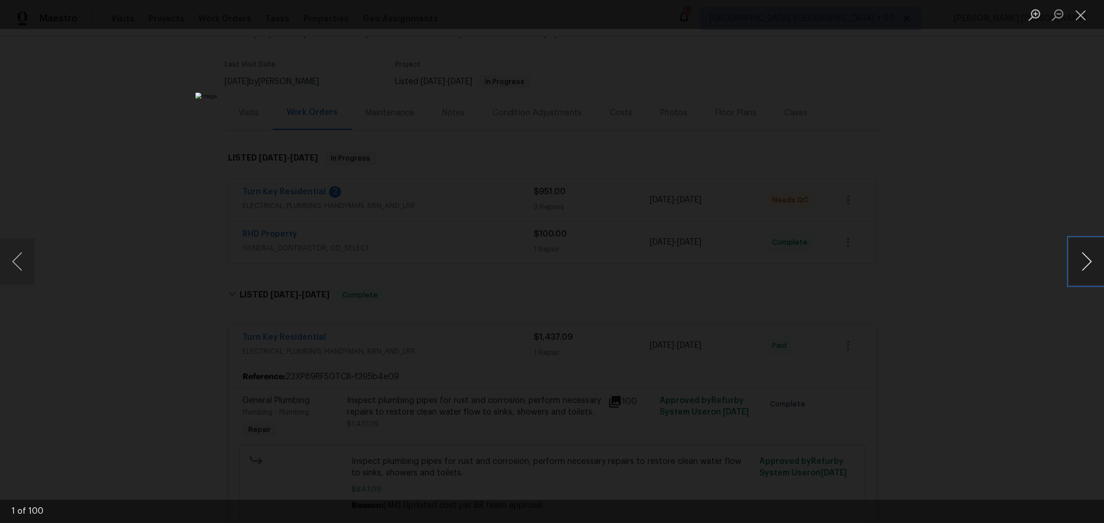
click at [1083, 271] on button "Next image" at bounding box center [1086, 261] width 35 height 46
drag, startPoint x: 1047, startPoint y: 350, endPoint x: 1039, endPoint y: 343, distance: 11.1
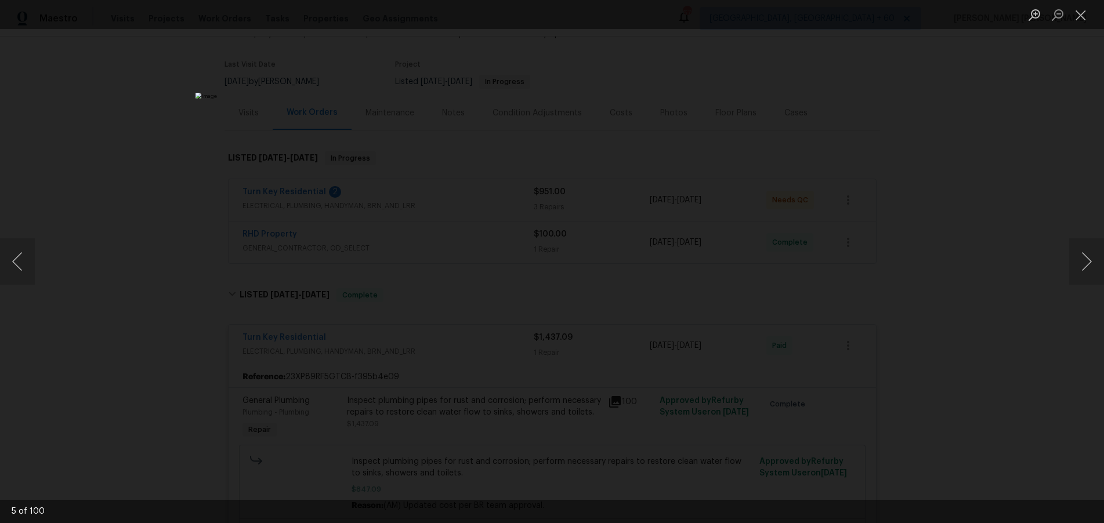
click at [1043, 348] on div "Lightbox" at bounding box center [552, 261] width 1104 height 523
click at [941, 295] on div "Lightbox" at bounding box center [552, 261] width 1104 height 523
drag, startPoint x: 941, startPoint y: 295, endPoint x: 875, endPoint y: 302, distance: 67.1
click at [938, 294] on div "Lightbox" at bounding box center [552, 261] width 1104 height 523
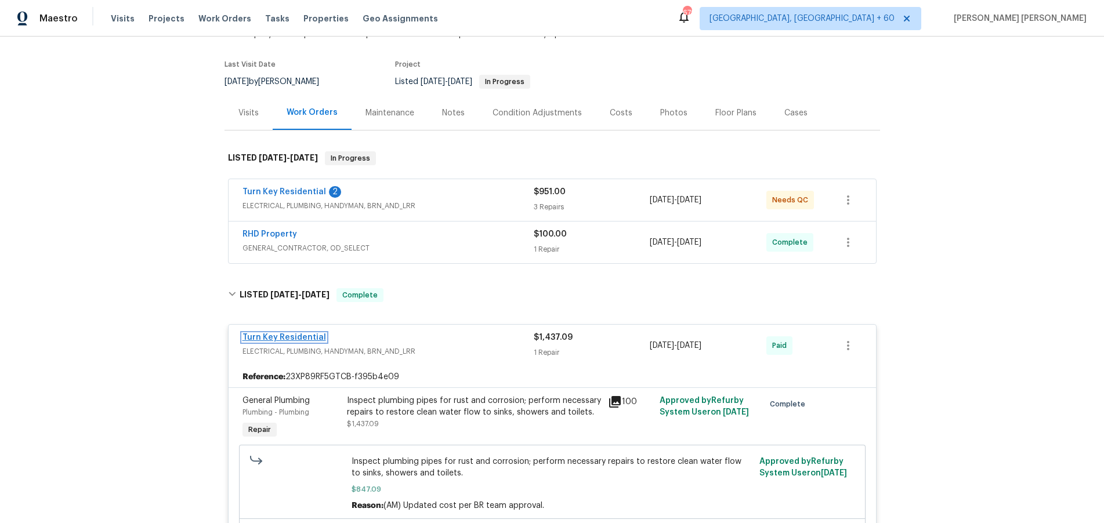
click at [252, 333] on link "Turn Key Residential" at bounding box center [284, 337] width 84 height 8
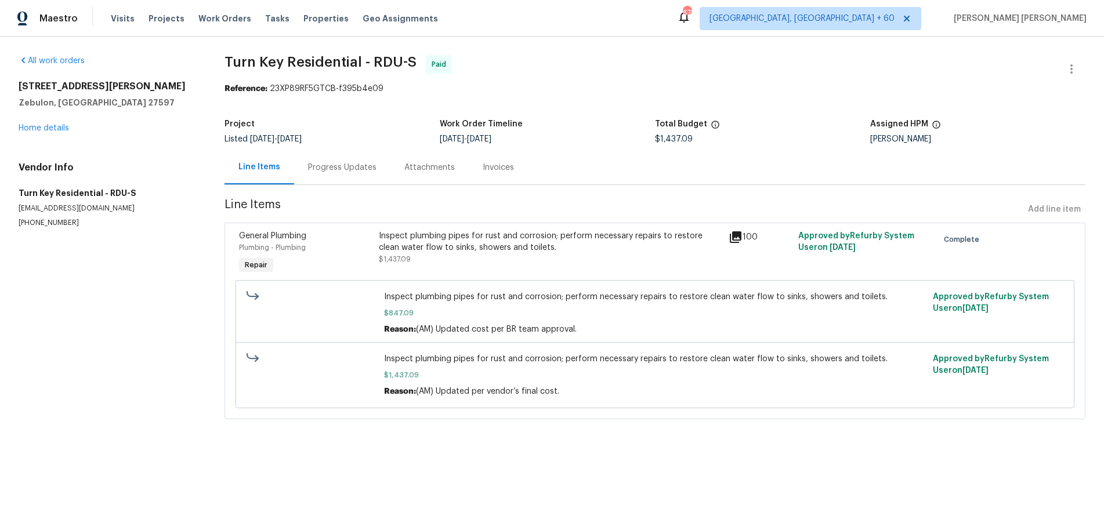
click at [327, 169] on div "Progress Updates" at bounding box center [342, 168] width 68 height 12
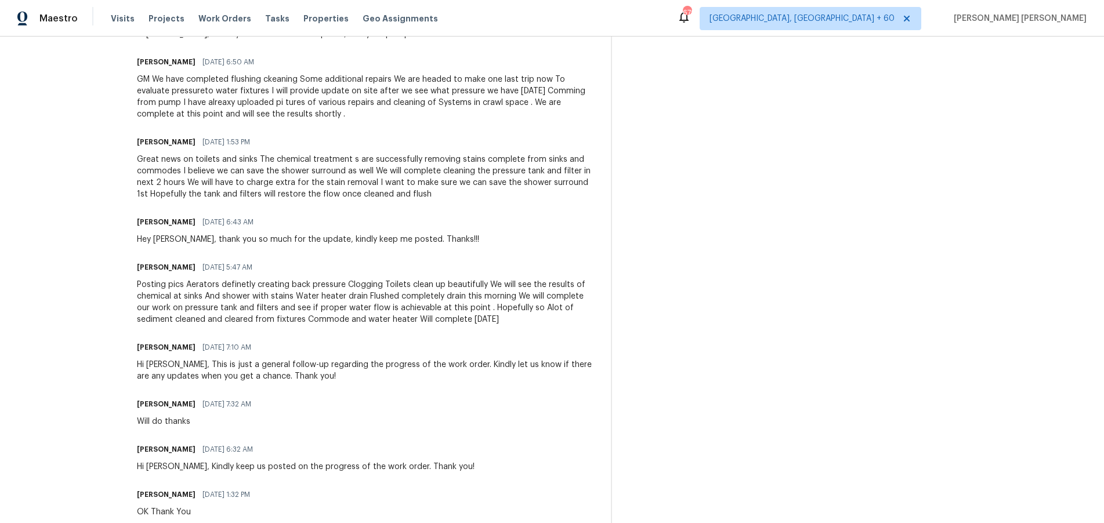
scroll to position [770, 0]
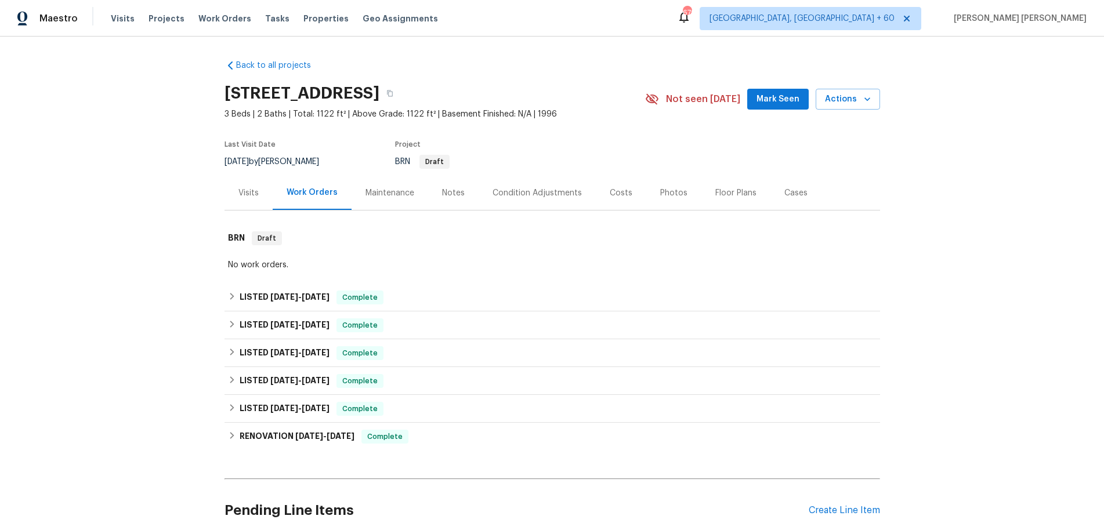
click at [610, 190] on div "Costs" at bounding box center [621, 193] width 23 height 12
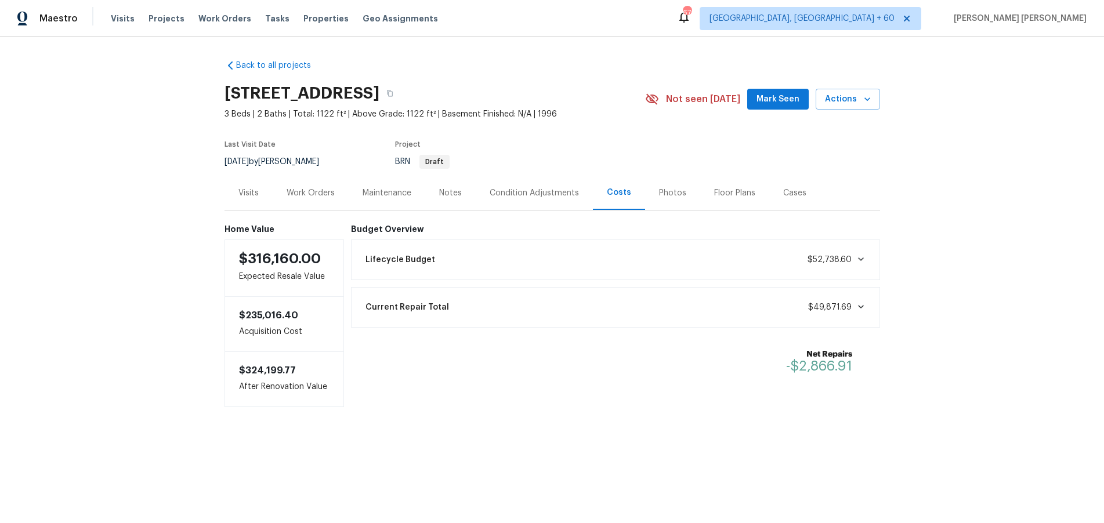
click at [314, 195] on div "Work Orders" at bounding box center [310, 193] width 48 height 12
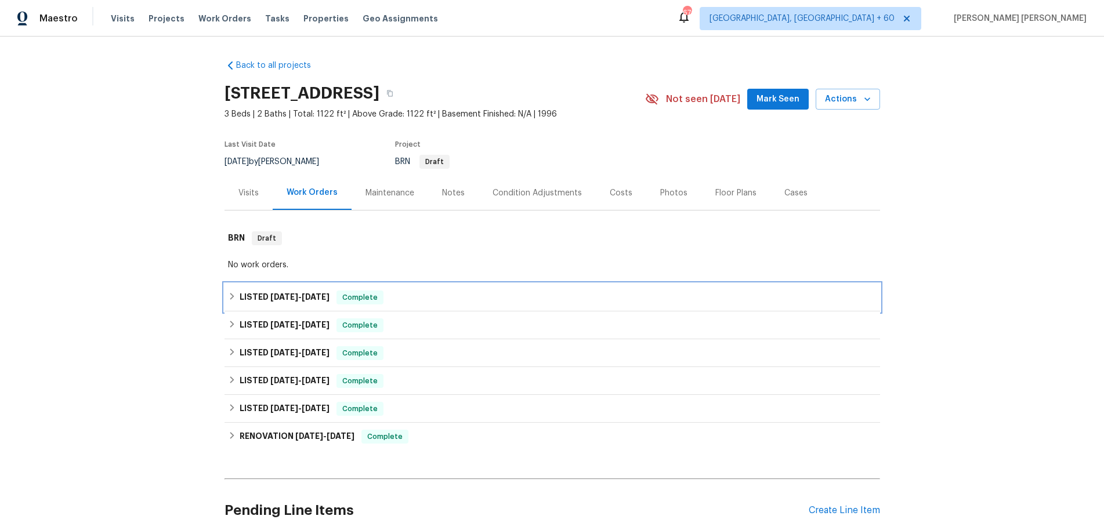
click at [229, 295] on icon at bounding box center [232, 296] width 8 height 8
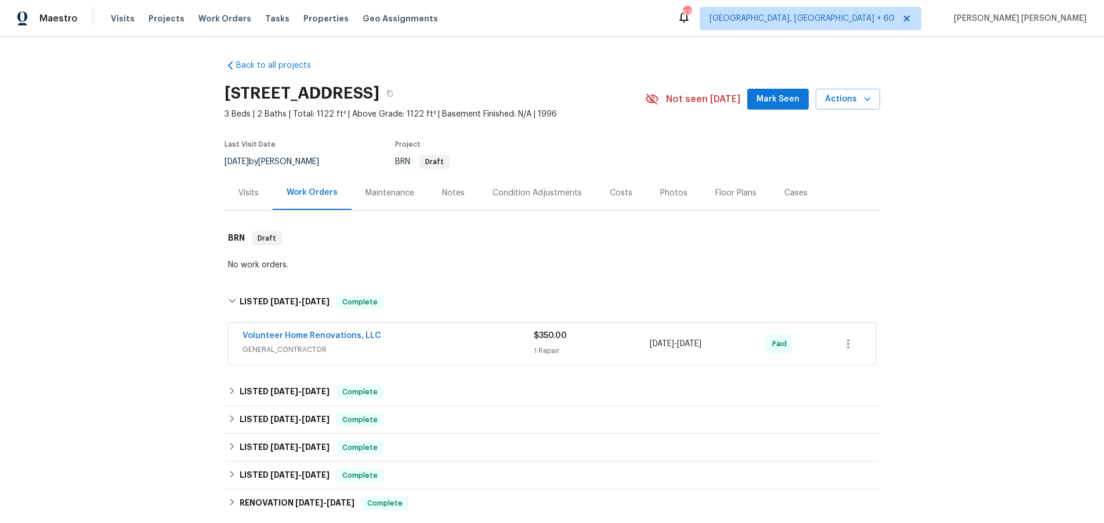
click at [441, 350] on span "GENERAL_CONTRACTOR" at bounding box center [387, 350] width 291 height 12
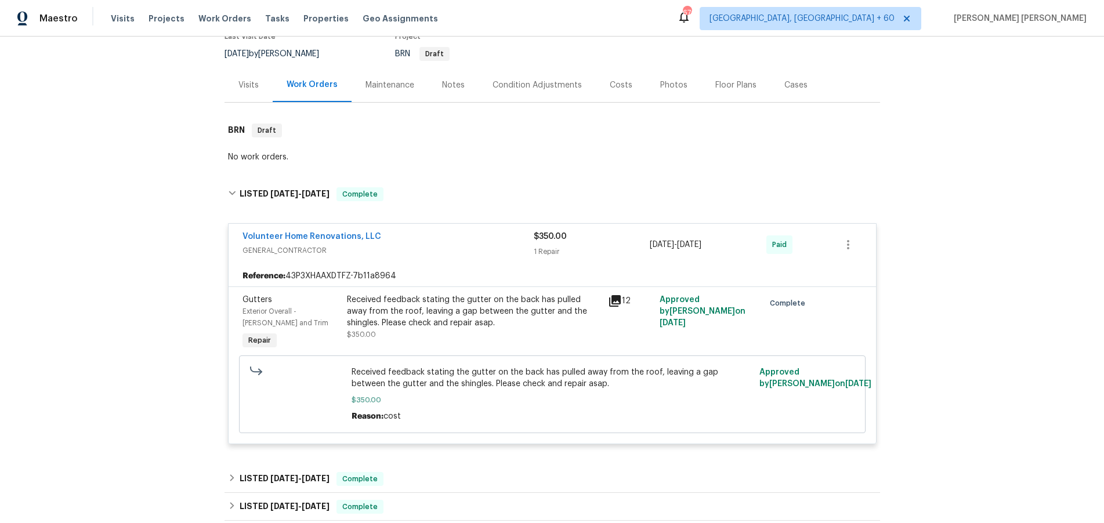
scroll to position [109, 0]
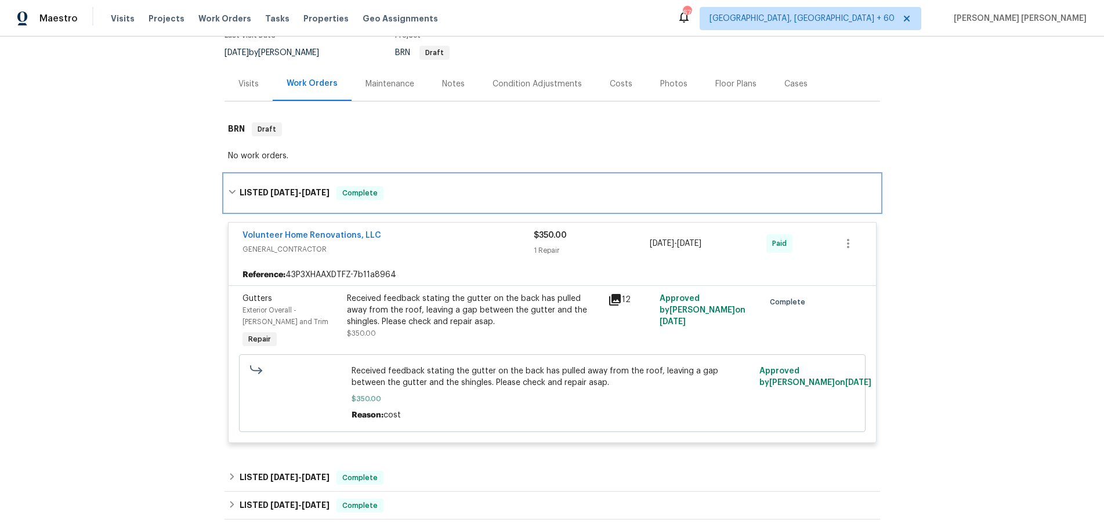
click at [226, 193] on div "LISTED 8/31/25 - 9/3/25 Complete" at bounding box center [551, 193] width 655 height 37
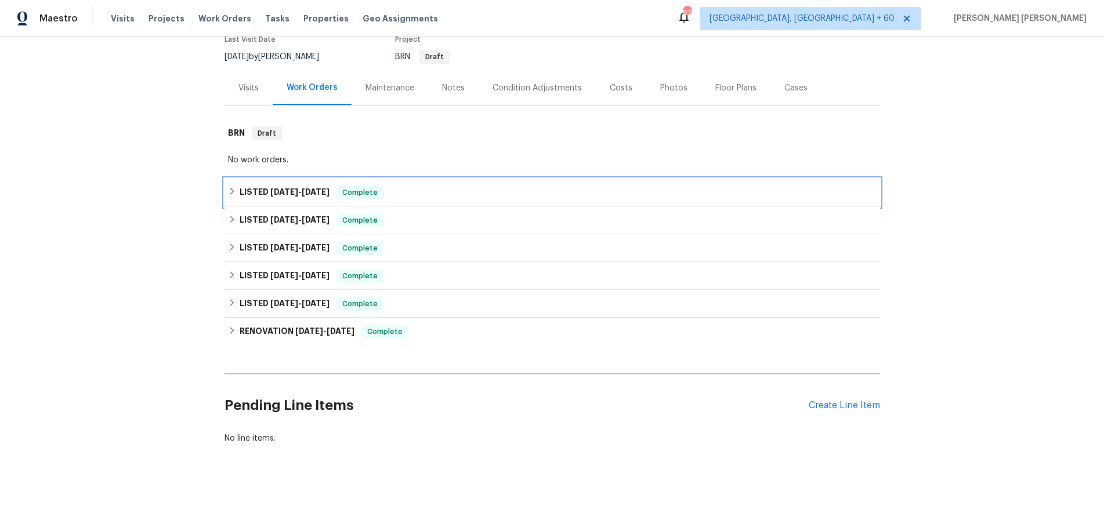
scroll to position [105, 0]
click at [229, 223] on div "LISTED 8/15/25 - 8/18/25 Complete" at bounding box center [552, 220] width 648 height 14
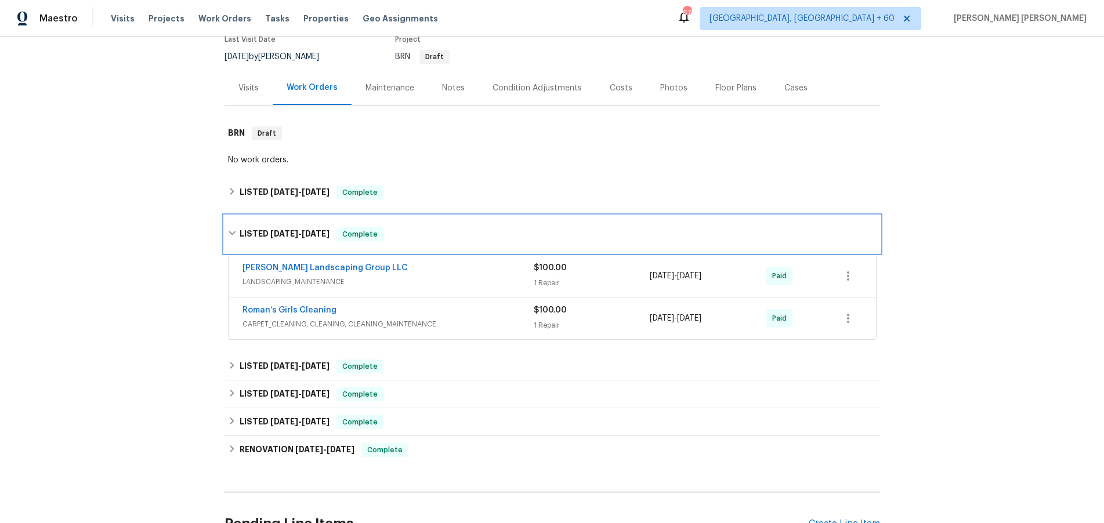
click at [229, 224] on div "LISTED 8/15/25 - 8/18/25 Complete" at bounding box center [551, 234] width 655 height 37
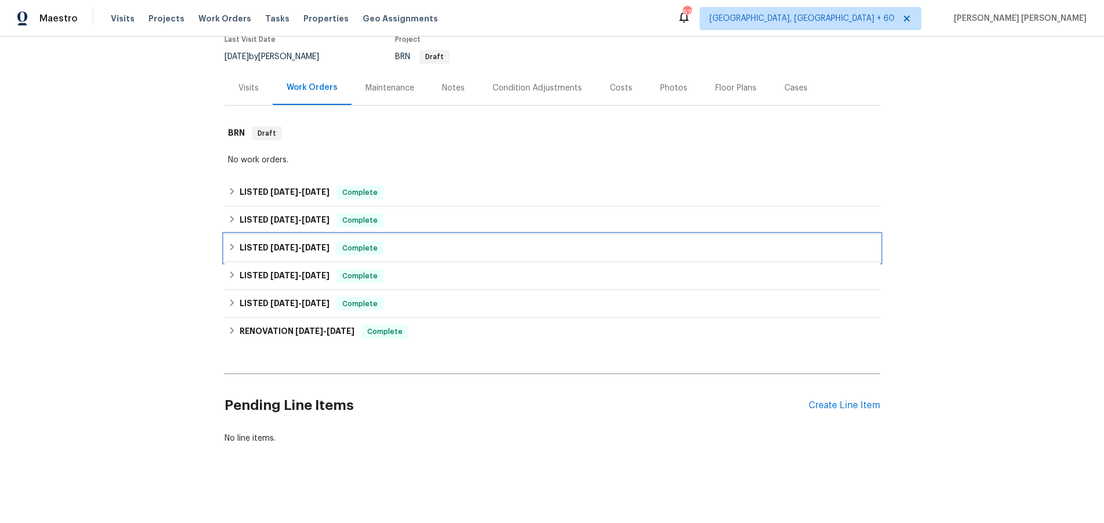
click at [228, 257] on div "LISTED 7/8/25 - 8/11/25 Complete" at bounding box center [551, 248] width 655 height 28
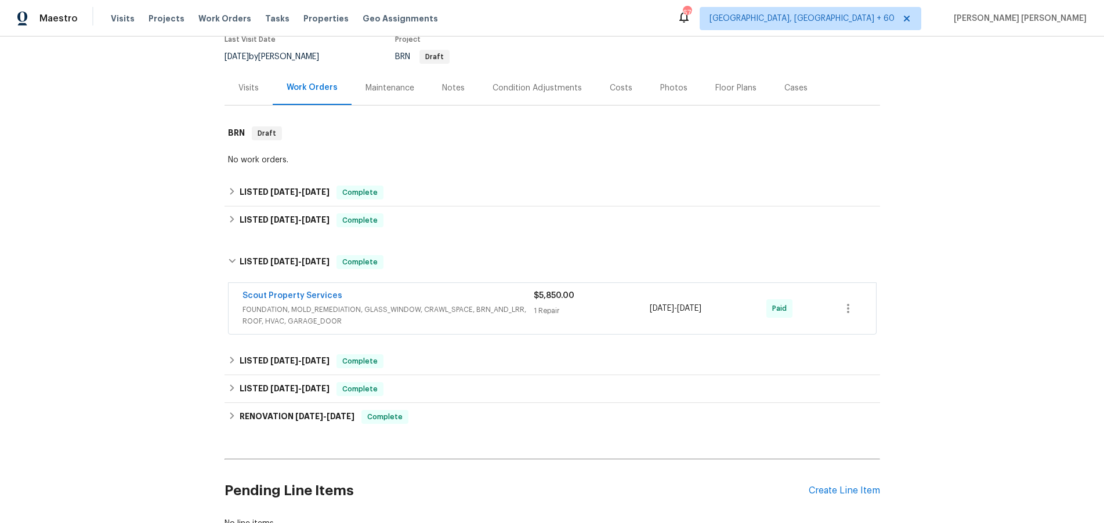
click at [391, 313] on span "FOUNDATION, MOLD_REMEDIATION, GLASS_WINDOW, CRAWL_SPACE, BRN_AND_LRR, ROOF, HVA…" at bounding box center [387, 315] width 291 height 23
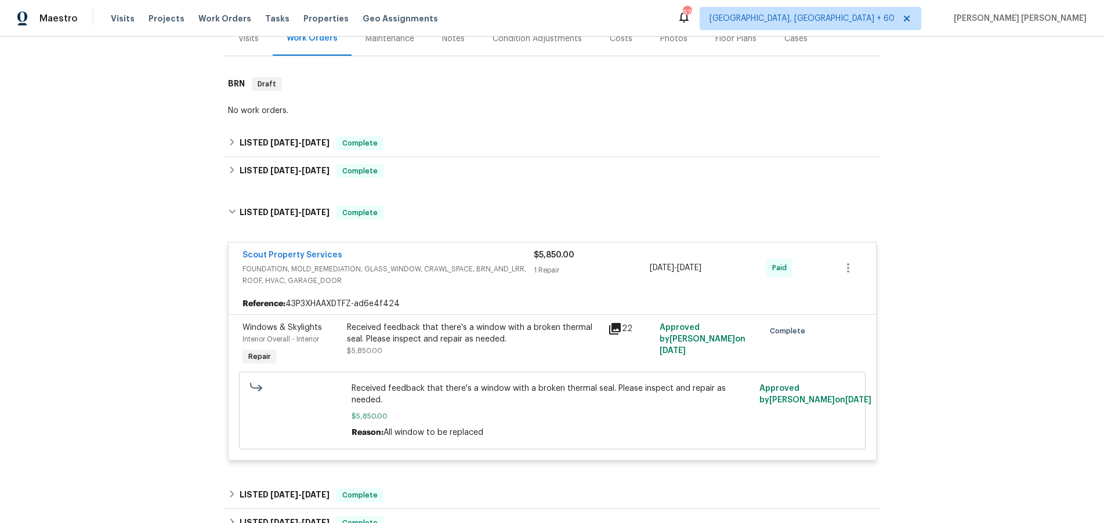
scroll to position [183, 0]
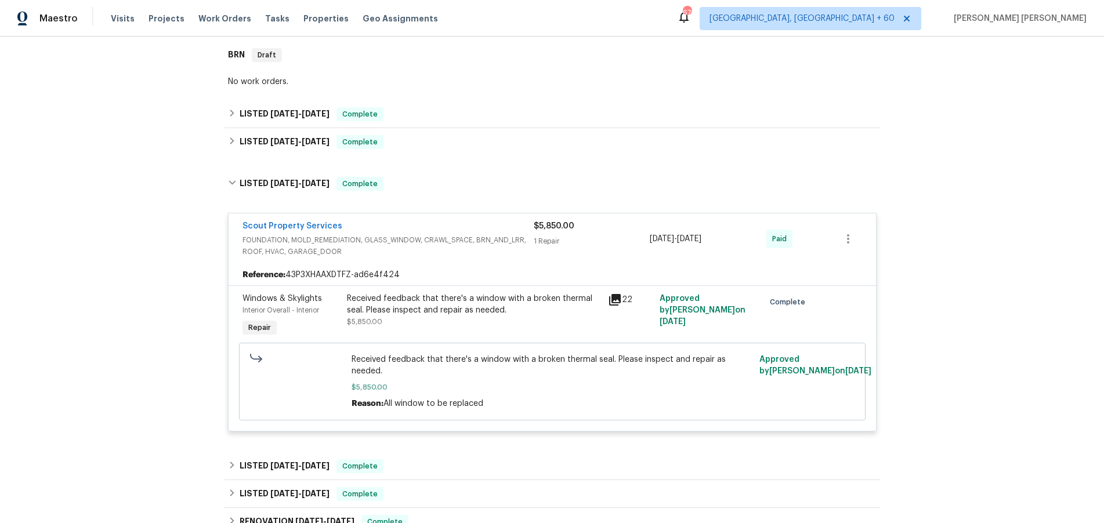
click at [617, 299] on icon at bounding box center [615, 300] width 12 height 12
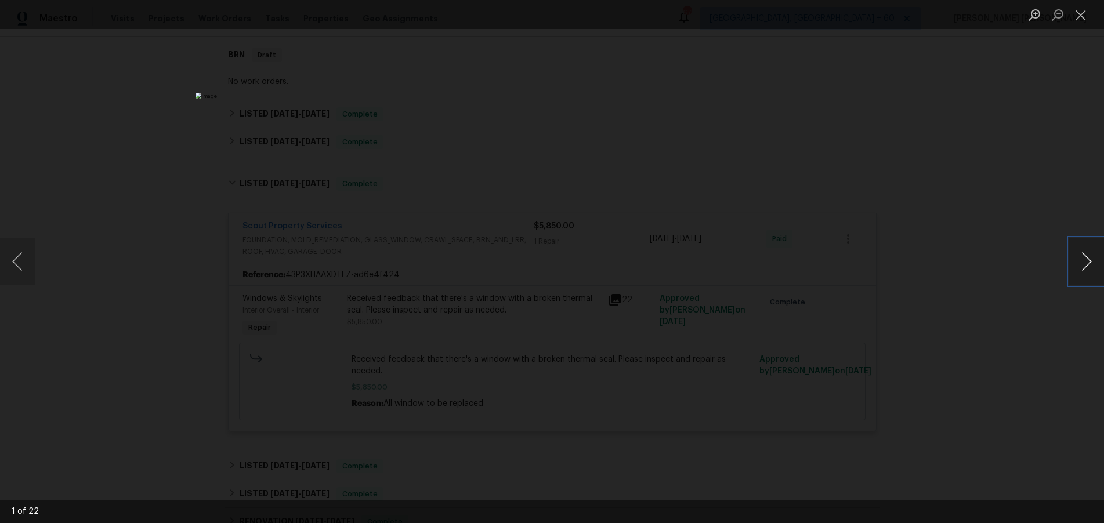
click at [1082, 269] on button "Next image" at bounding box center [1086, 261] width 35 height 46
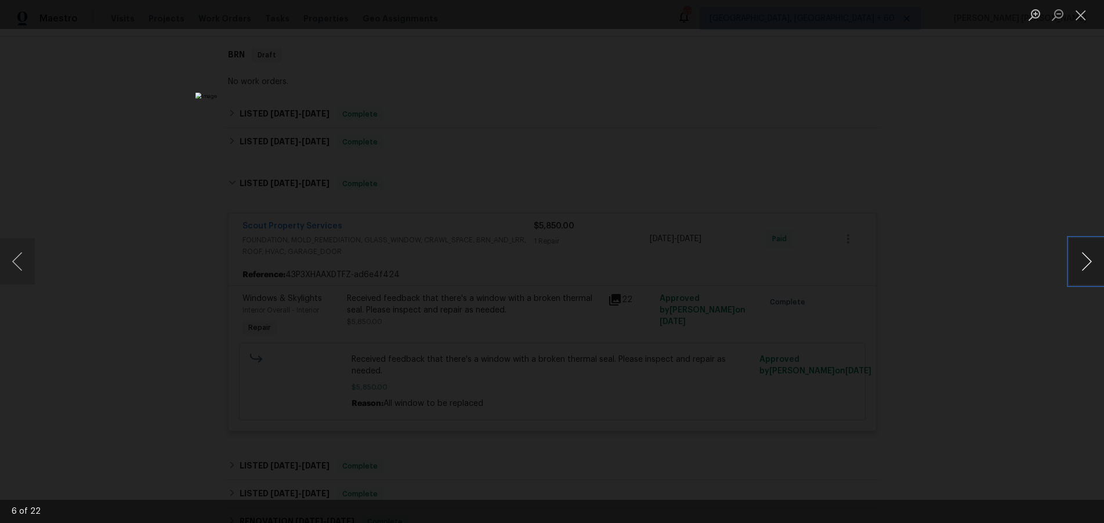
click at [1082, 269] on button "Next image" at bounding box center [1086, 261] width 35 height 46
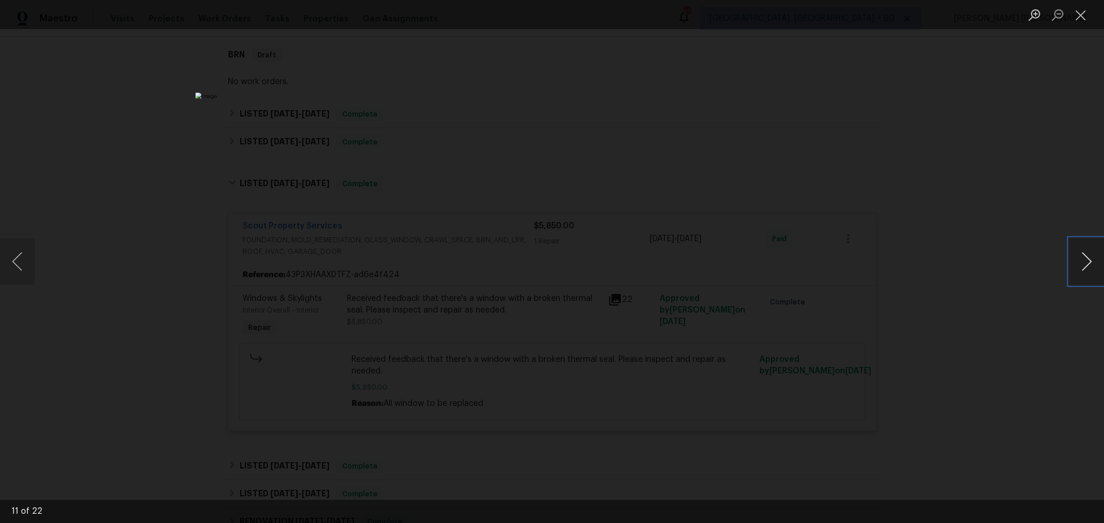
click at [1082, 269] on button "Next image" at bounding box center [1086, 261] width 35 height 46
drag, startPoint x: 1046, startPoint y: 309, endPoint x: 1031, endPoint y: 310, distance: 15.1
click at [1039, 310] on div "Lightbox" at bounding box center [552, 261] width 1104 height 523
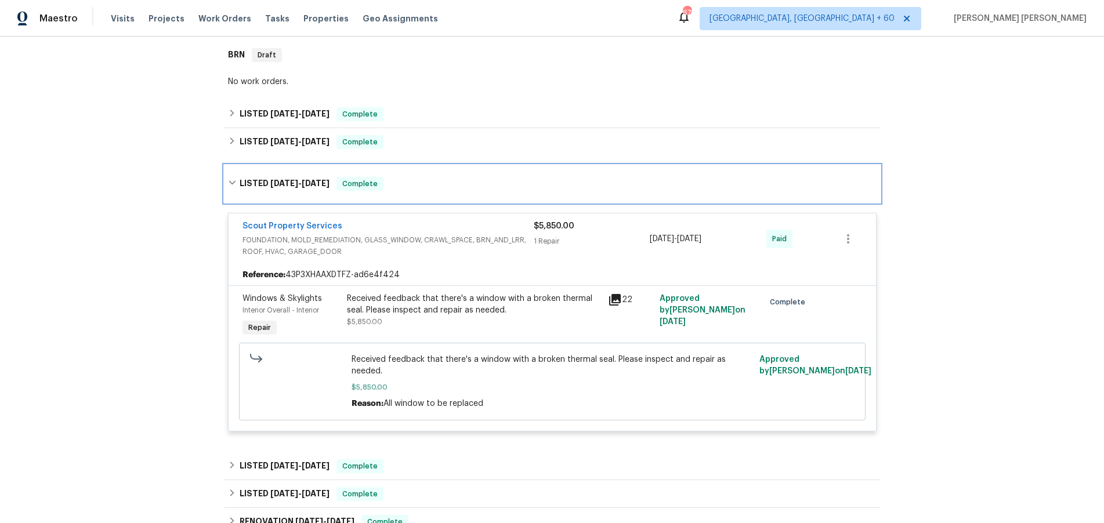
click at [229, 181] on icon at bounding box center [231, 183] width 7 height 4
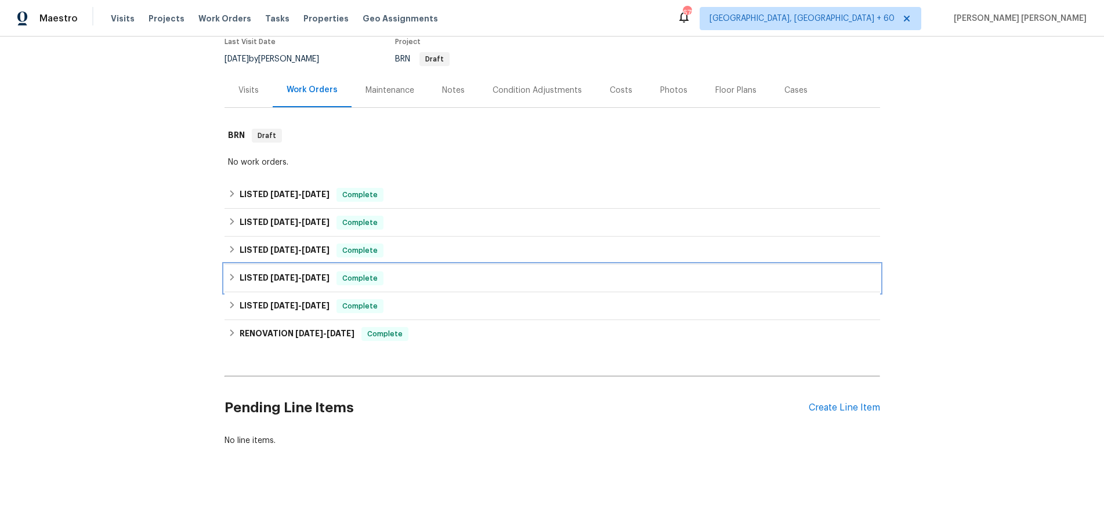
click at [230, 275] on icon at bounding box center [232, 277] width 8 height 8
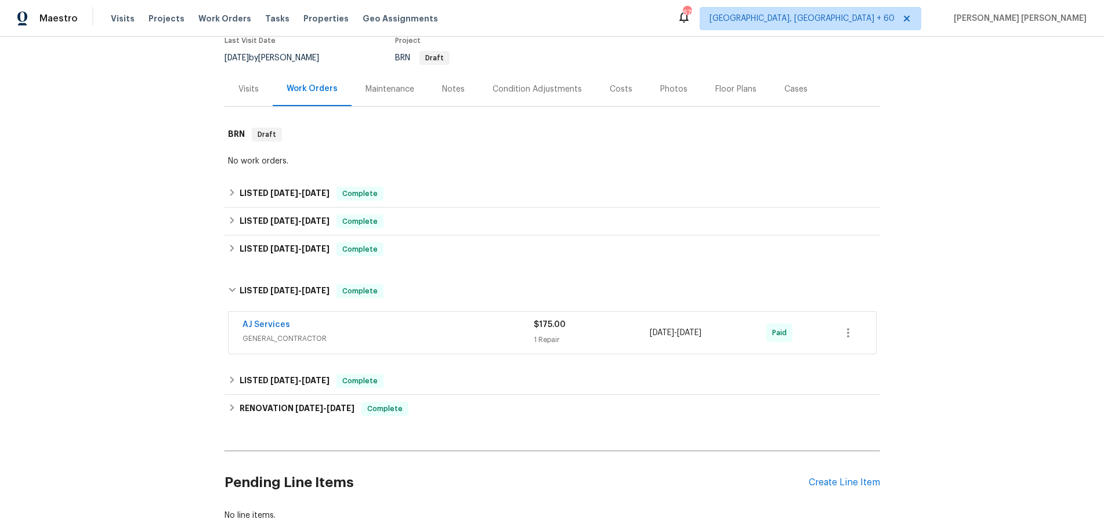
click at [417, 340] on span "GENERAL_CONTRACTOR" at bounding box center [387, 339] width 291 height 12
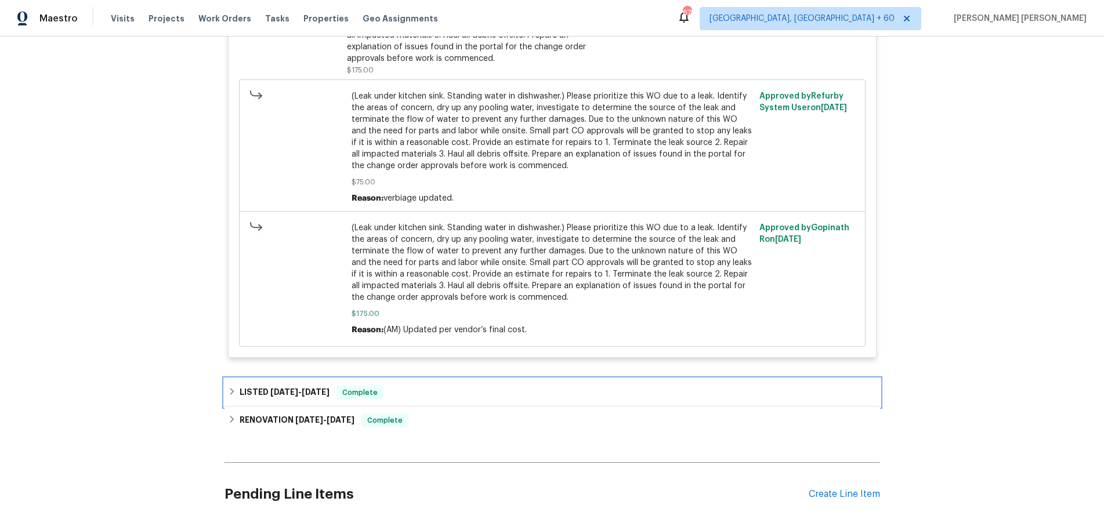
click at [246, 387] on h6 "LISTED 6/7/25 - 6/9/25" at bounding box center [285, 393] width 90 height 14
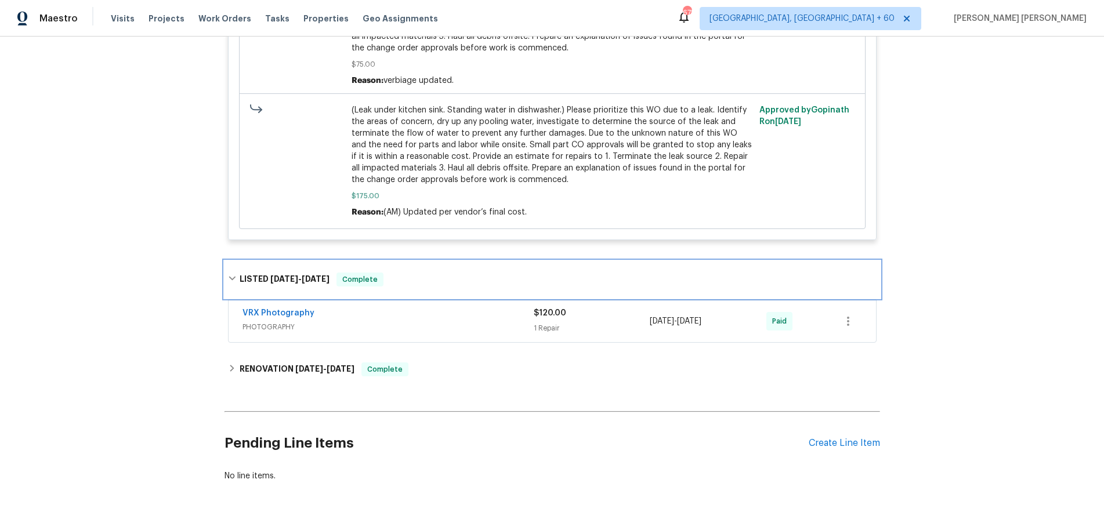
scroll to position [714, 0]
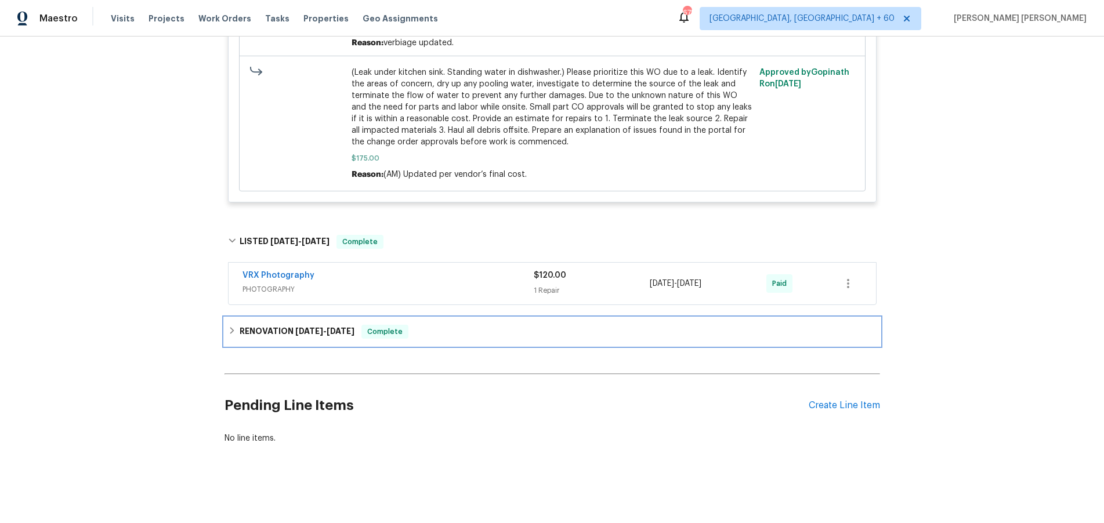
drag, startPoint x: 253, startPoint y: 333, endPoint x: 297, endPoint y: 348, distance: 46.4
click at [253, 333] on h6 "RENOVATION 5/7/25 - 6/5/25" at bounding box center [297, 332] width 115 height 14
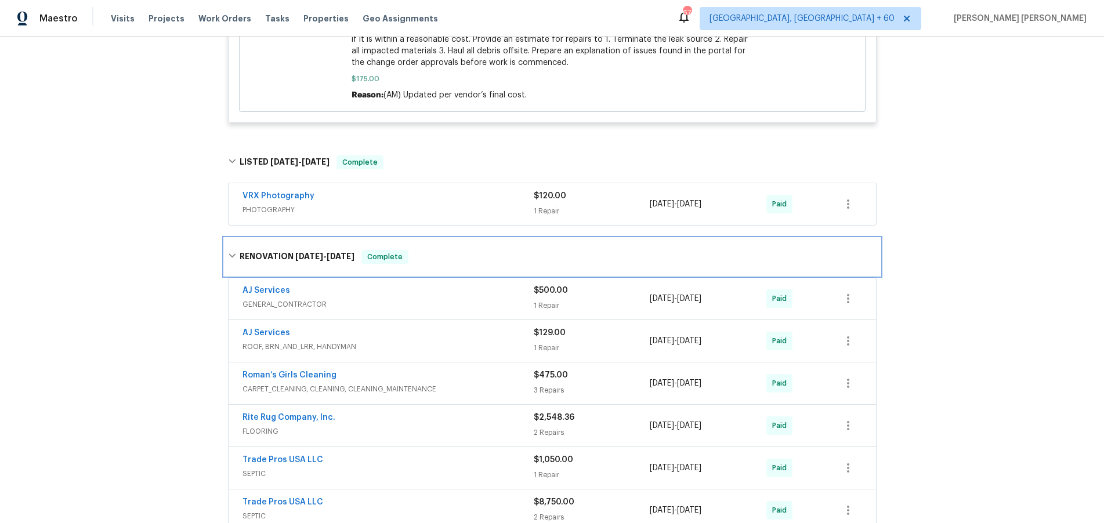
scroll to position [1111, 0]
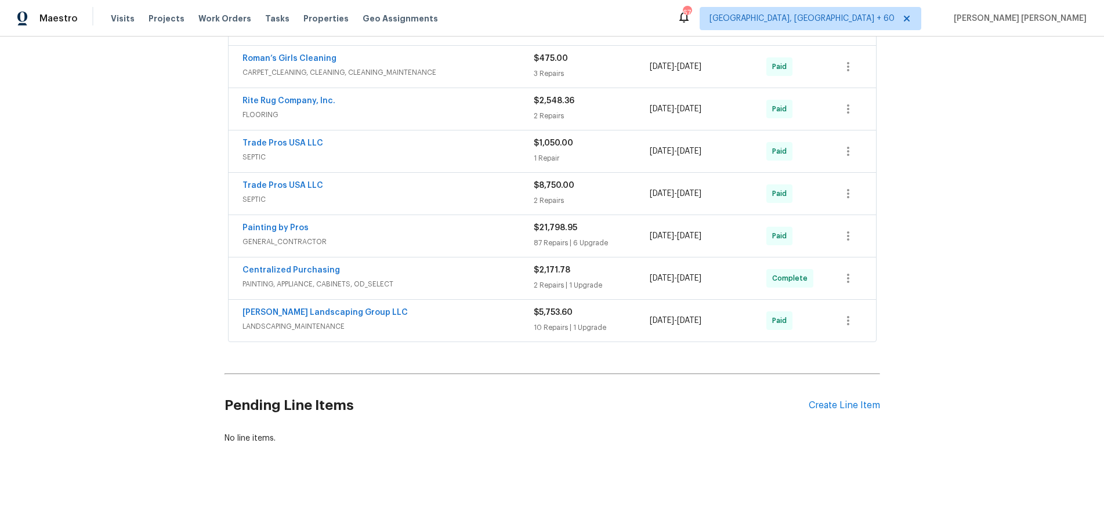
click at [476, 239] on span "GENERAL_CONTRACTOR" at bounding box center [387, 242] width 291 height 12
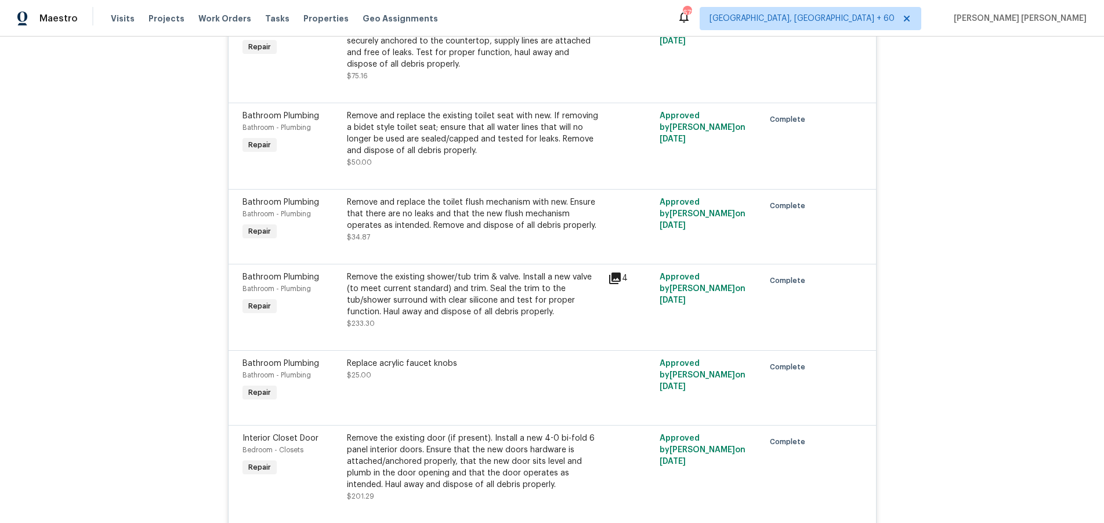
scroll to position [2625, 0]
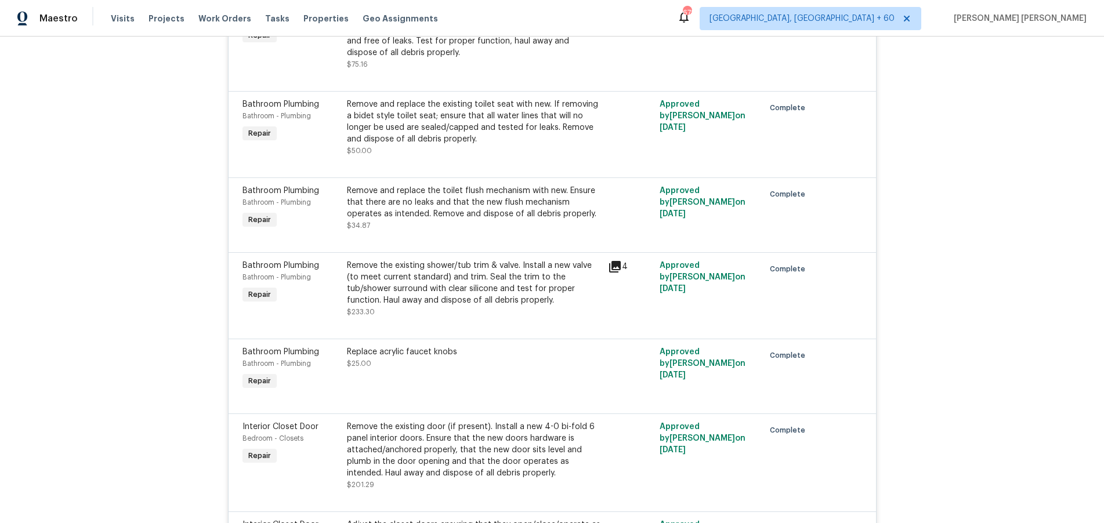
click at [616, 268] on icon at bounding box center [615, 267] width 14 height 14
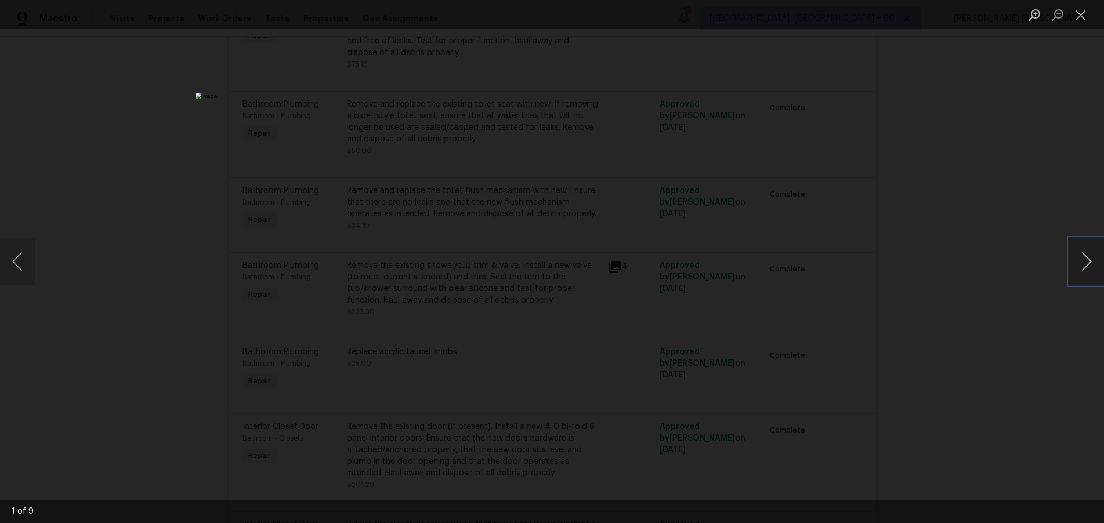
click at [1083, 265] on button "Next image" at bounding box center [1086, 261] width 35 height 46
click at [1019, 238] on div "Lightbox" at bounding box center [552, 261] width 1104 height 523
click at [1017, 238] on div "Lightbox" at bounding box center [552, 261] width 1104 height 523
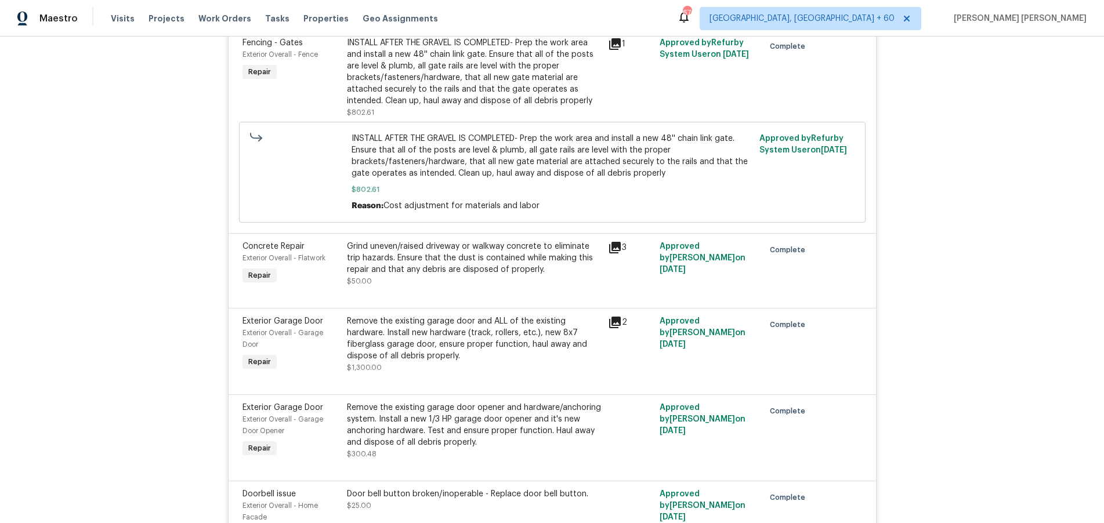
scroll to position [4404, 0]
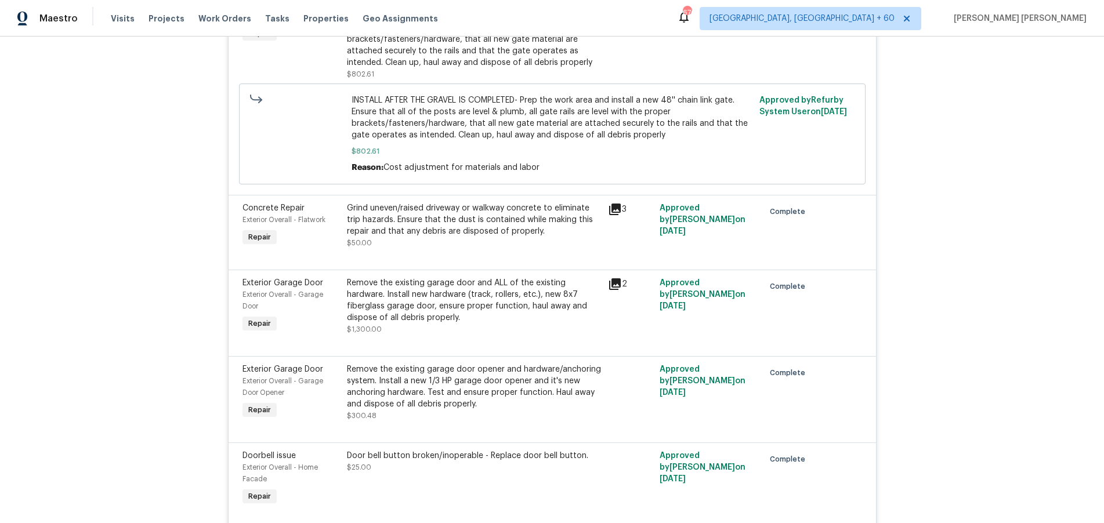
click at [619, 290] on icon at bounding box center [615, 284] width 12 height 12
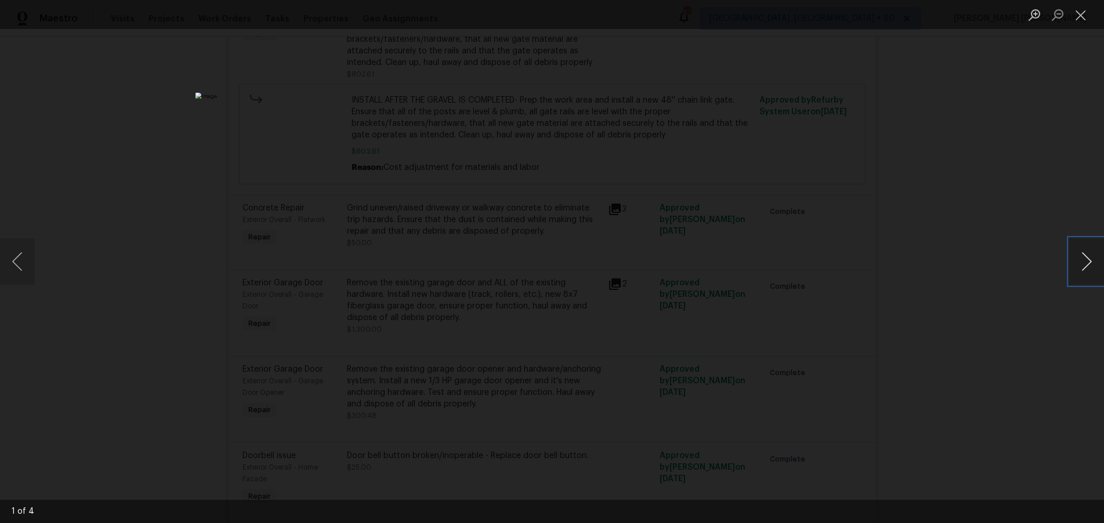
click at [1082, 272] on button "Next image" at bounding box center [1086, 261] width 35 height 46
click at [1091, 268] on button "Next image" at bounding box center [1086, 261] width 35 height 46
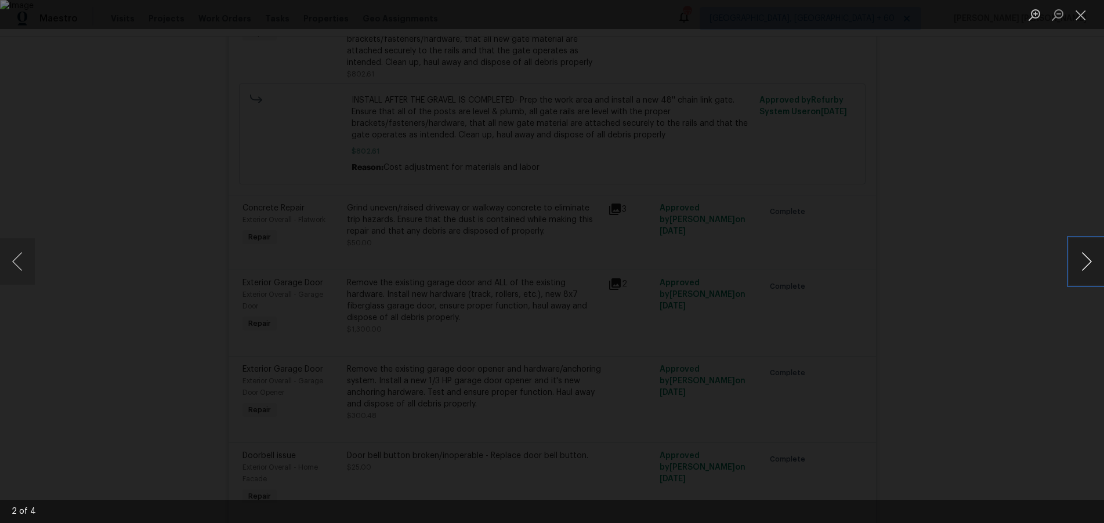
click at [1091, 268] on button "Next image" at bounding box center [1086, 261] width 35 height 46
drag, startPoint x: 984, startPoint y: 333, endPoint x: 991, endPoint y: 336, distance: 7.9
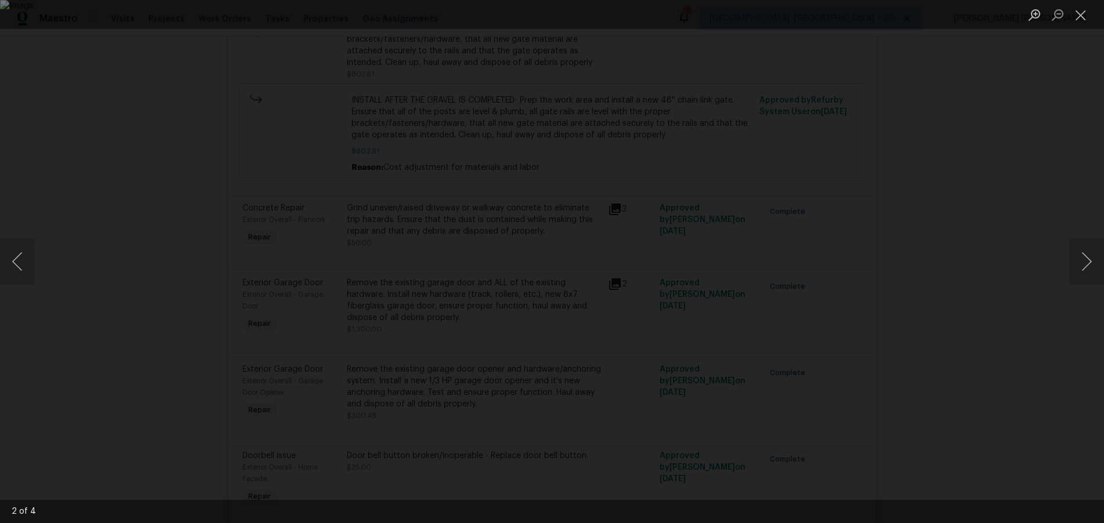
click at [984, 333] on div "Lightbox" at bounding box center [552, 261] width 1104 height 523
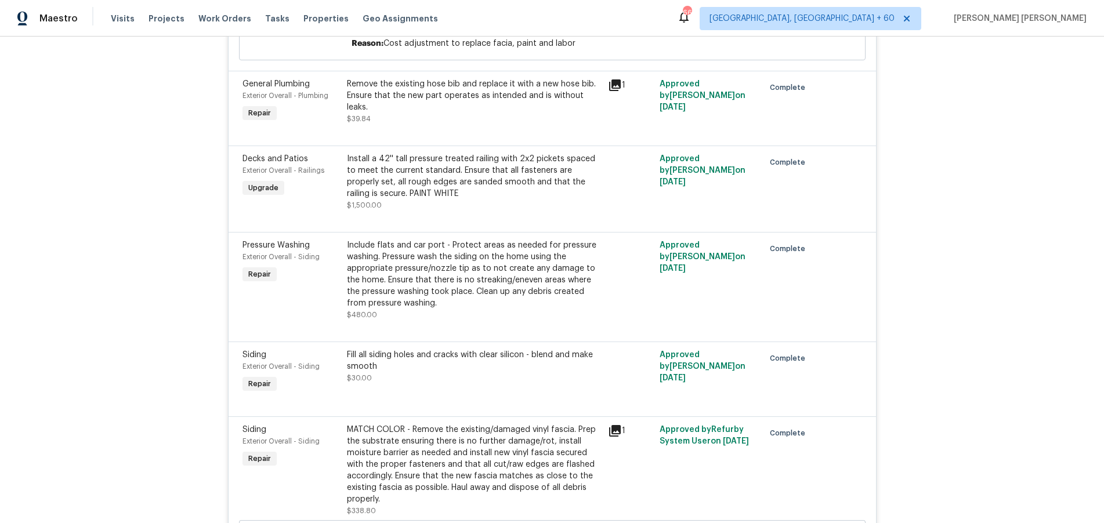
scroll to position [5776, 0]
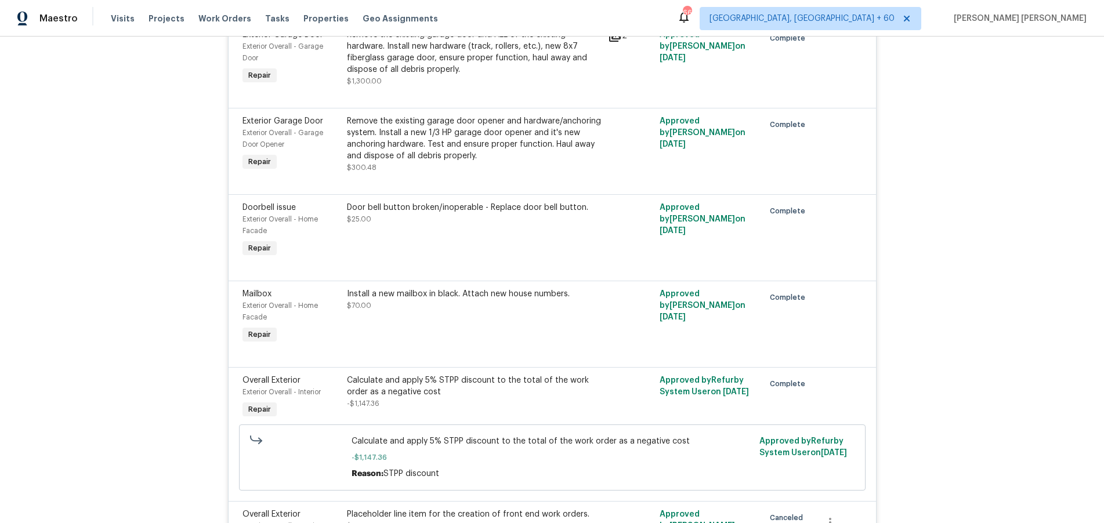
click at [449, 303] on div "Install a new mailbox in black. Attach new house numbers. $70.00" at bounding box center [473, 317] width 261 height 65
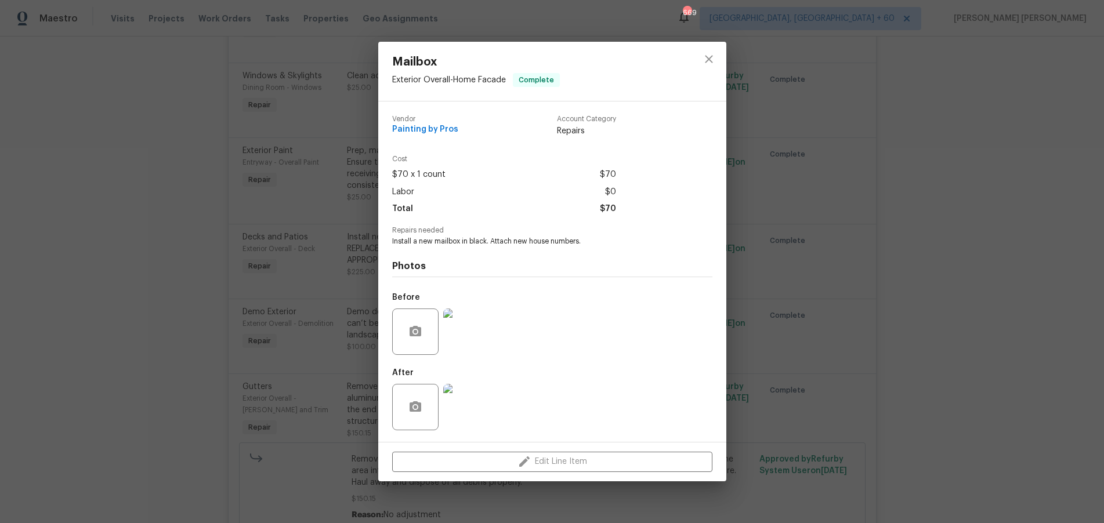
scroll to position [3193, 0]
drag, startPoint x: 708, startPoint y: 57, endPoint x: 534, endPoint y: 197, distance: 222.8
click at [706, 57] on icon "close" at bounding box center [709, 59] width 14 height 14
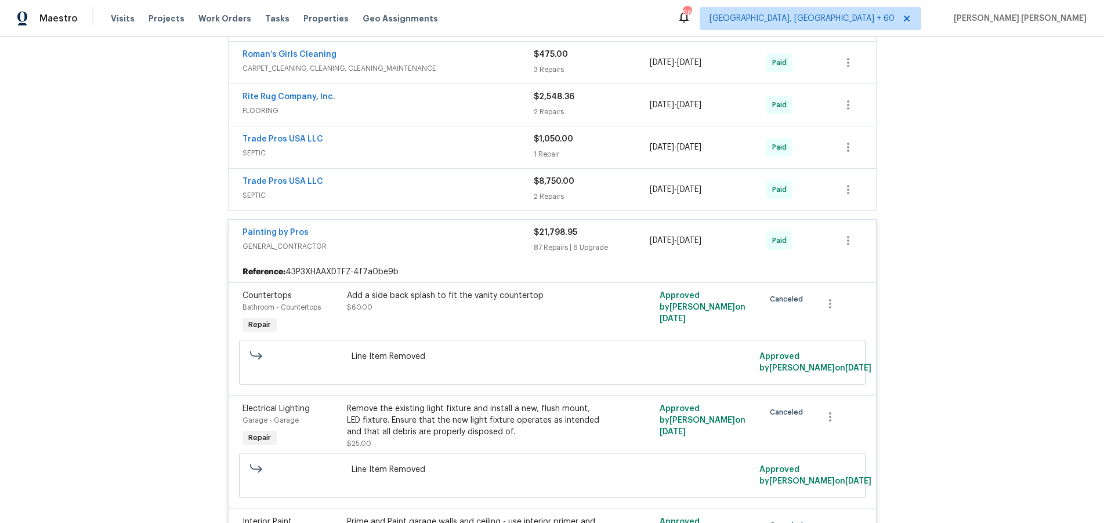
scroll to position [1117, 0]
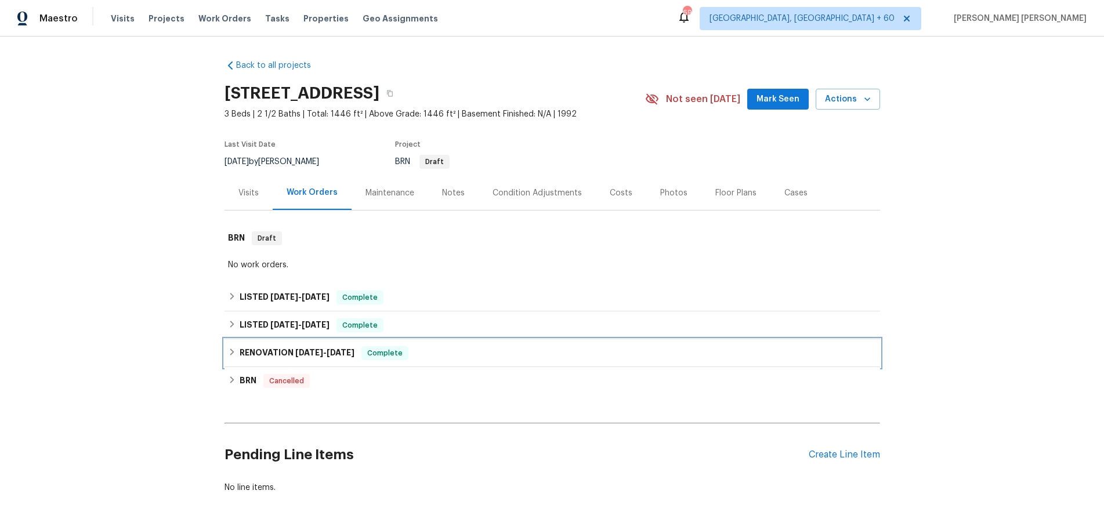
click at [230, 354] on icon at bounding box center [232, 352] width 8 height 8
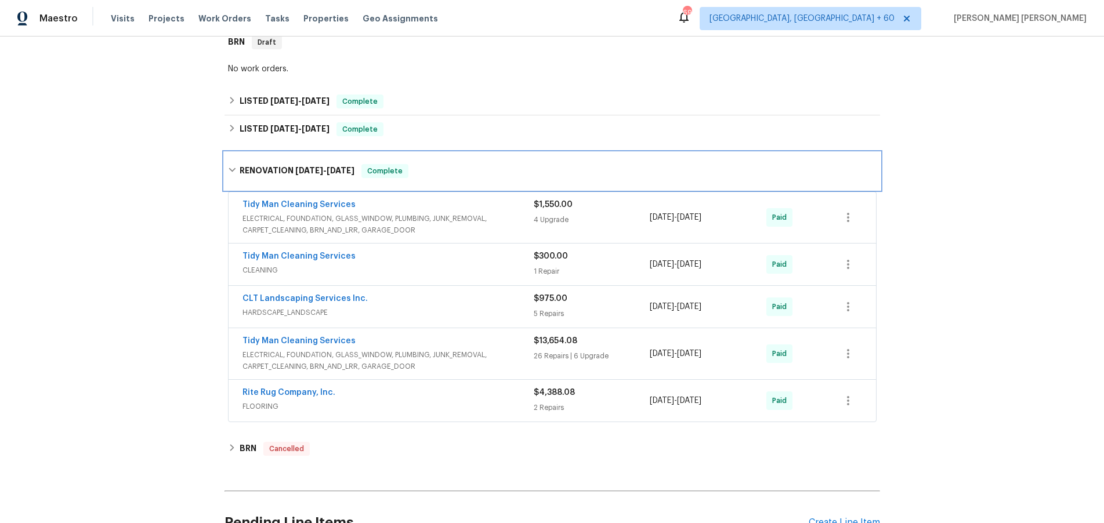
scroll to position [201, 0]
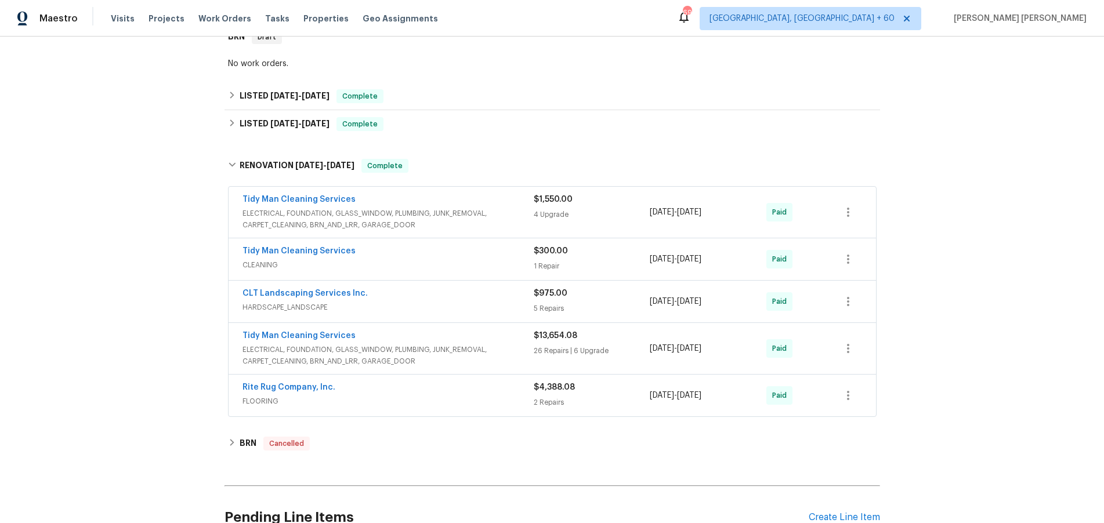
click at [500, 360] on span "ELECTRICAL, FOUNDATION, GLASS_WINDOW, PLUMBING, JUNK_REMOVAL, CARPET_CLEANING, …" at bounding box center [387, 355] width 291 height 23
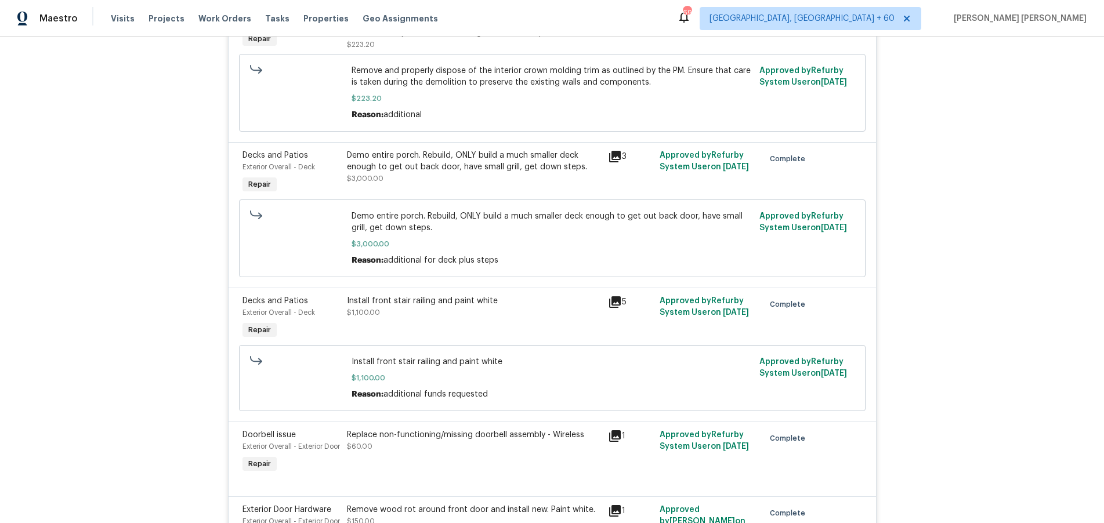
scroll to position [1954, 0]
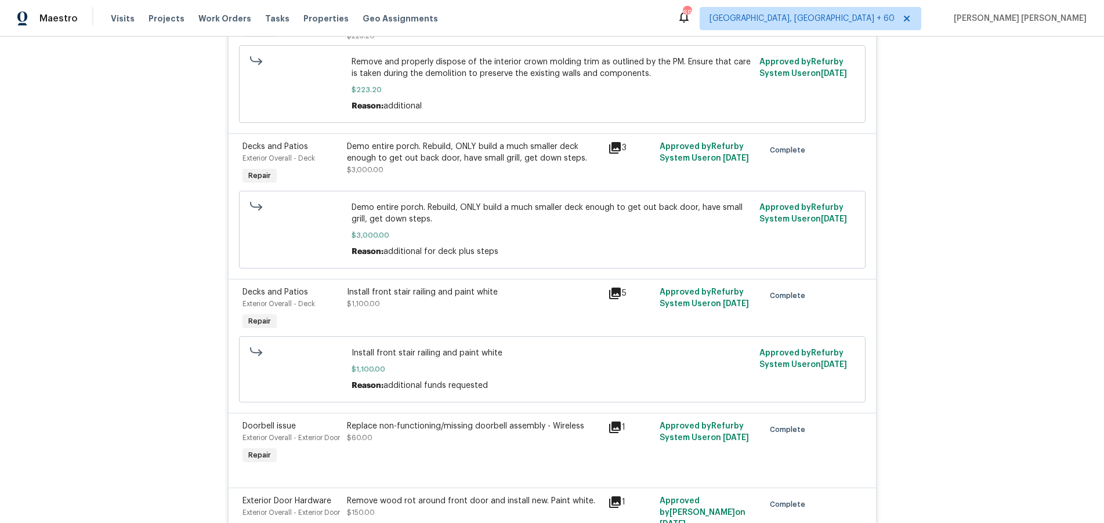
click at [615, 288] on icon at bounding box center [615, 294] width 12 height 12
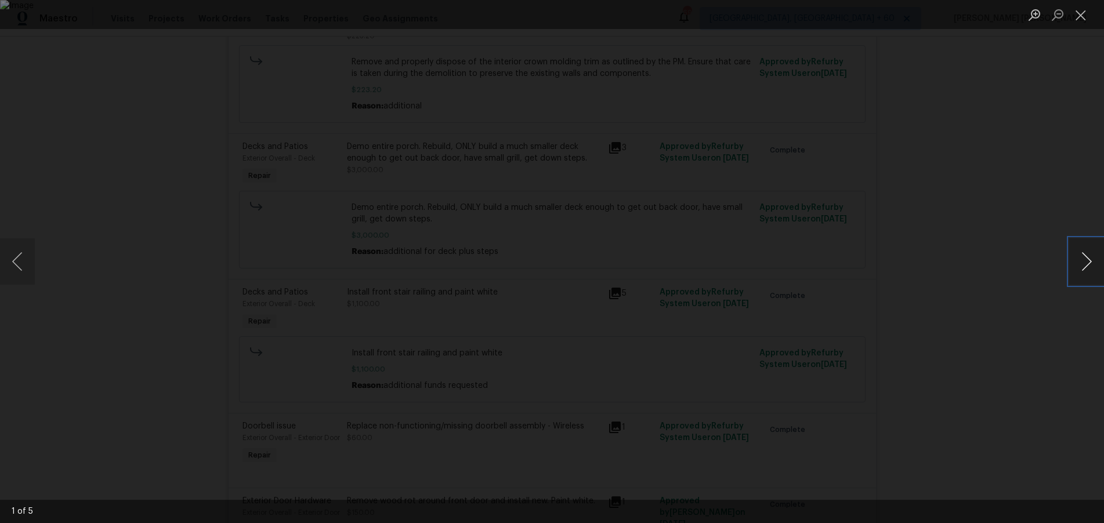
click at [1094, 270] on button "Next image" at bounding box center [1086, 261] width 35 height 46
click at [1093, 270] on button "Next image" at bounding box center [1086, 261] width 35 height 46
click at [1035, 319] on div "Lightbox" at bounding box center [552, 261] width 1104 height 523
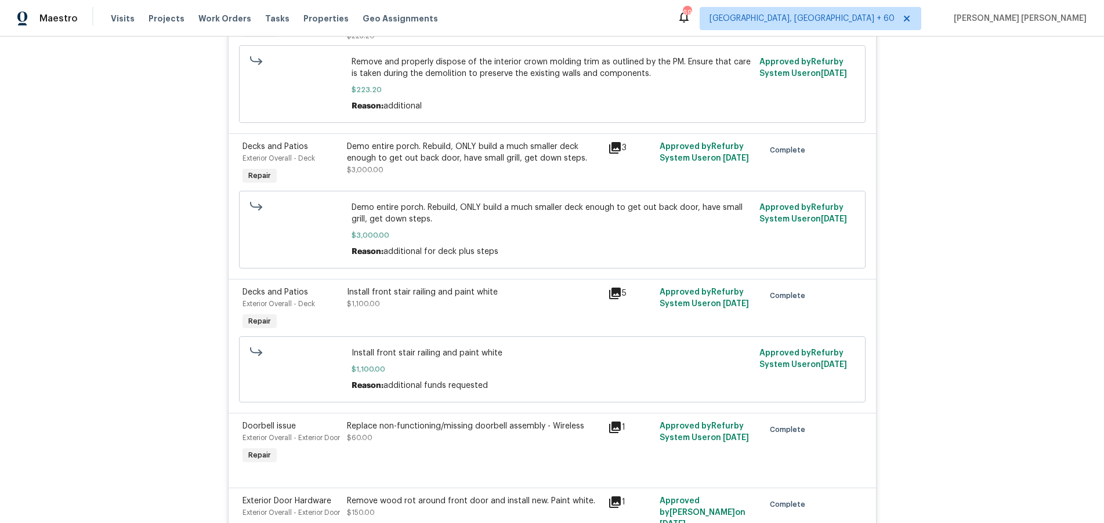
click at [1035, 319] on div "Lightbox" at bounding box center [552, 261] width 1104 height 523
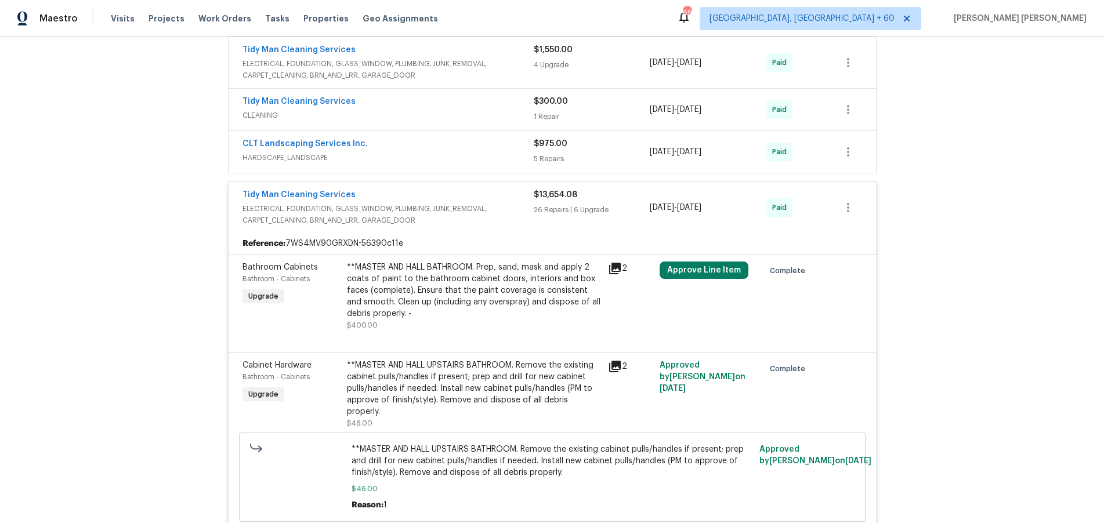
scroll to position [295, 0]
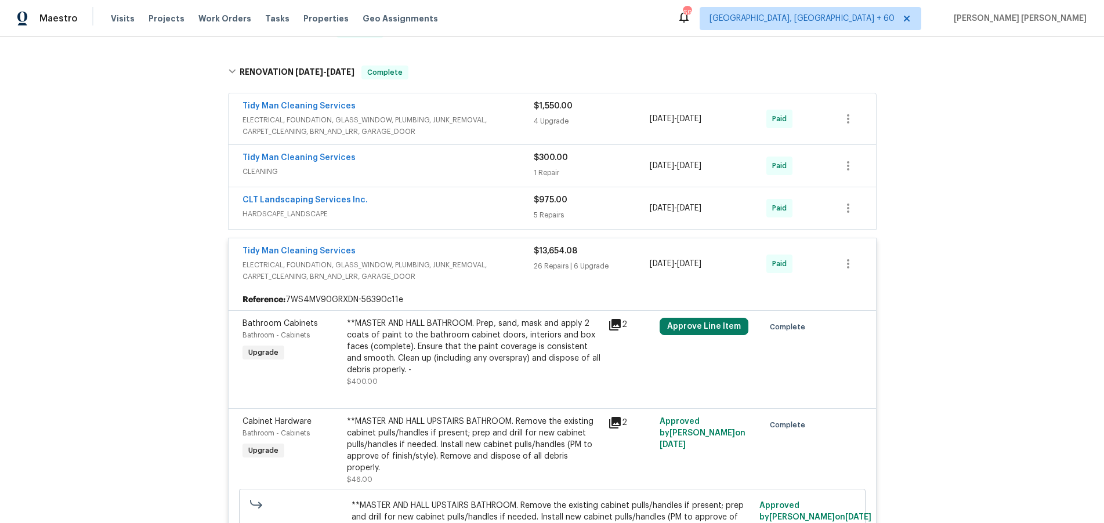
click at [454, 257] on div "Tidy Man Cleaning Services" at bounding box center [387, 252] width 291 height 14
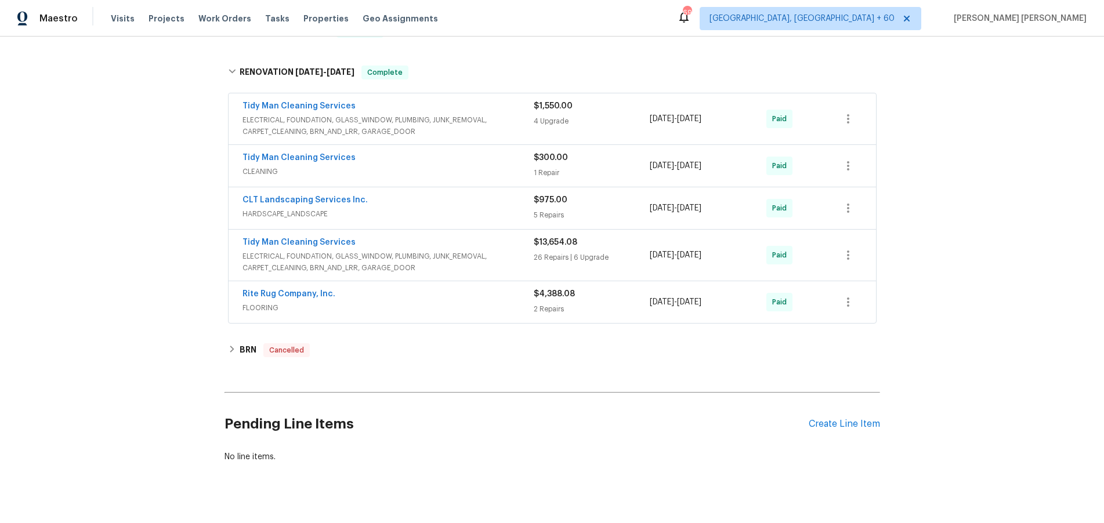
click at [481, 119] on span "ELECTRICAL, FOUNDATION, GLASS_WINDOW, PLUMBING, JUNK_REMOVAL, CARPET_CLEANING, …" at bounding box center [387, 125] width 291 height 23
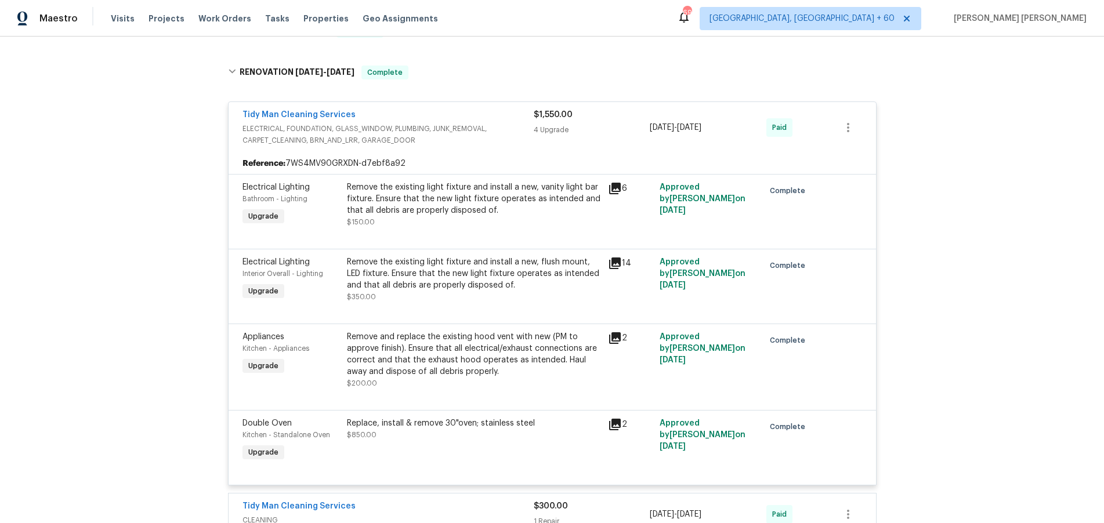
click at [481, 119] on div "Tidy Man Cleaning Services" at bounding box center [387, 116] width 291 height 14
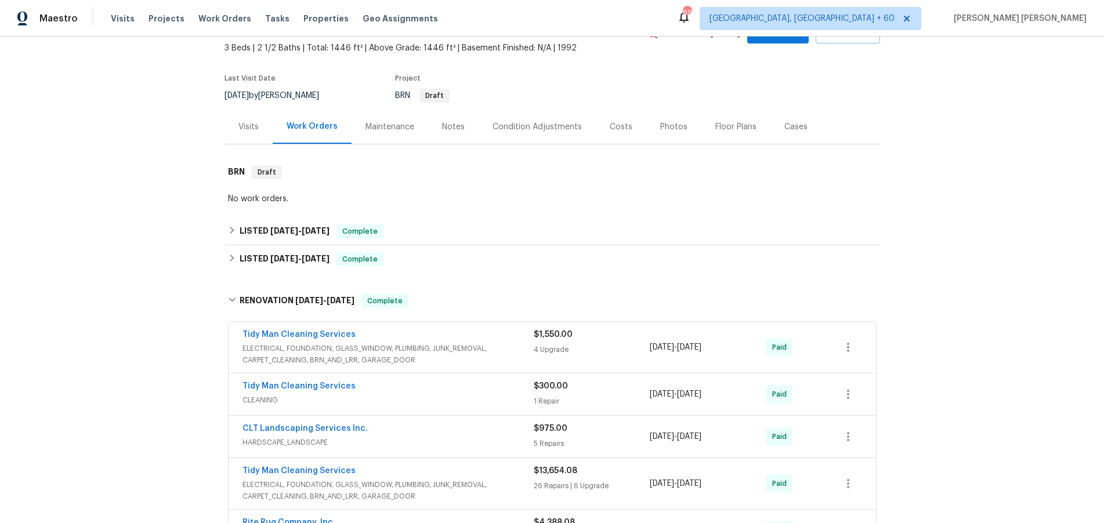
scroll to position [0, 0]
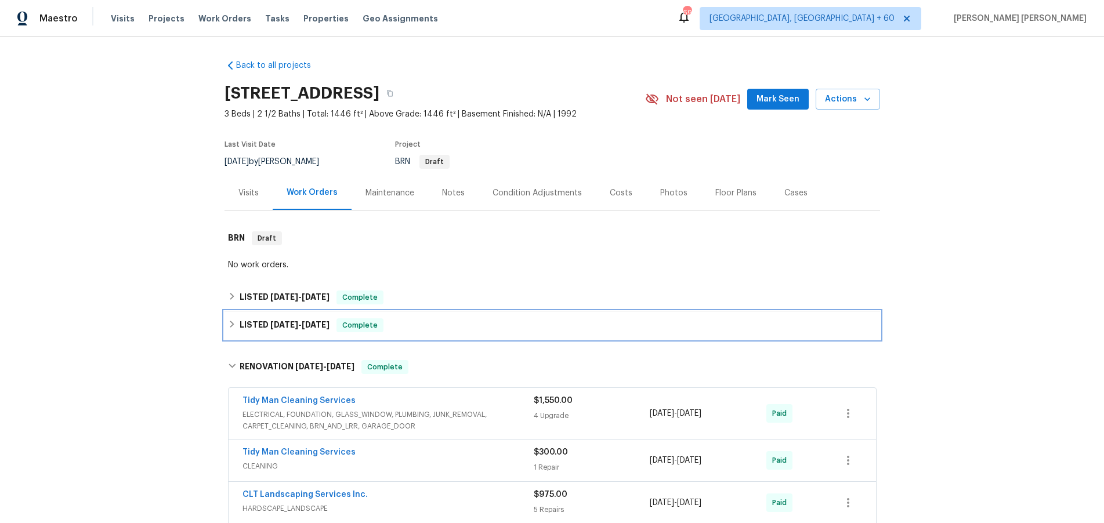
click at [232, 323] on icon at bounding box center [232, 324] width 4 height 7
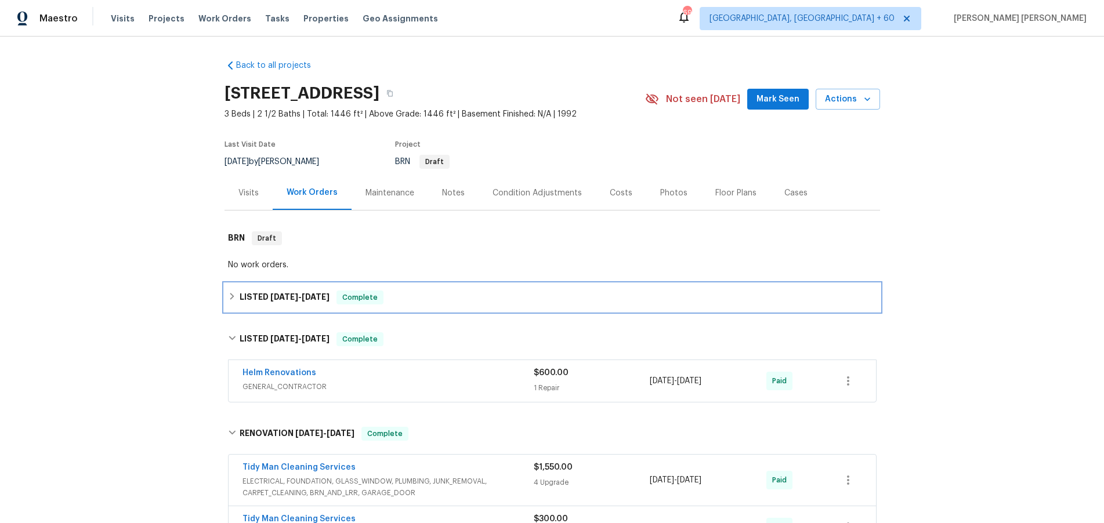
click at [226, 302] on div "LISTED [DATE] - [DATE] Complete" at bounding box center [551, 298] width 655 height 28
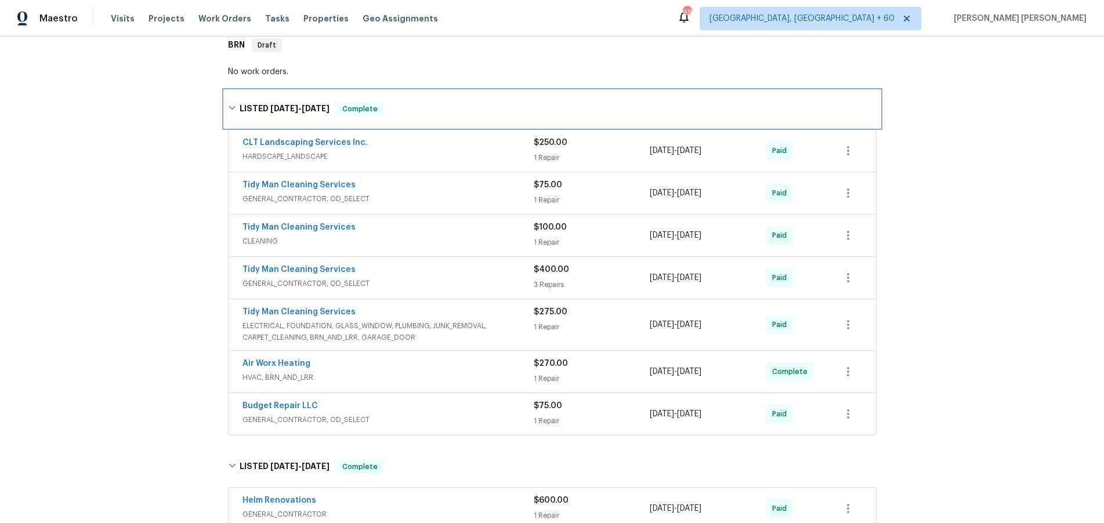
scroll to position [194, 0]
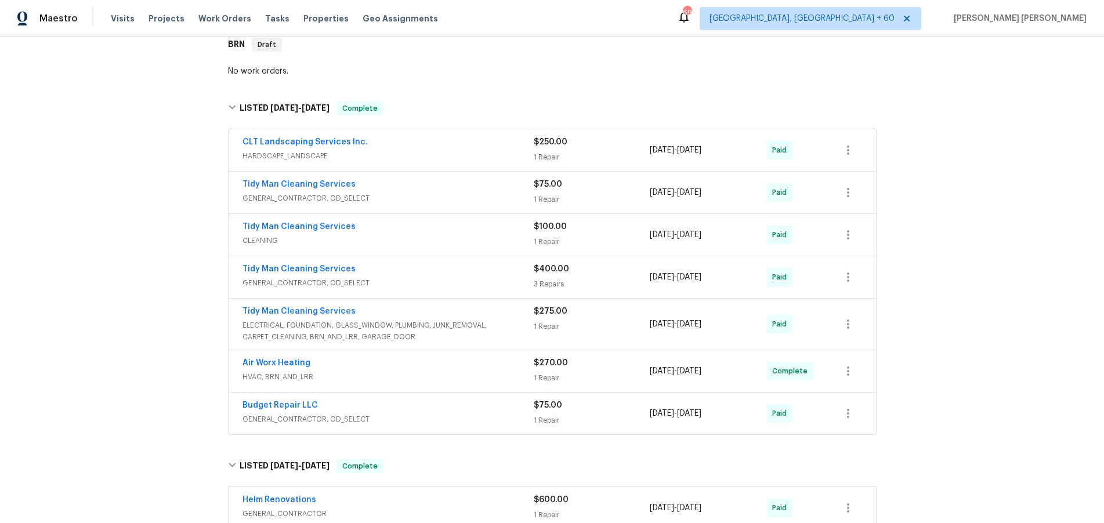
click at [462, 336] on span "ELECTRICAL, FOUNDATION, GLASS_WINDOW, PLUMBING, JUNK_REMOVAL, CARPET_CLEANING, …" at bounding box center [387, 331] width 291 height 23
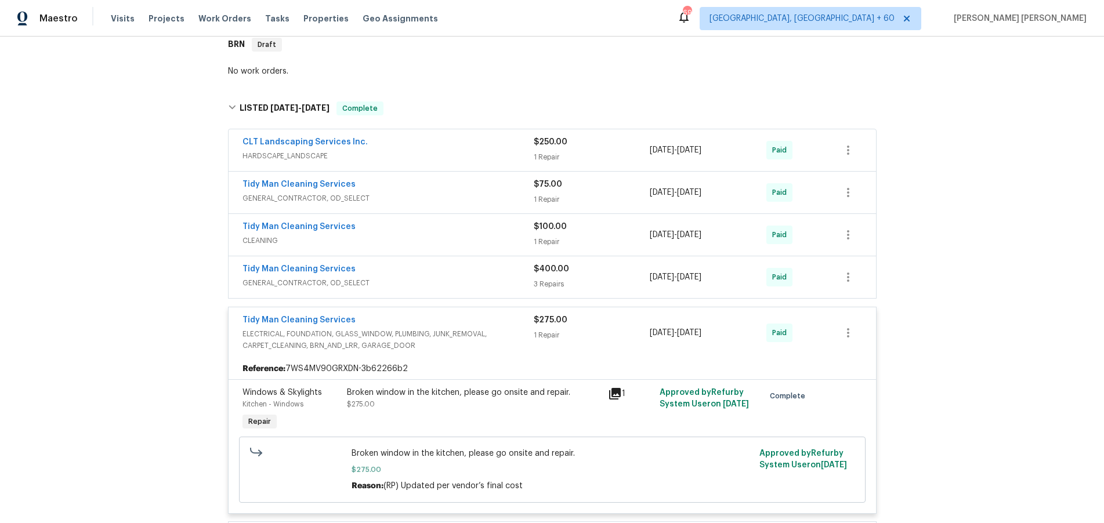
click at [462, 336] on span "ELECTRICAL, FOUNDATION, GLASS_WINDOW, PLUMBING, JUNK_REMOVAL, CARPET_CLEANING, …" at bounding box center [387, 339] width 291 height 23
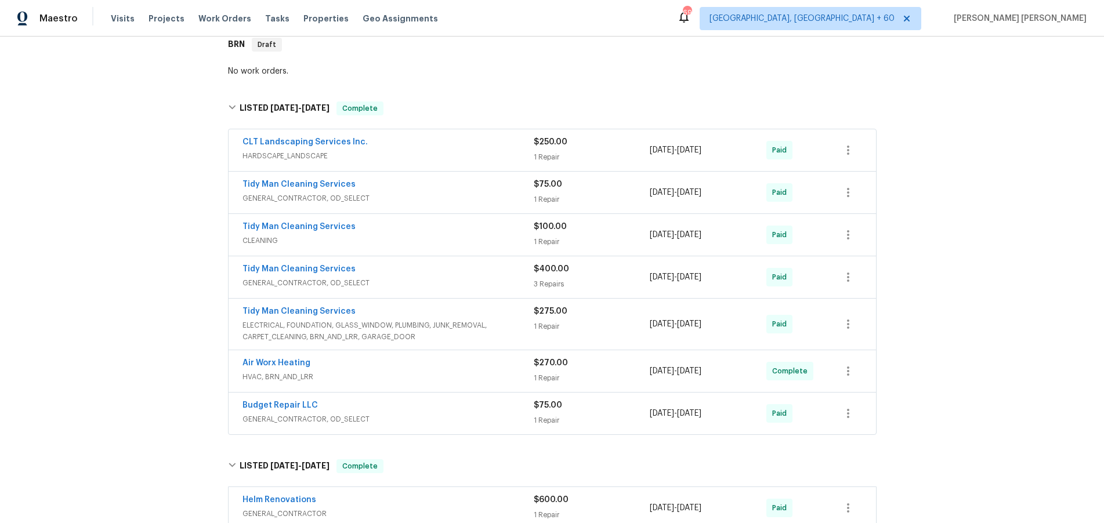
click at [459, 286] on span "GENERAL_CONTRACTOR, OD_SELECT" at bounding box center [387, 283] width 291 height 12
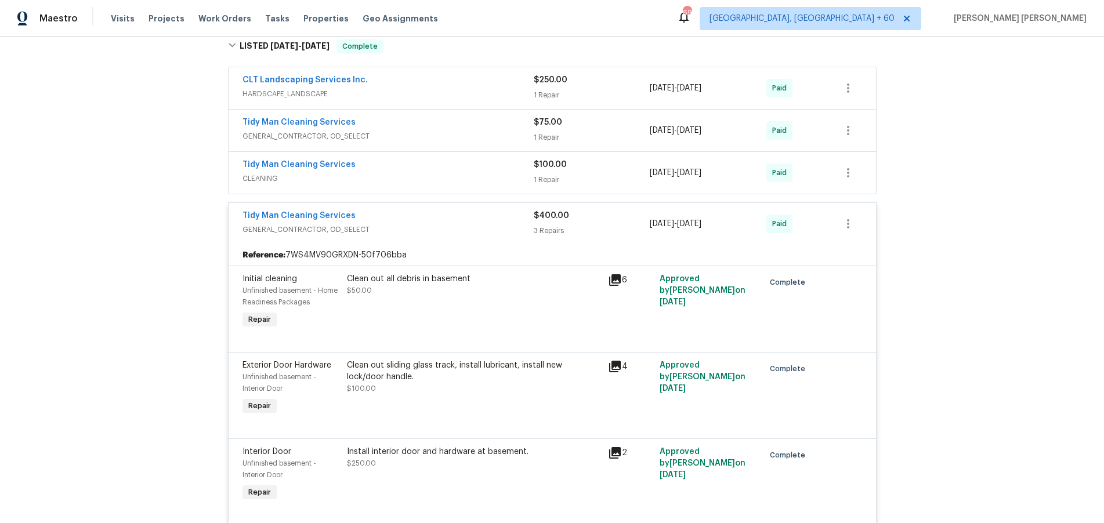
scroll to position [255, 0]
click at [445, 220] on div "Tidy Man Cleaning Services" at bounding box center [387, 218] width 291 height 14
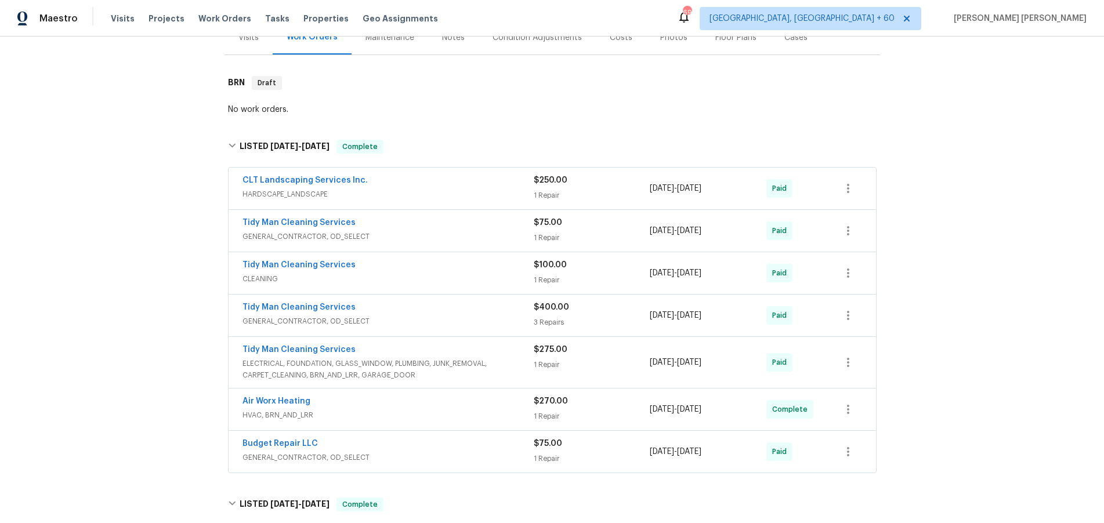
scroll to position [0, 0]
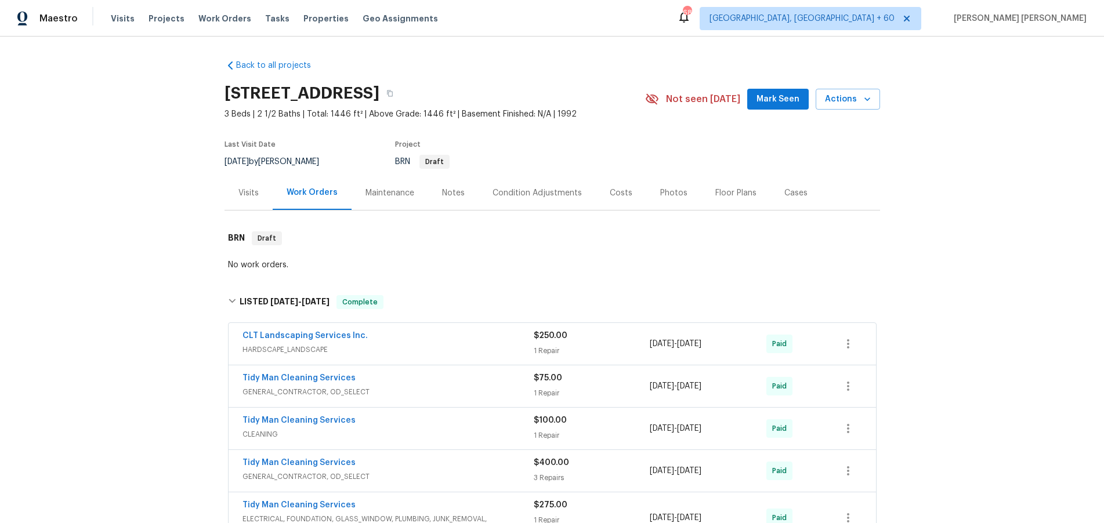
click at [622, 197] on div "Costs" at bounding box center [621, 193] width 23 height 12
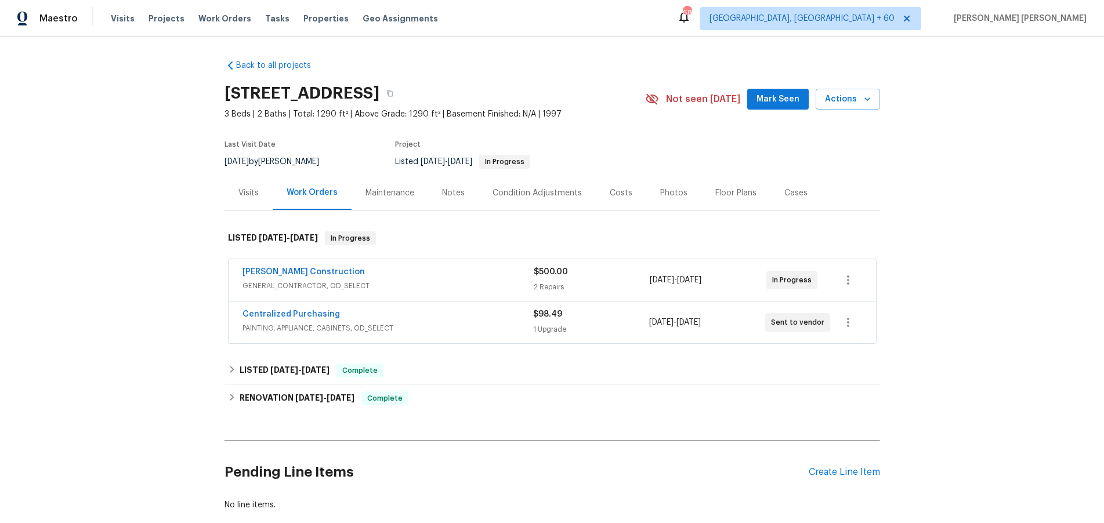
click at [445, 275] on div "[PERSON_NAME] Construction" at bounding box center [387, 273] width 291 height 14
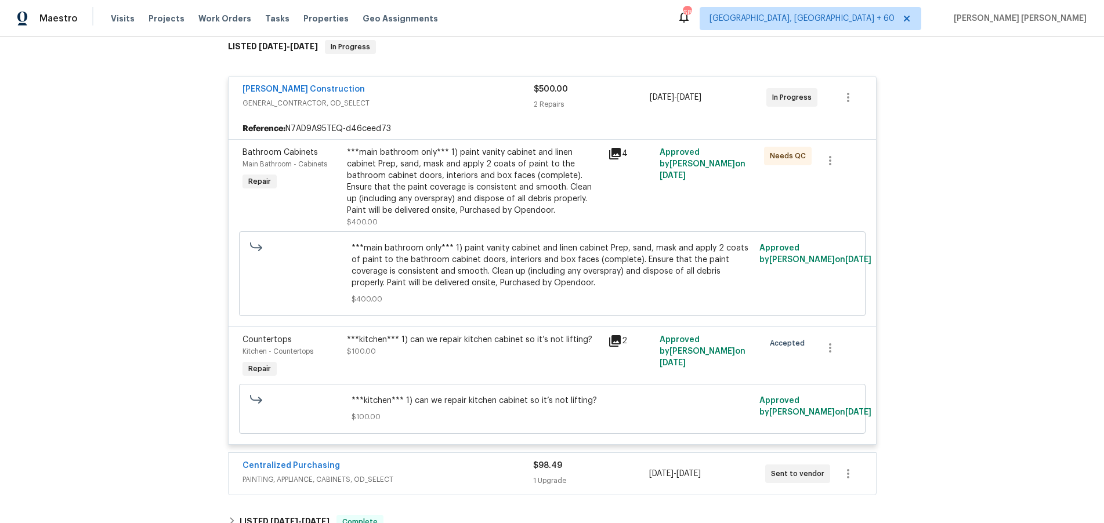
scroll to position [159, 0]
